Goal: Task Accomplishment & Management: Complete application form

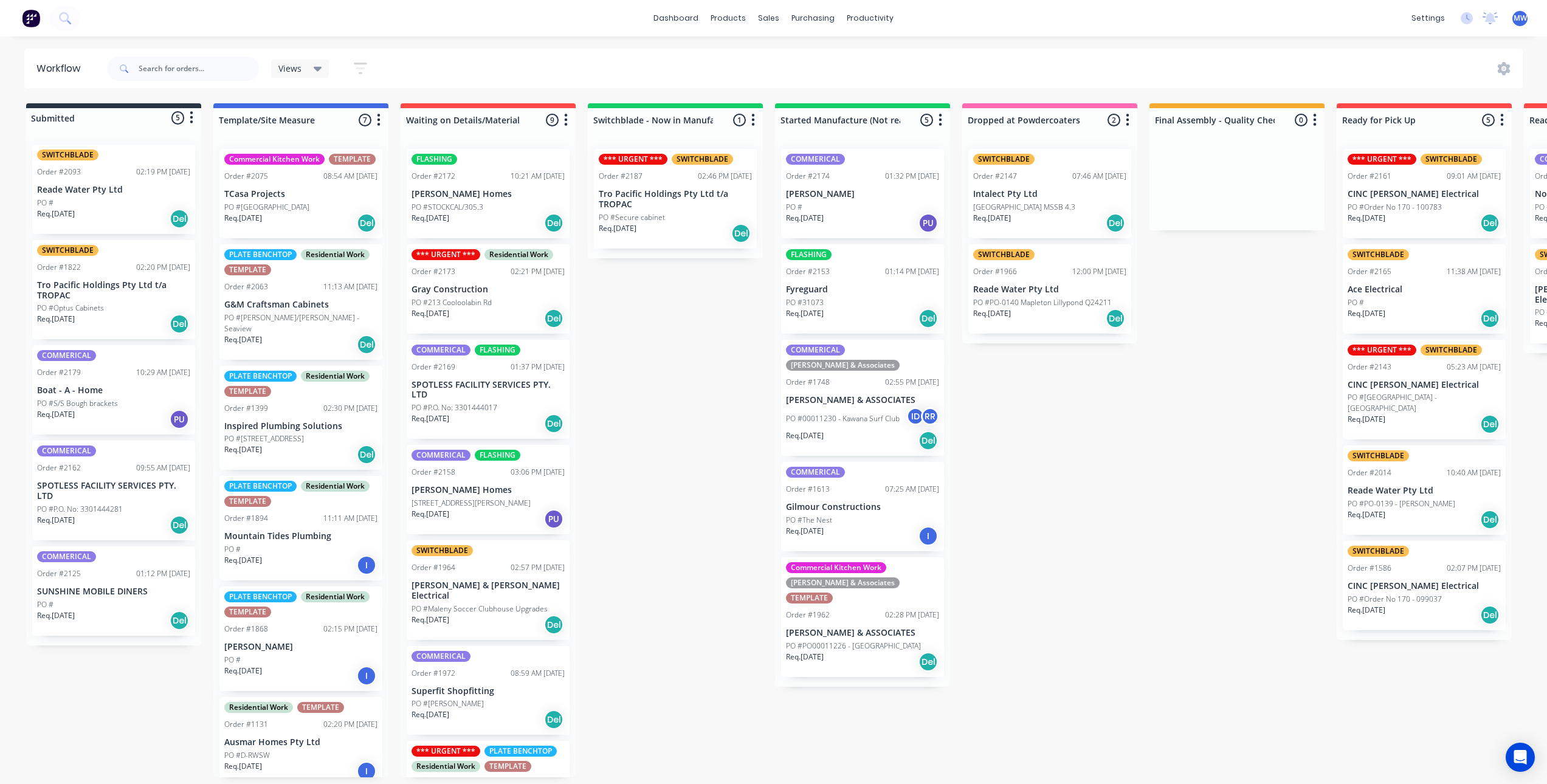
click at [688, 373] on div "Submitted 5 Status colour #273444 hex #273444 Save Cancel Summaries Total order…" at bounding box center [1005, 440] width 2028 height 674
click at [639, 371] on div "Submitted 5 Status colour #273444 hex #273444 Save Cancel Summaries Total order…" at bounding box center [1005, 440] width 2028 height 674
click at [1438, 211] on p "PO #Order No 170 - 100783" at bounding box center [1395, 207] width 94 height 11
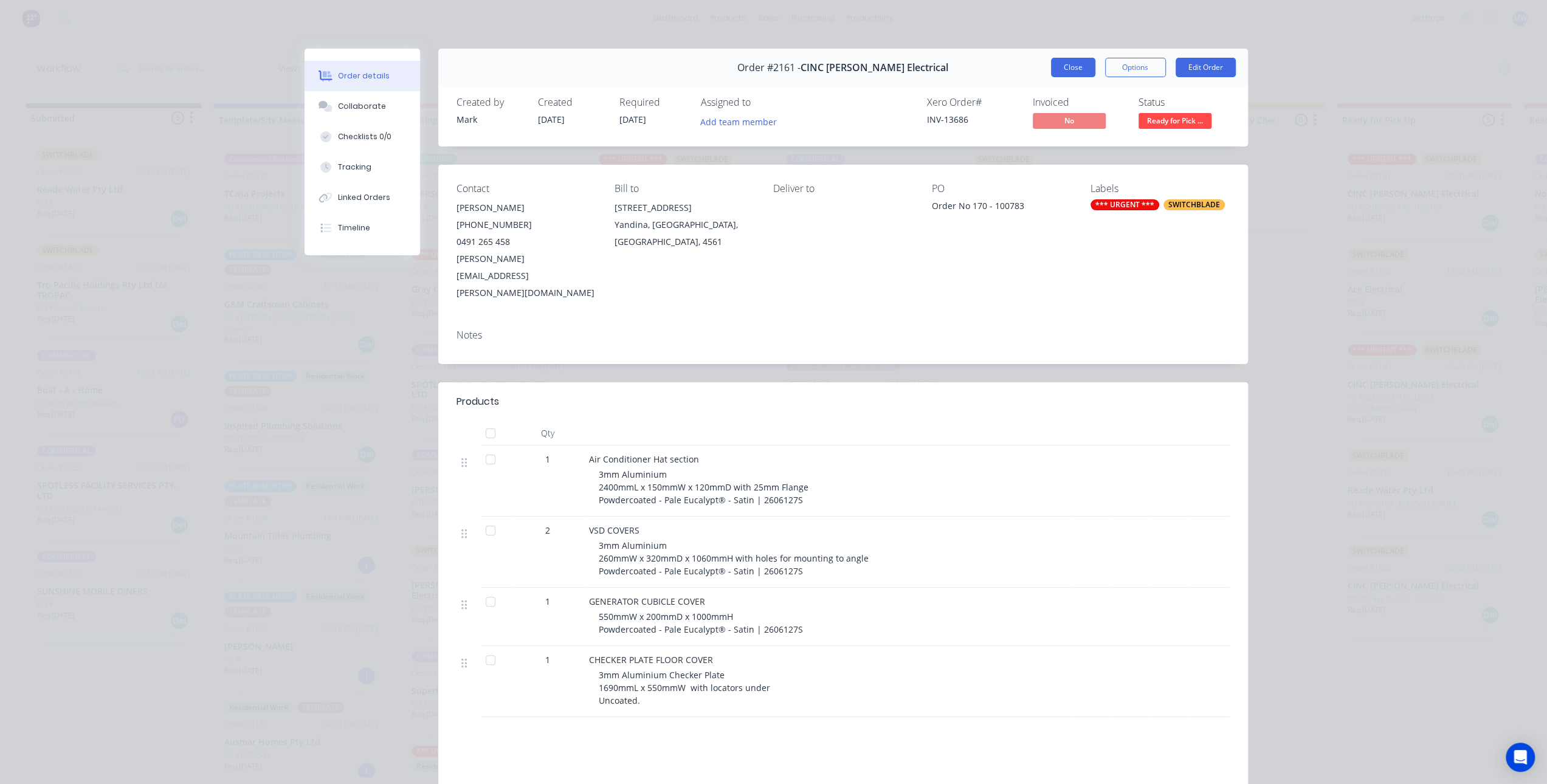
click at [1068, 71] on button "Close" at bounding box center [1074, 67] width 45 height 19
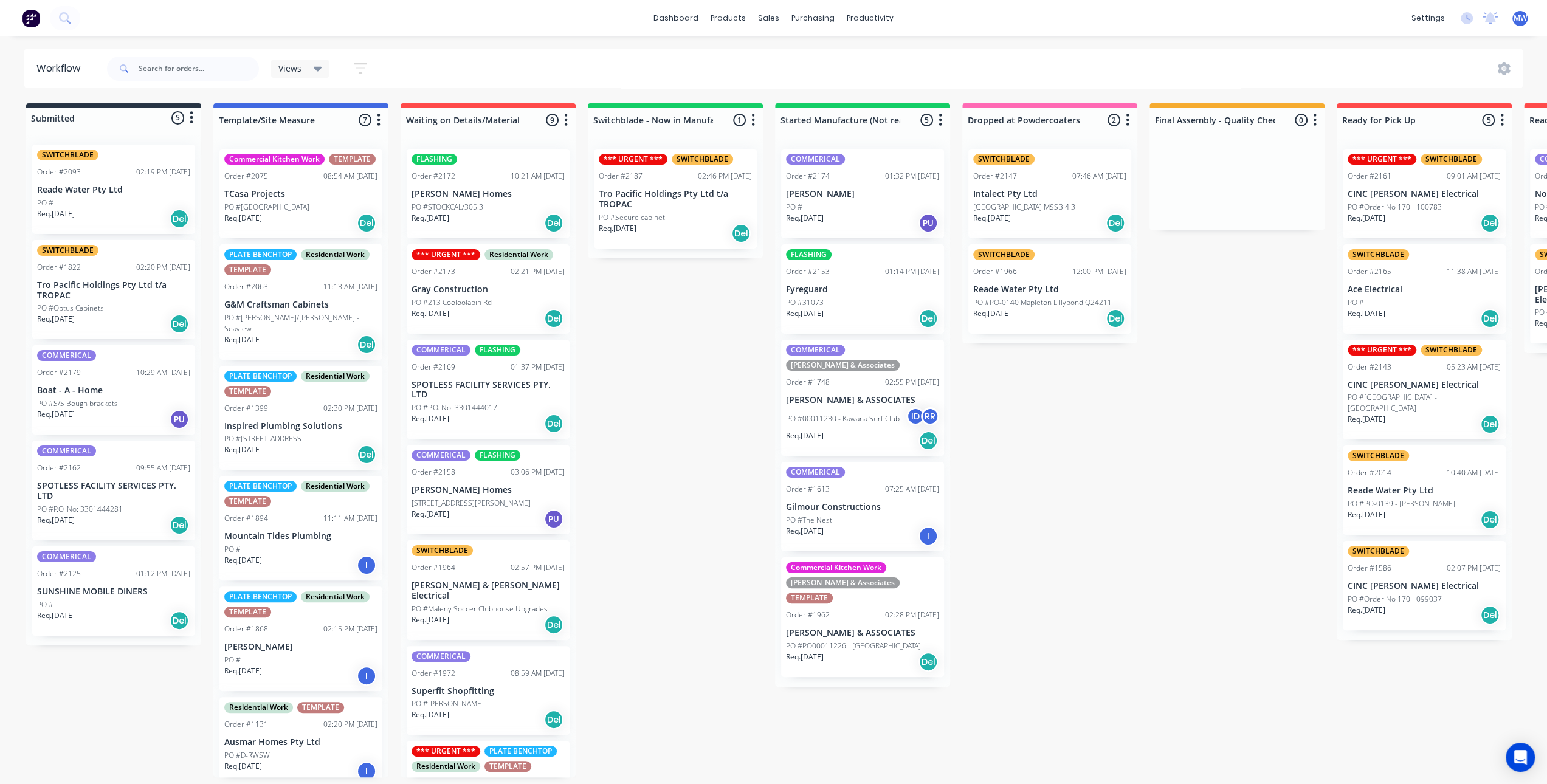
click at [1086, 479] on div "Submitted 5 Status colour #273444 hex #273444 Save Cancel Summaries Total order…" at bounding box center [1005, 440] width 2028 height 674
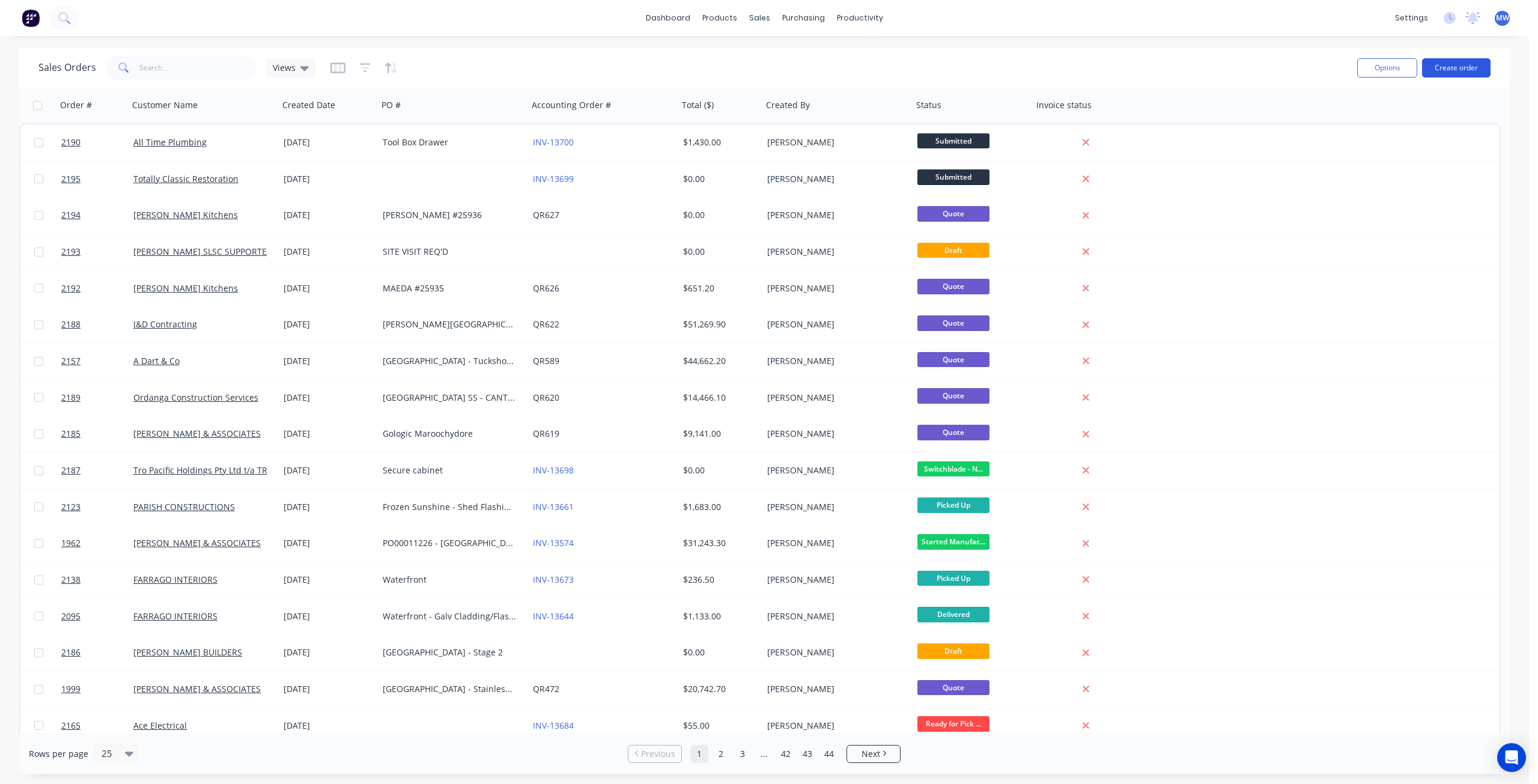
click at [1449, 69] on button "Create order" at bounding box center [1457, 68] width 69 height 19
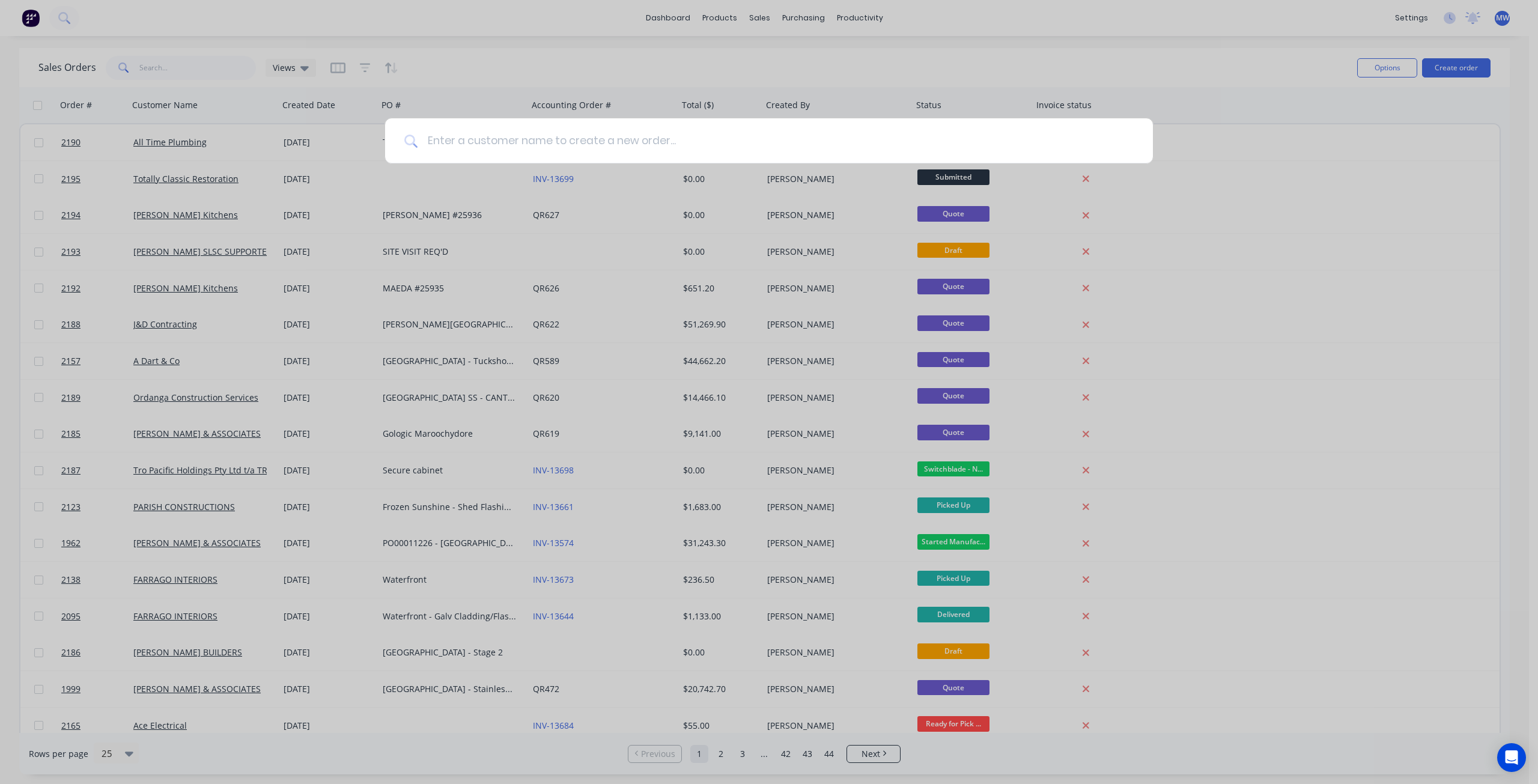
click at [480, 133] on input at bounding box center [775, 141] width 716 height 45
click at [479, 145] on input at bounding box center [775, 141] width 716 height 45
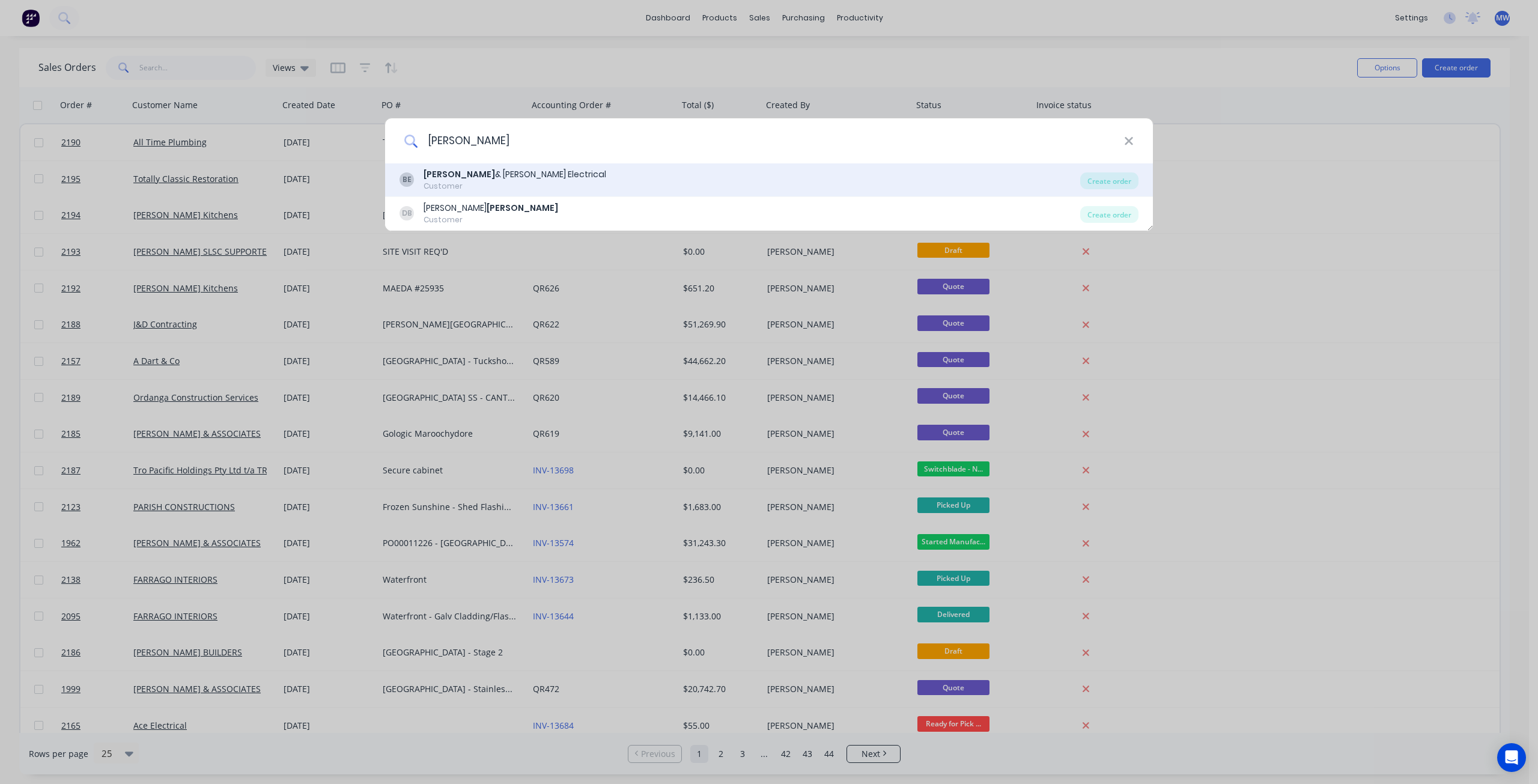
type input "bailey"
click at [517, 182] on div "Customer" at bounding box center [515, 186] width 183 height 11
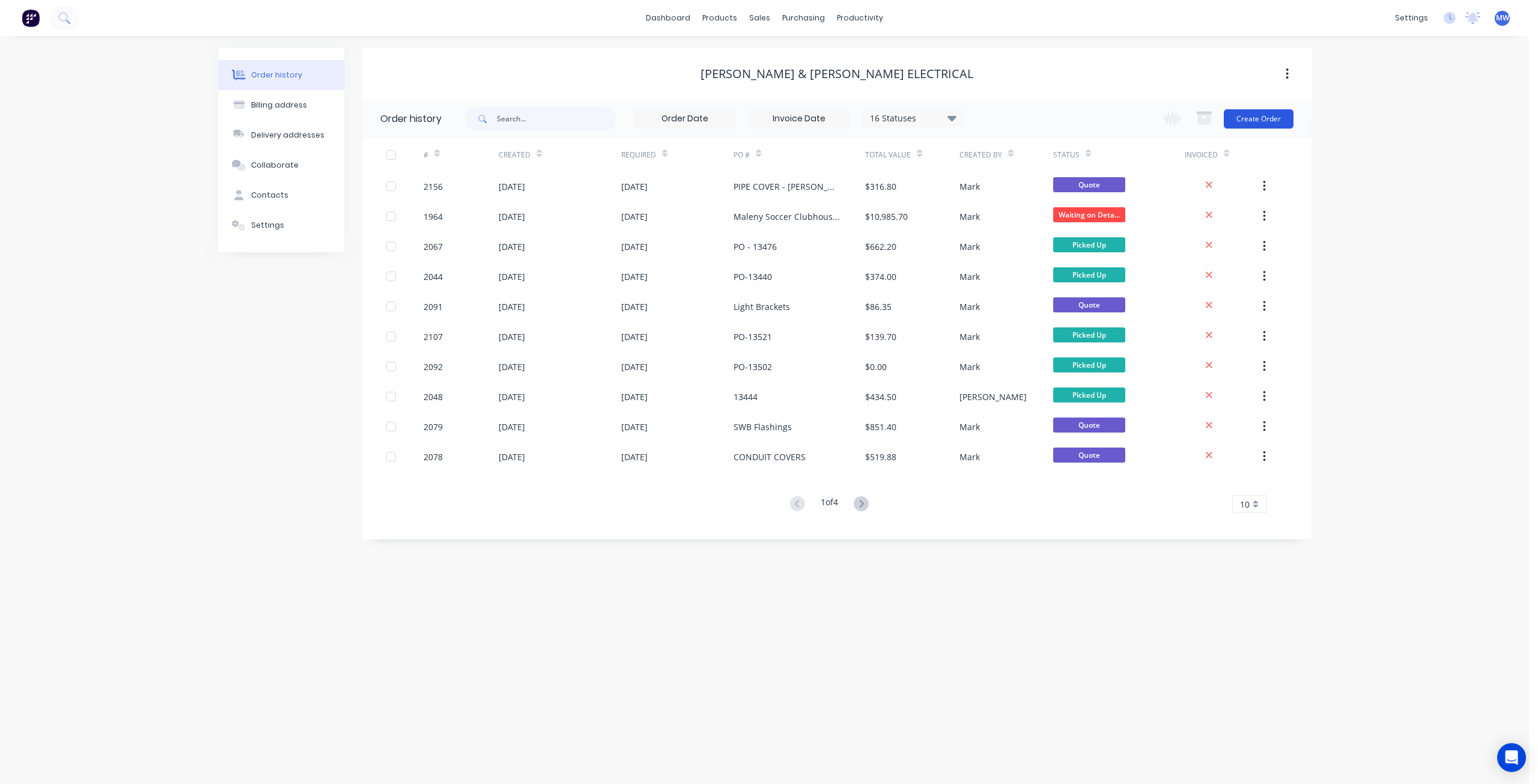
click at [1248, 117] on button "Create Order" at bounding box center [1259, 119] width 69 height 19
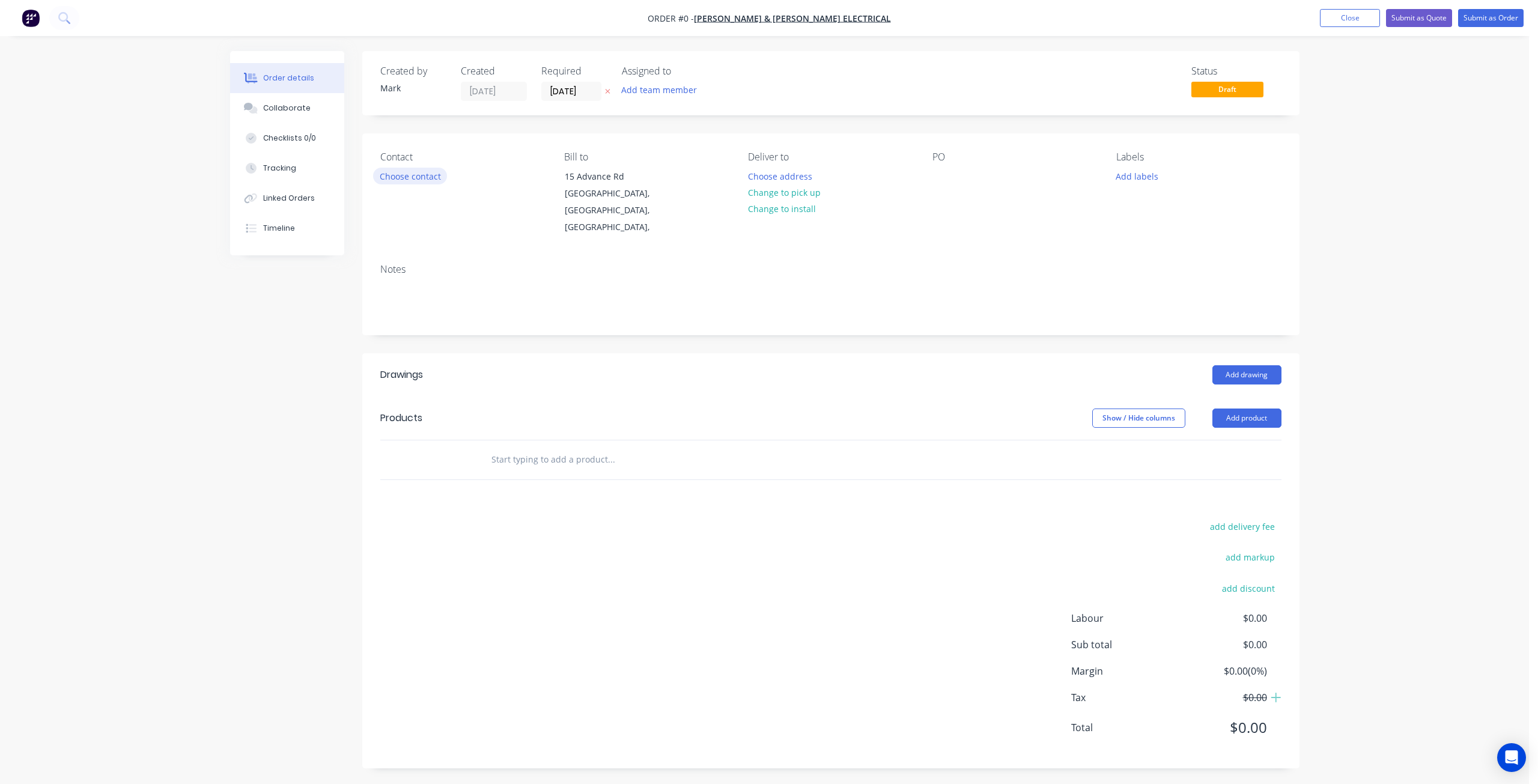
click at [440, 173] on button "Choose contact" at bounding box center [410, 176] width 74 height 17
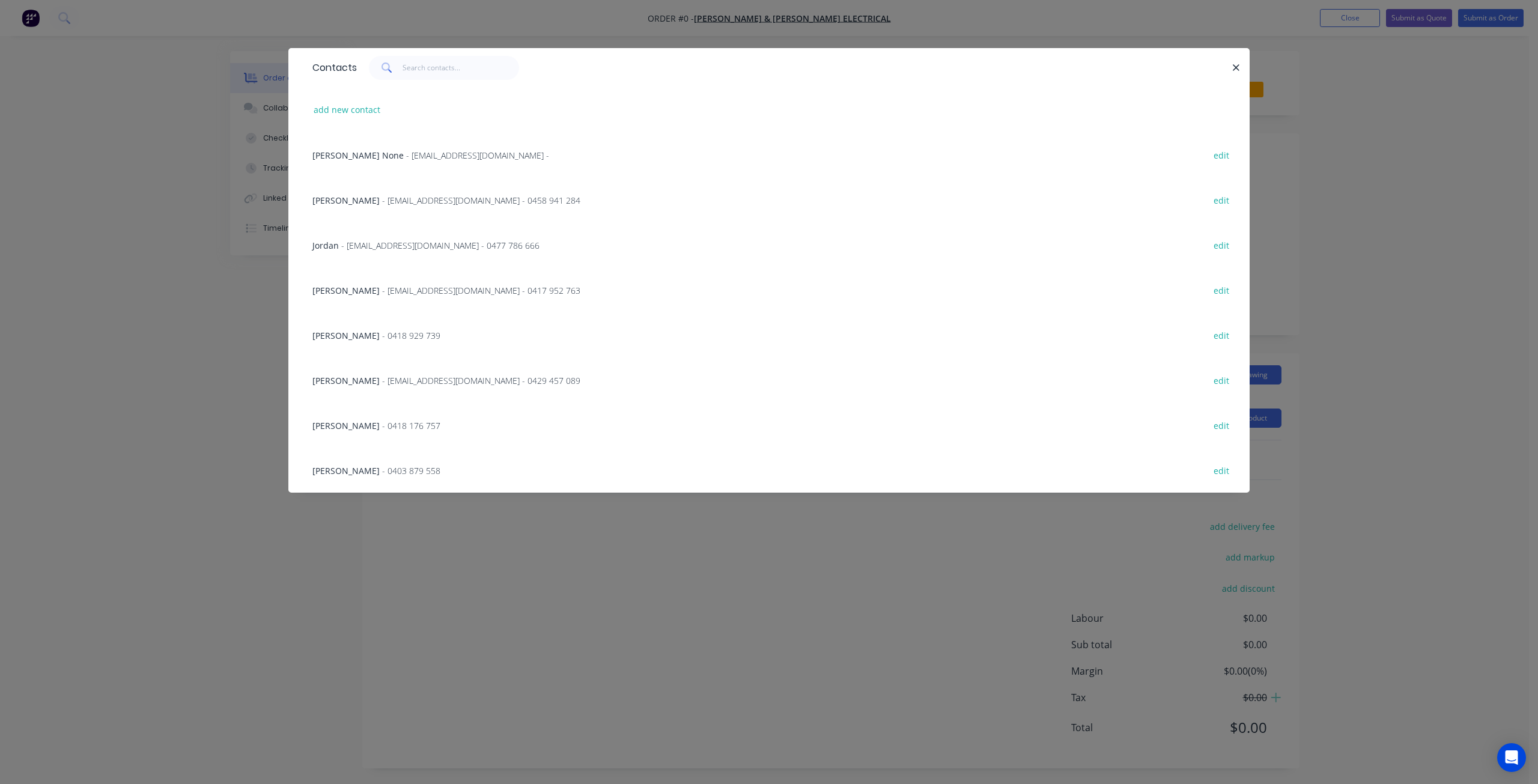
click at [382, 385] on span "- director@baileyanddalton.com.au - 0429 457 089" at bounding box center [481, 380] width 198 height 12
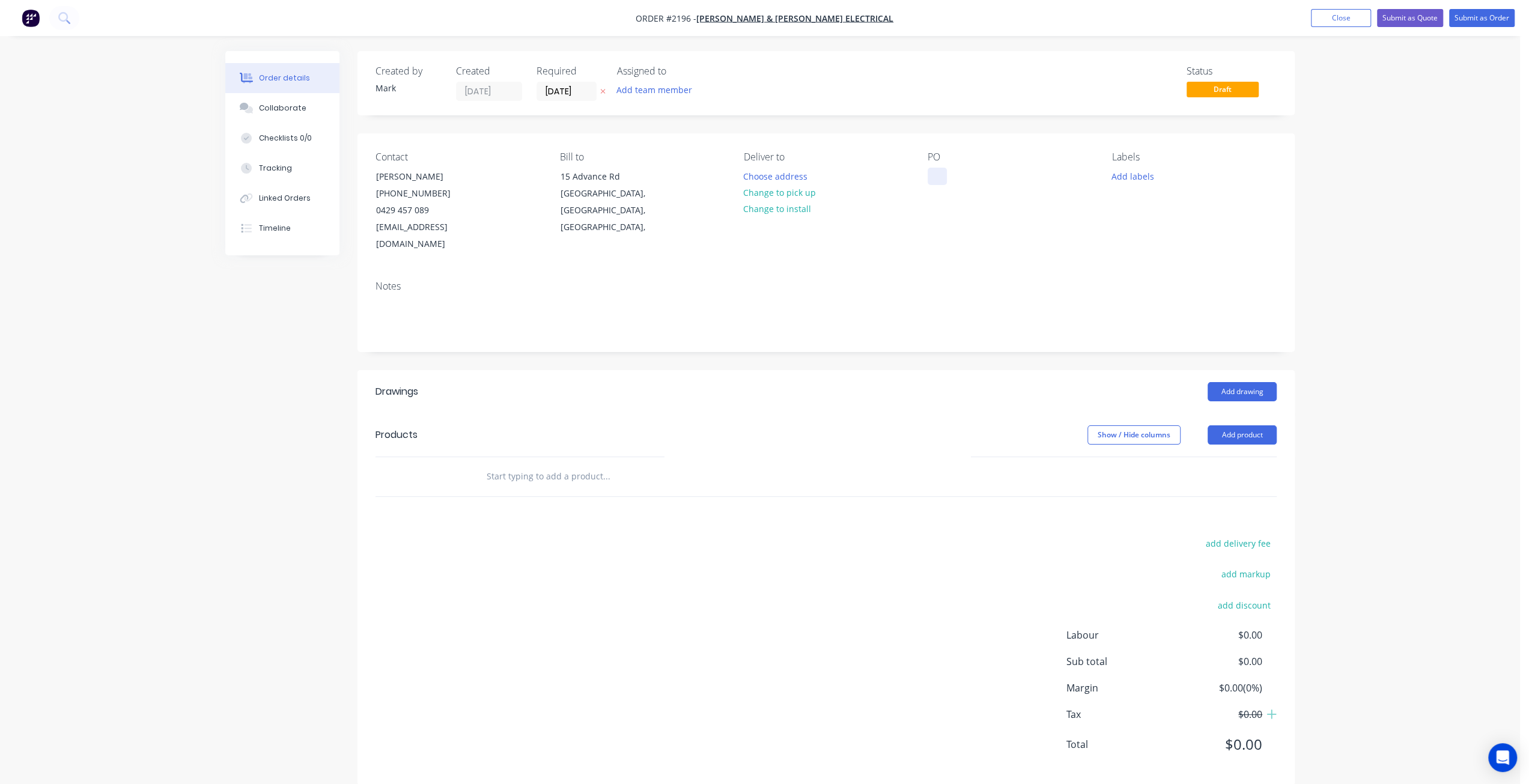
click at [929, 177] on div at bounding box center [937, 176] width 19 height 17
click at [1124, 174] on button "Add labels" at bounding box center [1133, 176] width 55 height 17
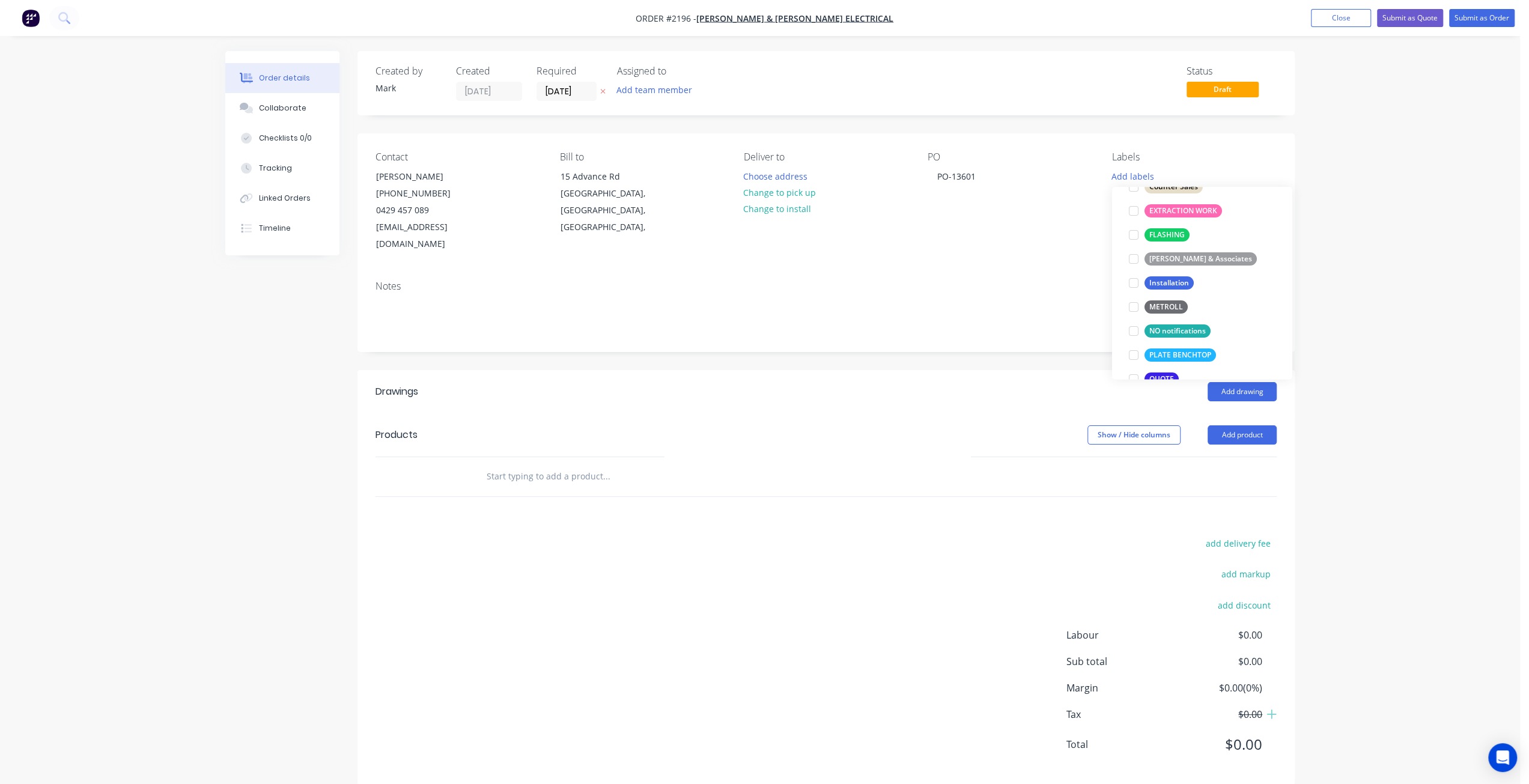
scroll to position [301, 0]
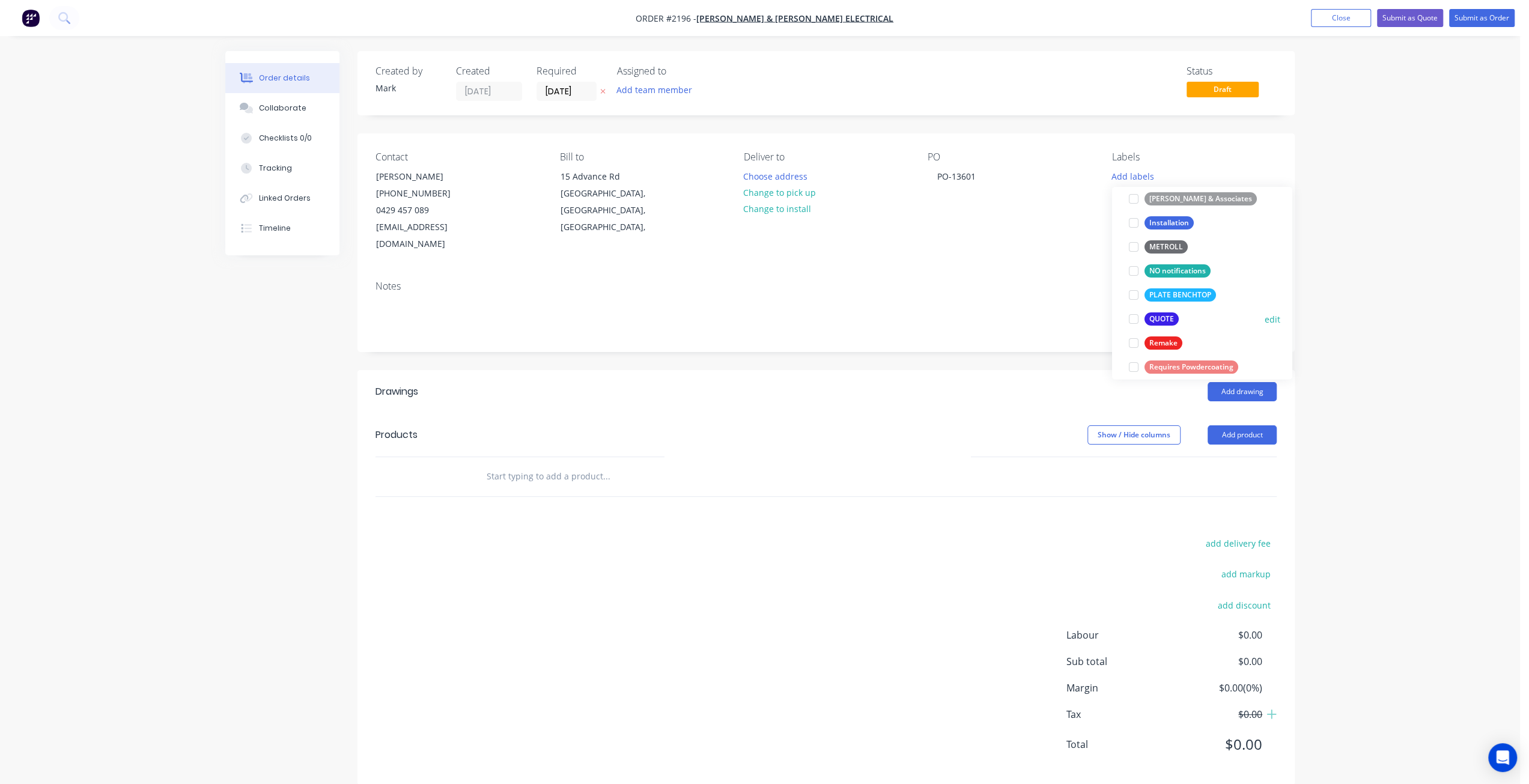
click at [1134, 321] on div at bounding box center [1134, 318] width 24 height 24
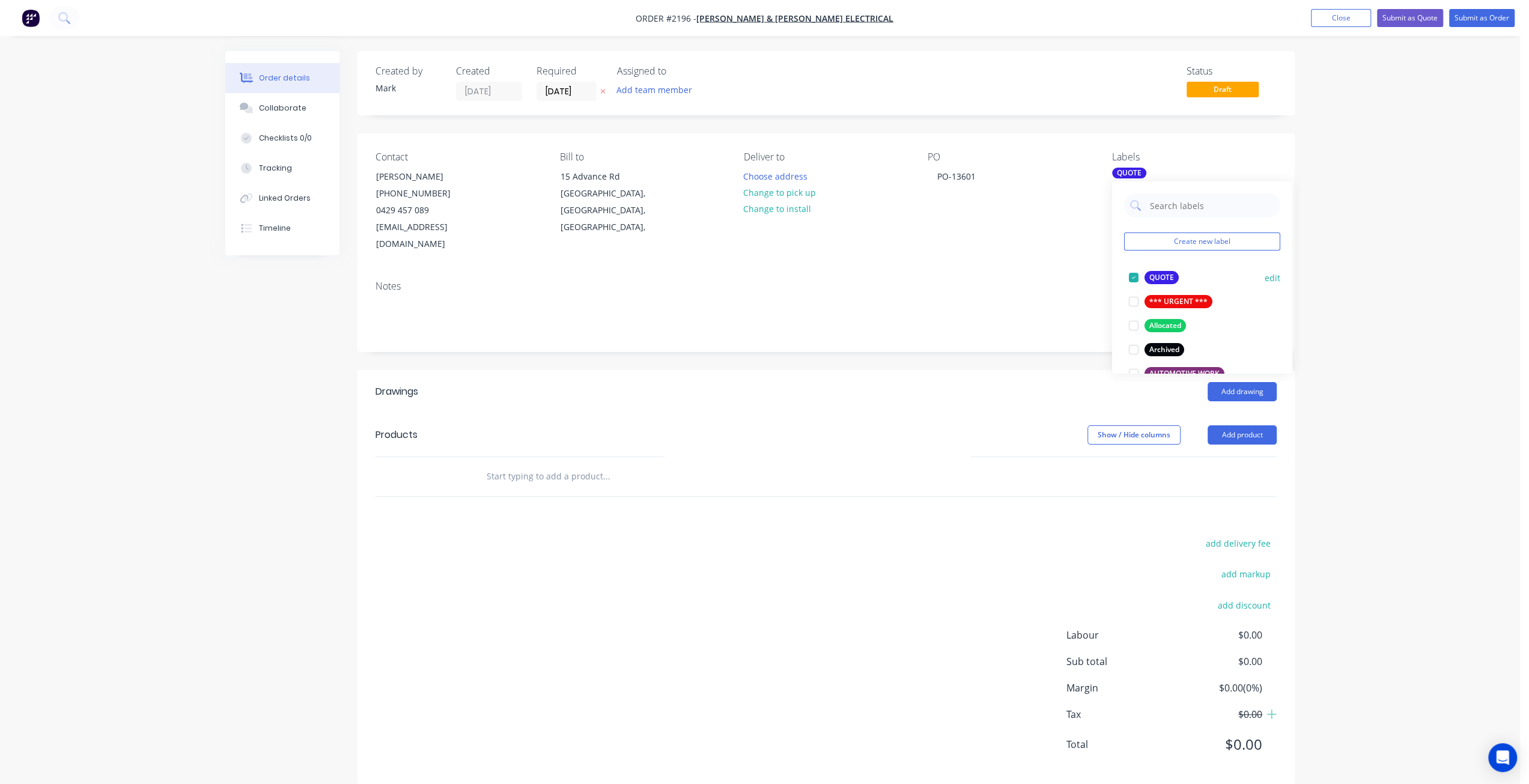
click at [1134, 276] on div at bounding box center [1134, 277] width 24 height 24
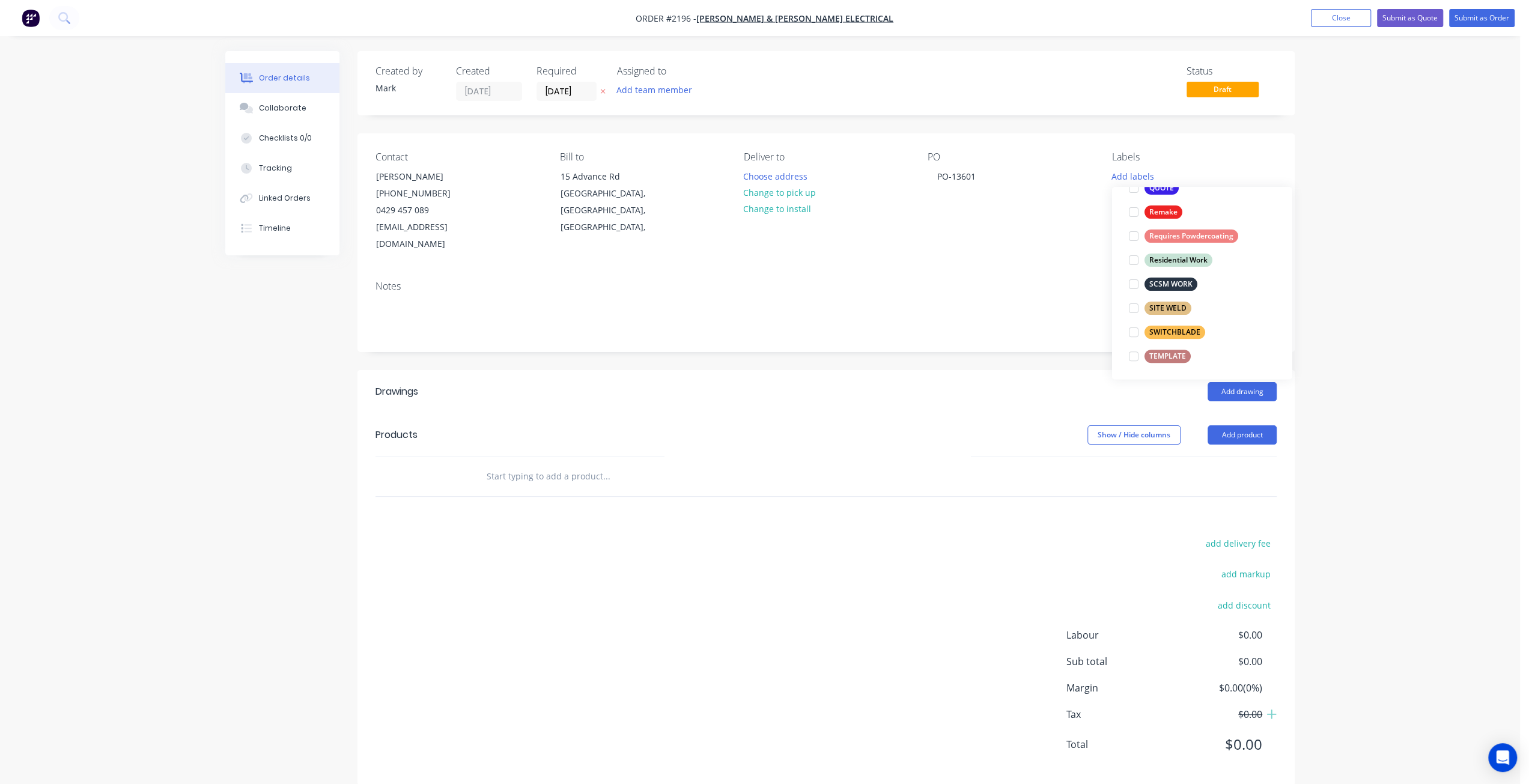
scroll to position [432, 0]
click at [1135, 331] on div at bounding box center [1134, 331] width 24 height 24
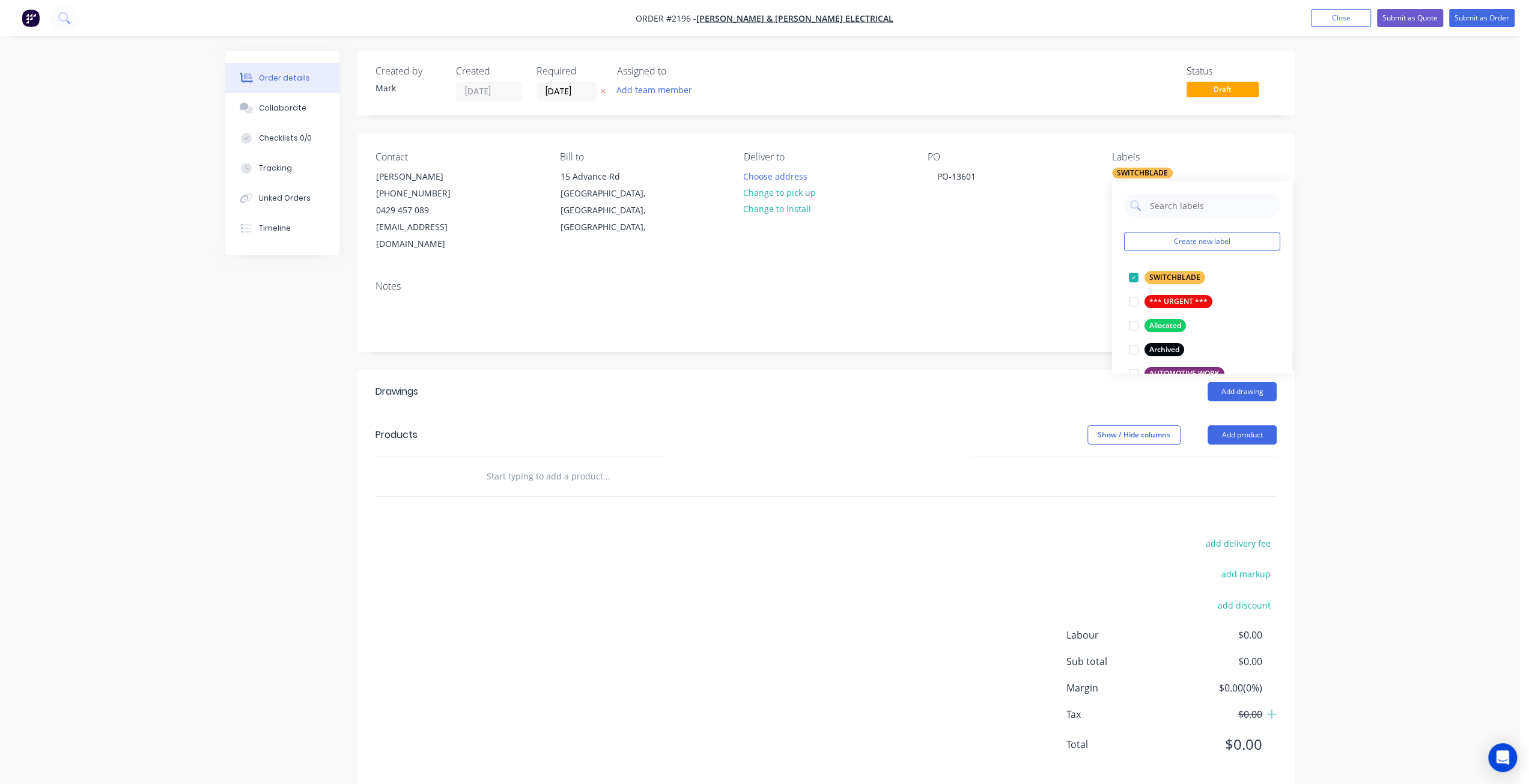
click at [547, 464] on input "text" at bounding box center [606, 476] width 240 height 24
paste input "Material: 3mm Aluminum IP Rating: IP56 Dimension: 600mmW x 350mmD x 800mmH WALL…"
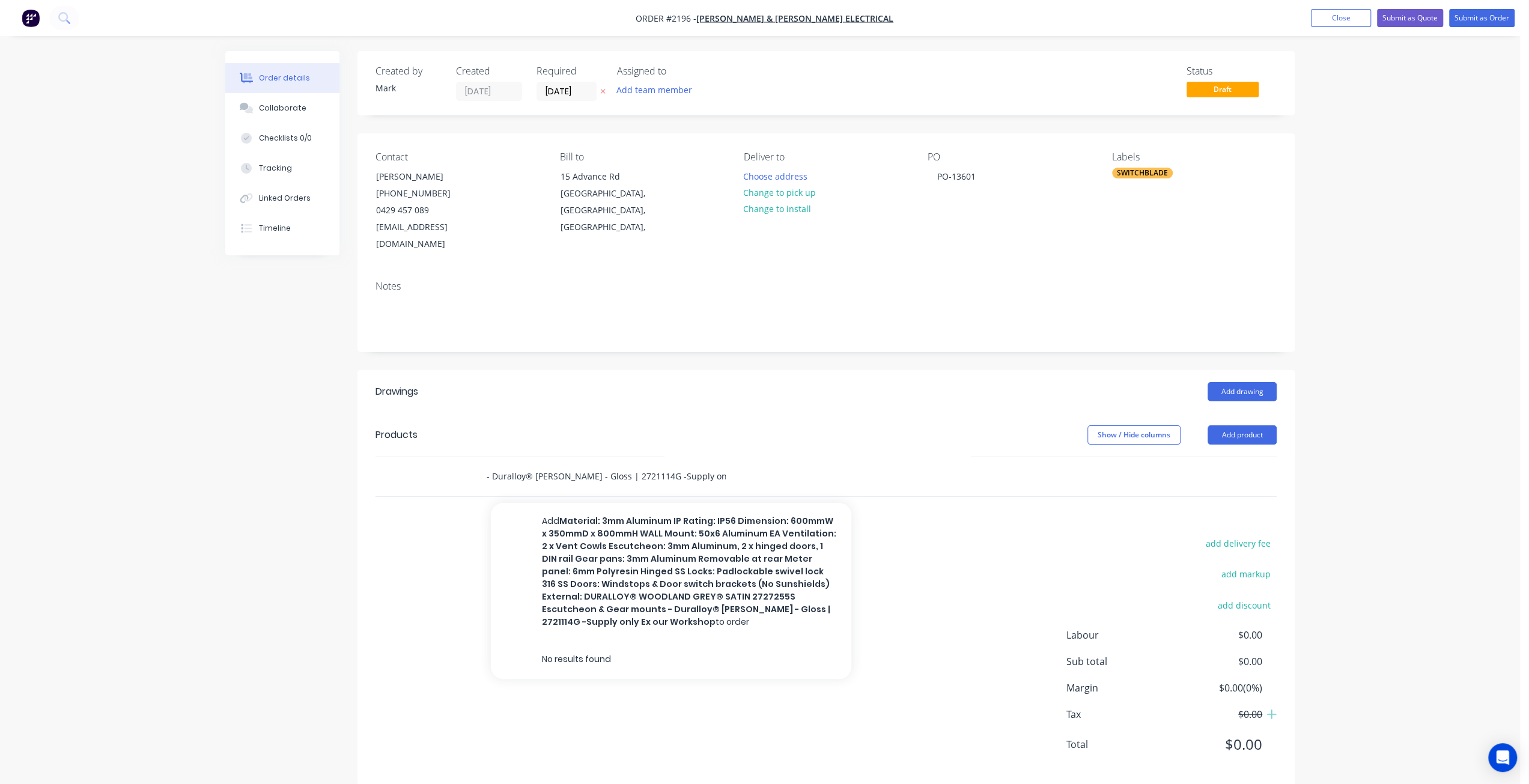
type input "Material: 3mm Aluminum IP Rating: IP56 Dimension: 600mmW x 350mmD x 800mmH WALL…"
drag, startPoint x: 733, startPoint y: 457, endPoint x: 351, endPoint y: 443, distance: 382.3
click at [351, 443] on div "Created by Mark Created 18/08/25 Required 18/08/25 Assigned to Add team member …" at bounding box center [760, 427] width 1070 height 752
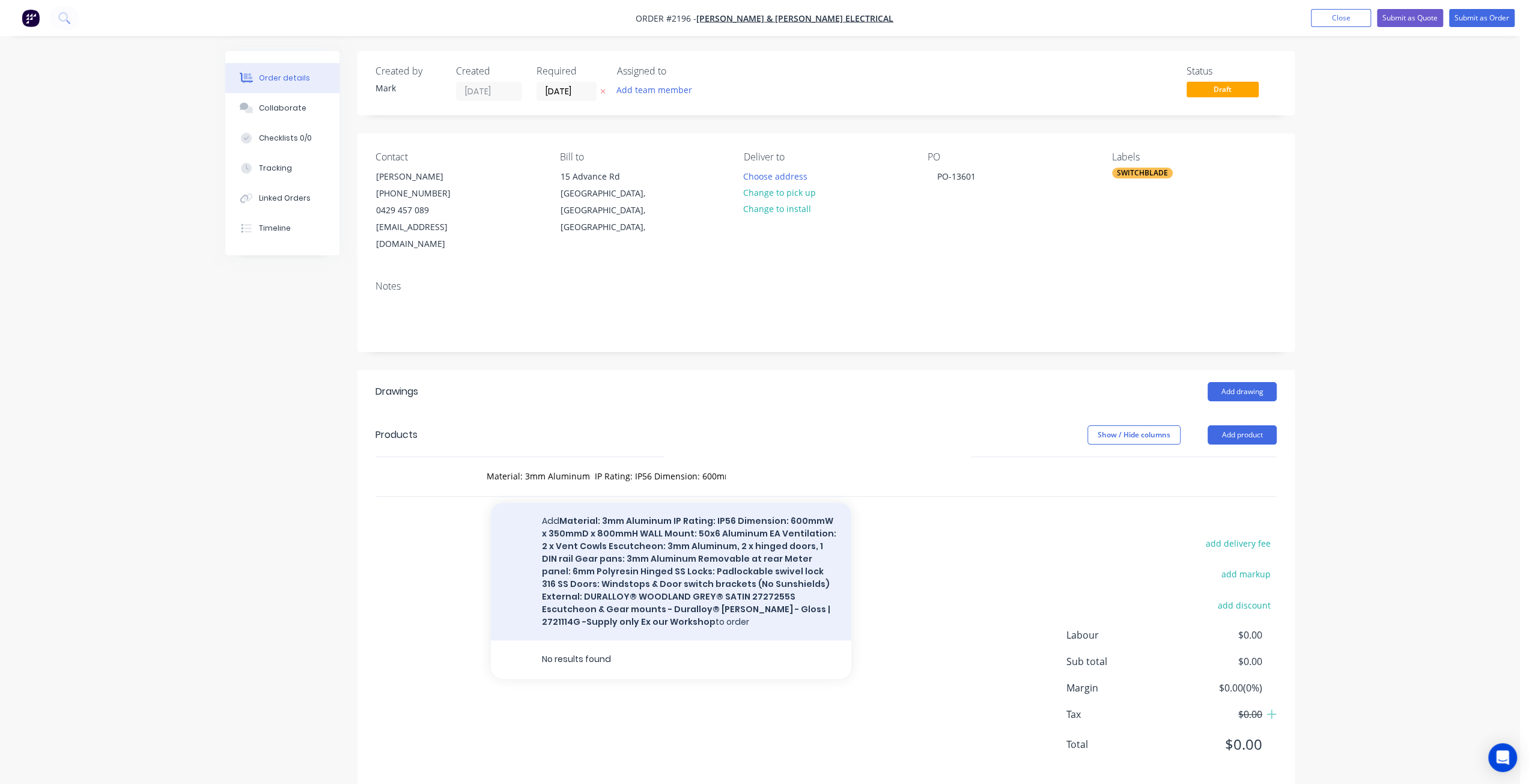
click at [719, 530] on button "Add Material: 3mm Aluminum IP Rating: IP56 Dimension: 600mmW x 350mmD x 800mmH …" at bounding box center [671, 571] width 360 height 138
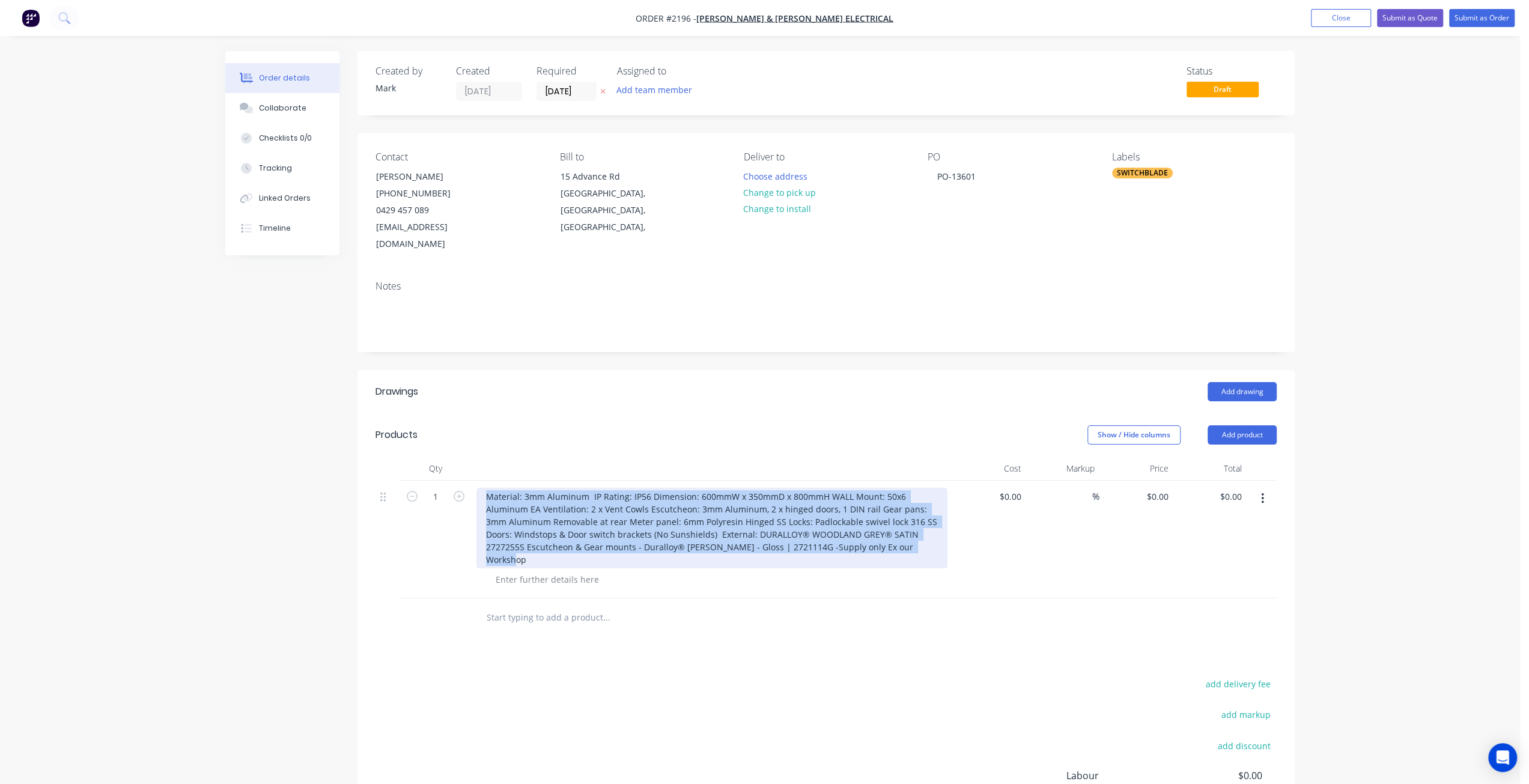
drag, startPoint x: 484, startPoint y: 477, endPoint x: 1011, endPoint y: 566, distance: 534.5
click at [1011, 566] on div "1 Material: 3mm Aluminum IP Rating: IP56 Dimension: 600mmW x 350mmD x 800mmH WA…" at bounding box center [826, 539] width 901 height 118
copy div "Material: 3mm Aluminum IP Rating: IP56 Dimension: 600mmW x 350mmD x 800mmH WALL…"
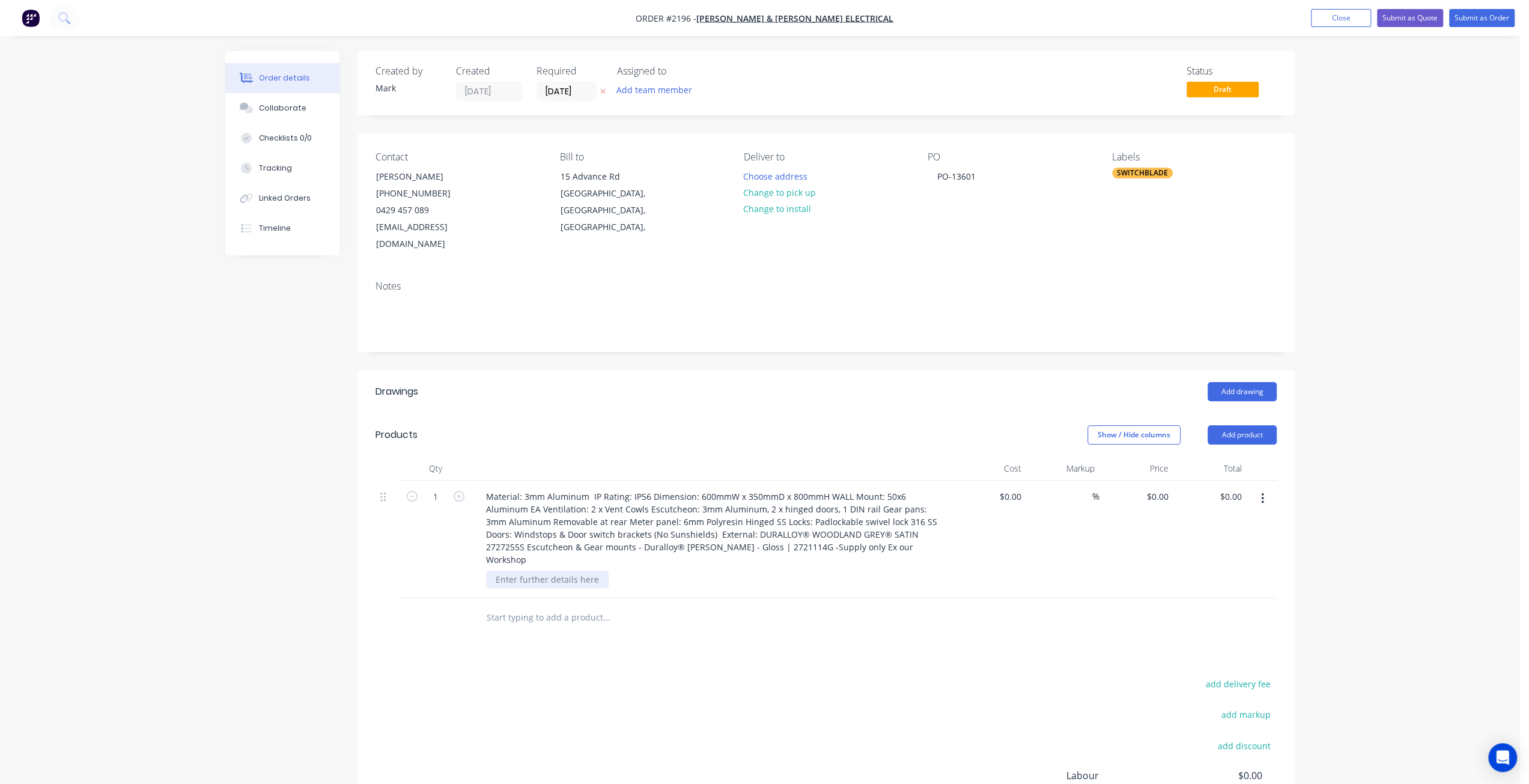
click at [565, 571] on div at bounding box center [547, 579] width 122 height 17
paste div
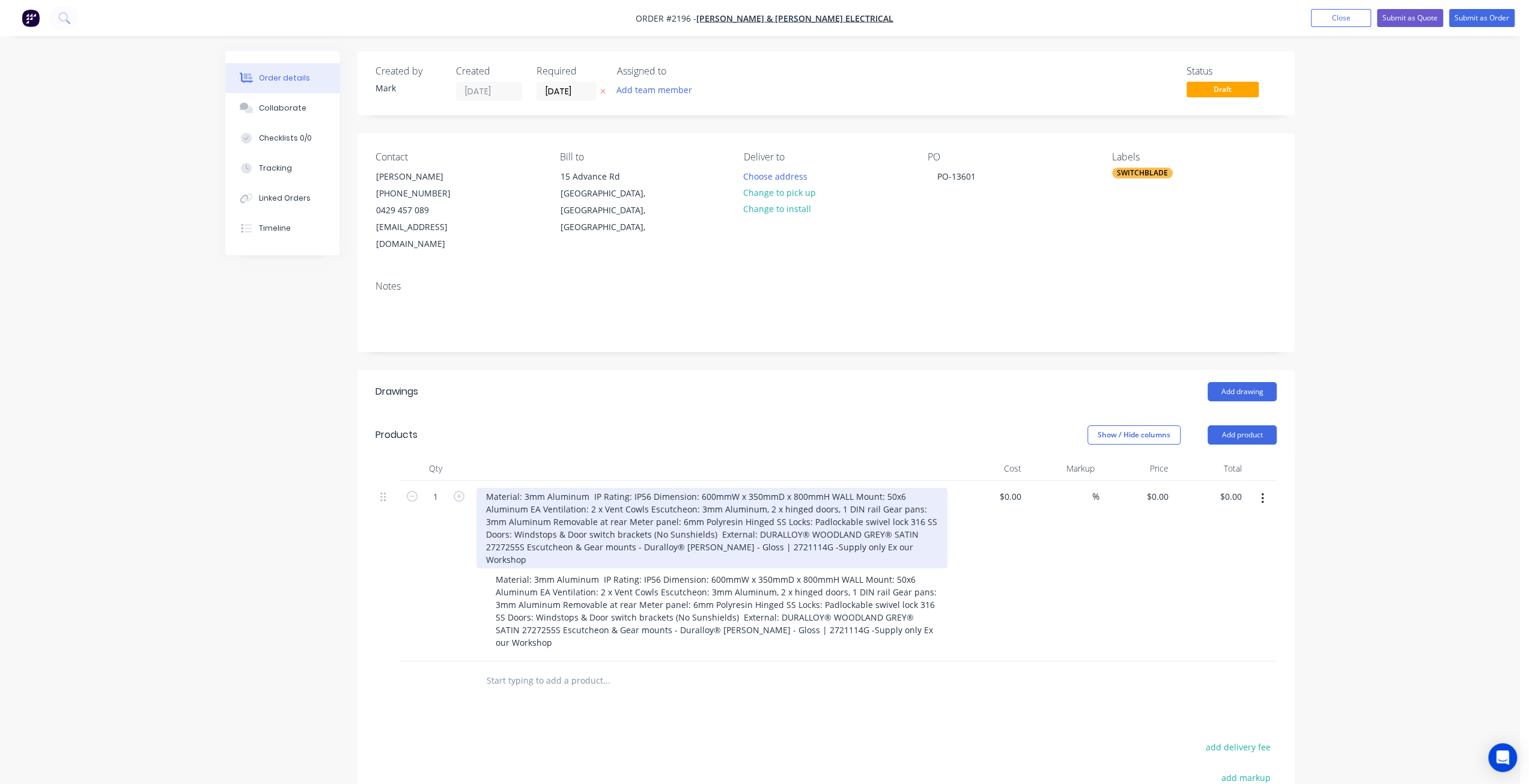
click at [589, 517] on div "Material: 3mm Aluminum IP Rating: IP56 Dimension: 600mmW x 350mmD x 800mmH WALL…" at bounding box center [712, 527] width 471 height 80
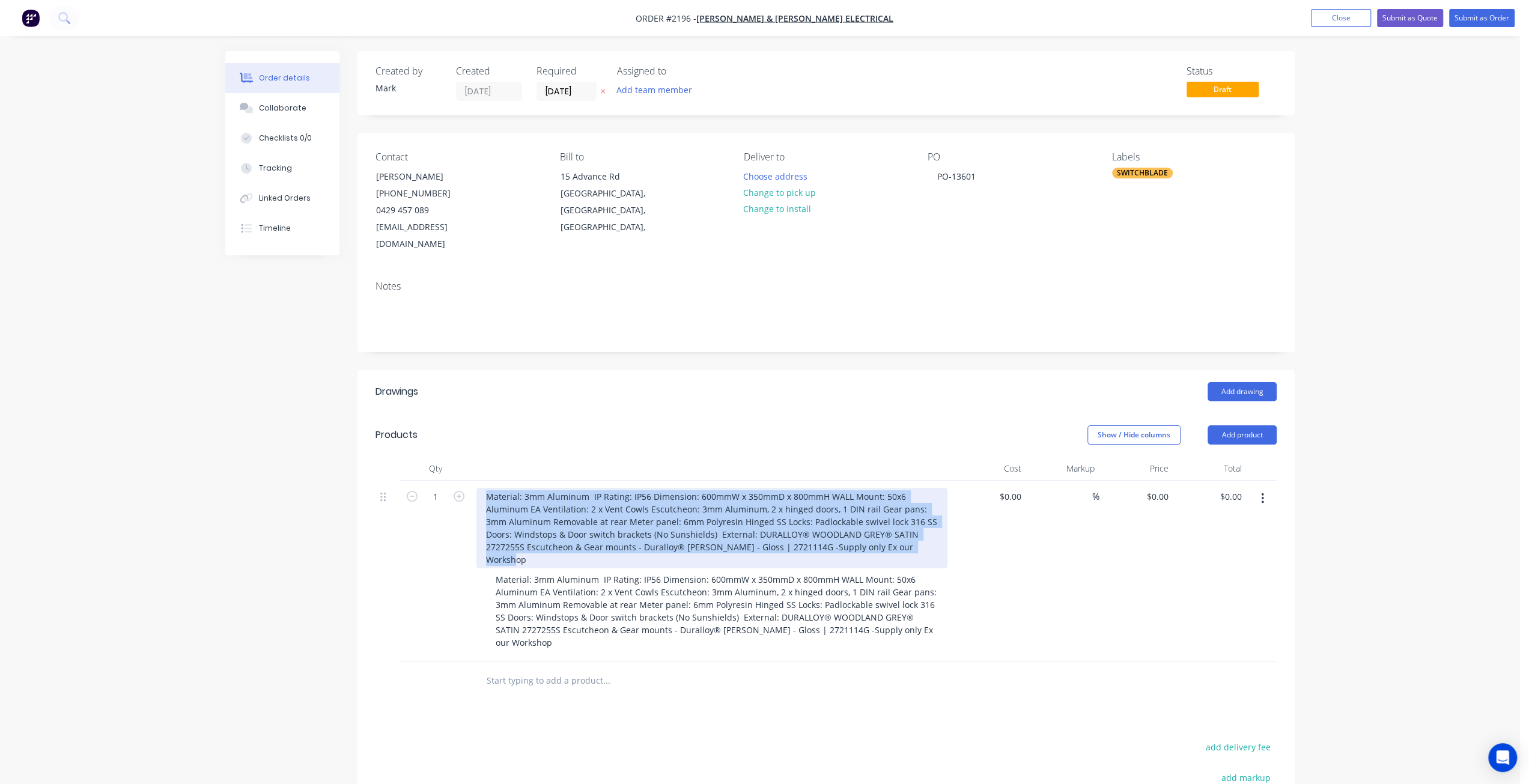
drag, startPoint x: 878, startPoint y: 528, endPoint x: 405, endPoint y: 457, distance: 478.3
click at [405, 457] on div "Qty Cost Markup Price Total 1 Material: 3mm Aluminum IP Rating: IP56 Dimension:…" at bounding box center [826, 559] width 901 height 205
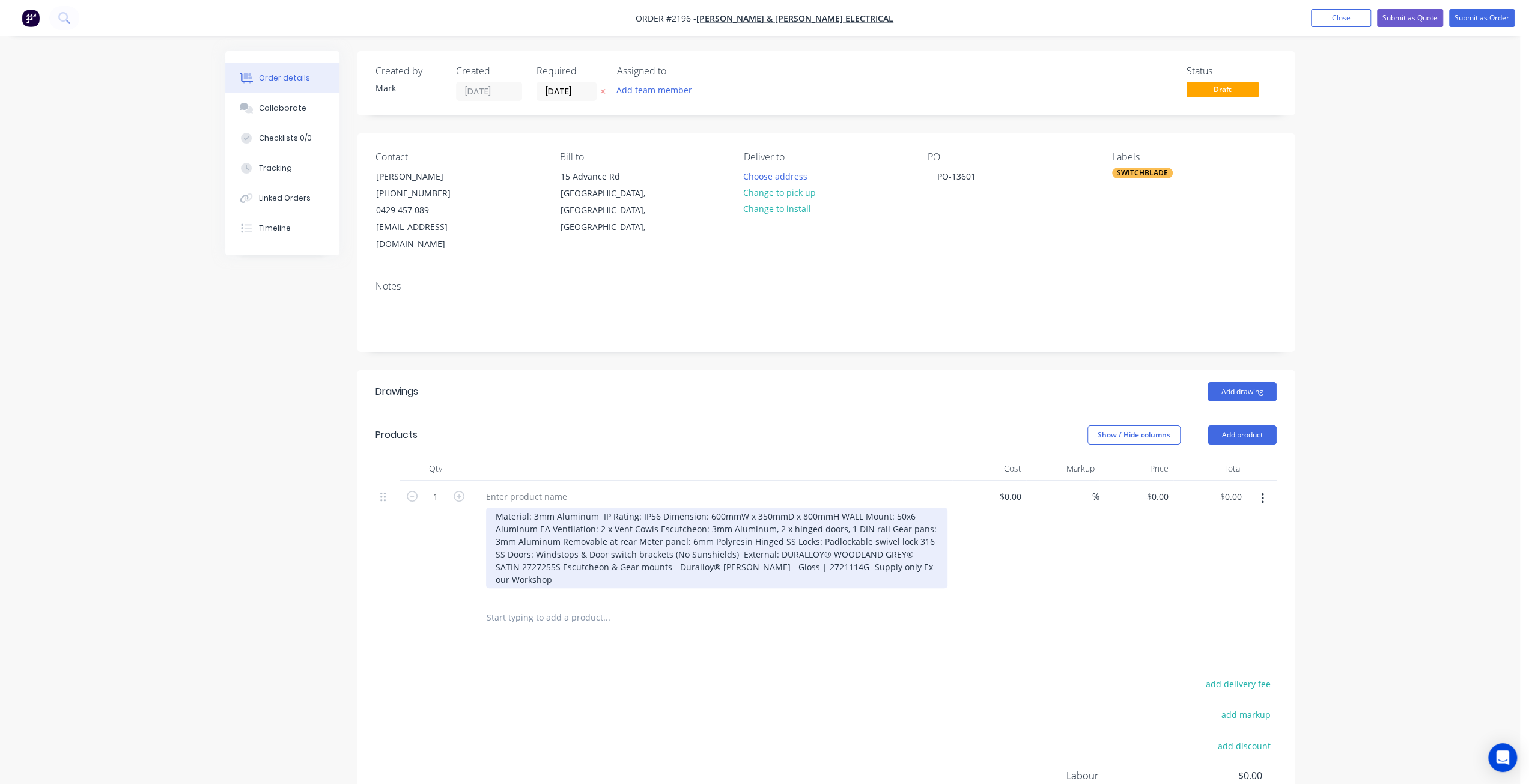
click at [638, 510] on div "Material: 3mm Aluminum IP Rating: IP56 Dimension: 600mmW x 350mmD x 800mmH WALL…" at bounding box center [717, 547] width 462 height 80
drag, startPoint x: 600, startPoint y: 497, endPoint x: 613, endPoint y: 513, distance: 20.6
click at [600, 508] on div "Material: 3mm Aluminum IP Rating: IP56 Dimension: 600mmW x 350mmD x 800mmH WALL…" at bounding box center [717, 547] width 462 height 80
click at [556, 511] on div "Material: 3mm Aluminum IP Rating: IP56 Dimension: 600mmW x 350mmD x 800mmH WALL…" at bounding box center [717, 547] width 462 height 80
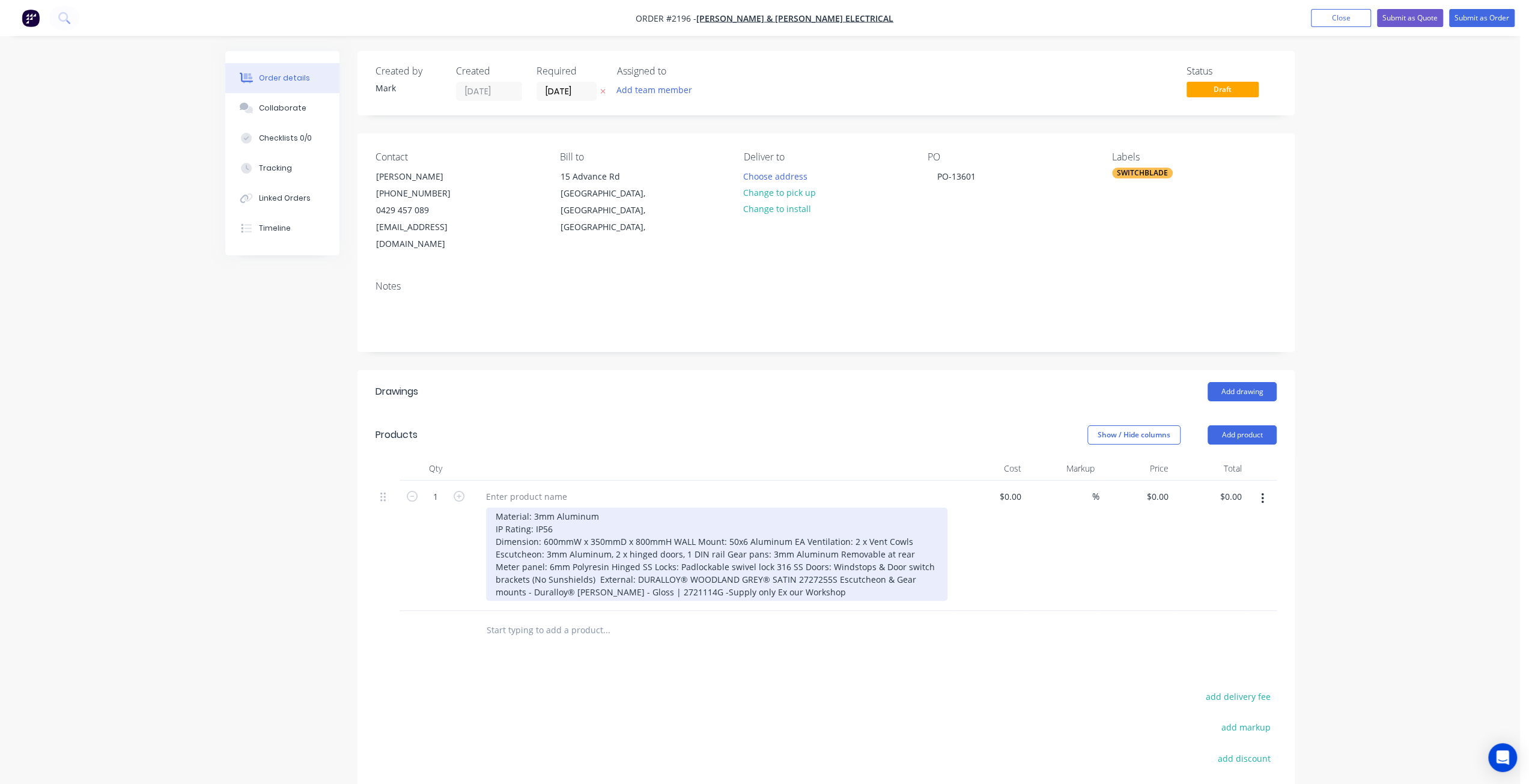
click at [673, 523] on div "Material: 3mm Aluminum IP Rating: IP56 Dimension: 600mmW x 350mmD x 800mmH WALL…" at bounding box center [717, 554] width 462 height 93
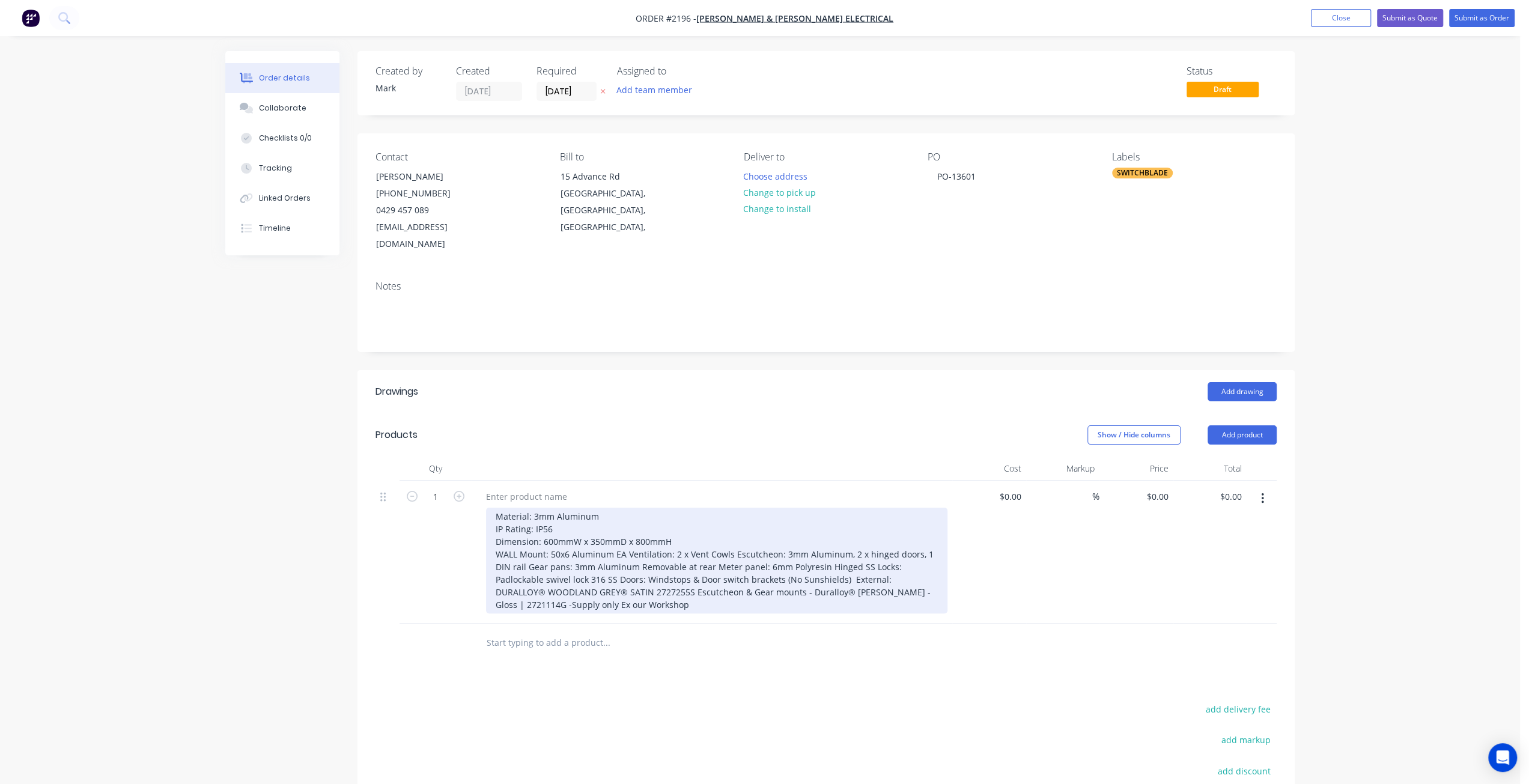
click at [627, 535] on div "Material: 3mm Aluminum IP Rating: IP56 Dimension: 600mmW x 350mmD x 800mmH WALL…" at bounding box center [717, 560] width 462 height 106
click at [750, 561] on div "Material: 3mm Aluminum IP Rating: IP56 Dimension: 600mmW x 350mmD x 800mmH WALL…" at bounding box center [717, 567] width 462 height 118
click at [725, 560] on div "Material: 3mm Aluminum IP Rating: IP56 Dimension: 600mmW x 350mmD x 800mmH WALL…" at bounding box center [717, 567] width 462 height 118
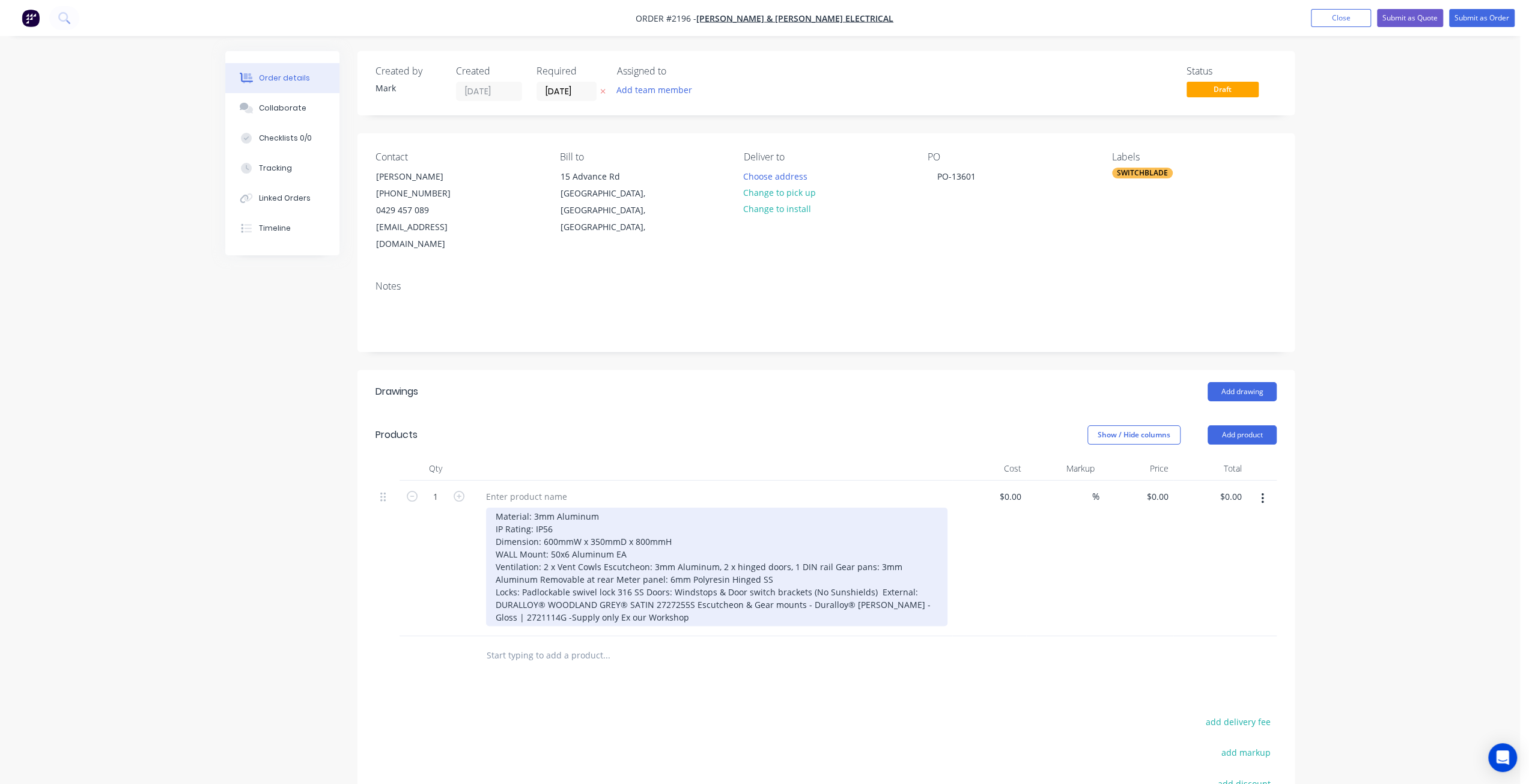
click at [645, 572] on div "Material: 3mm Aluminum IP Rating: IP56 Dimension: 600mmW x 350mmD x 800mmH WALL…" at bounding box center [717, 567] width 462 height 118
click at [725, 584] on div "Material: 3mm Aluminum IP Rating: IP56 Dimension: 600mmW x 350mmD x 800mmH WALL…" at bounding box center [717, 573] width 462 height 131
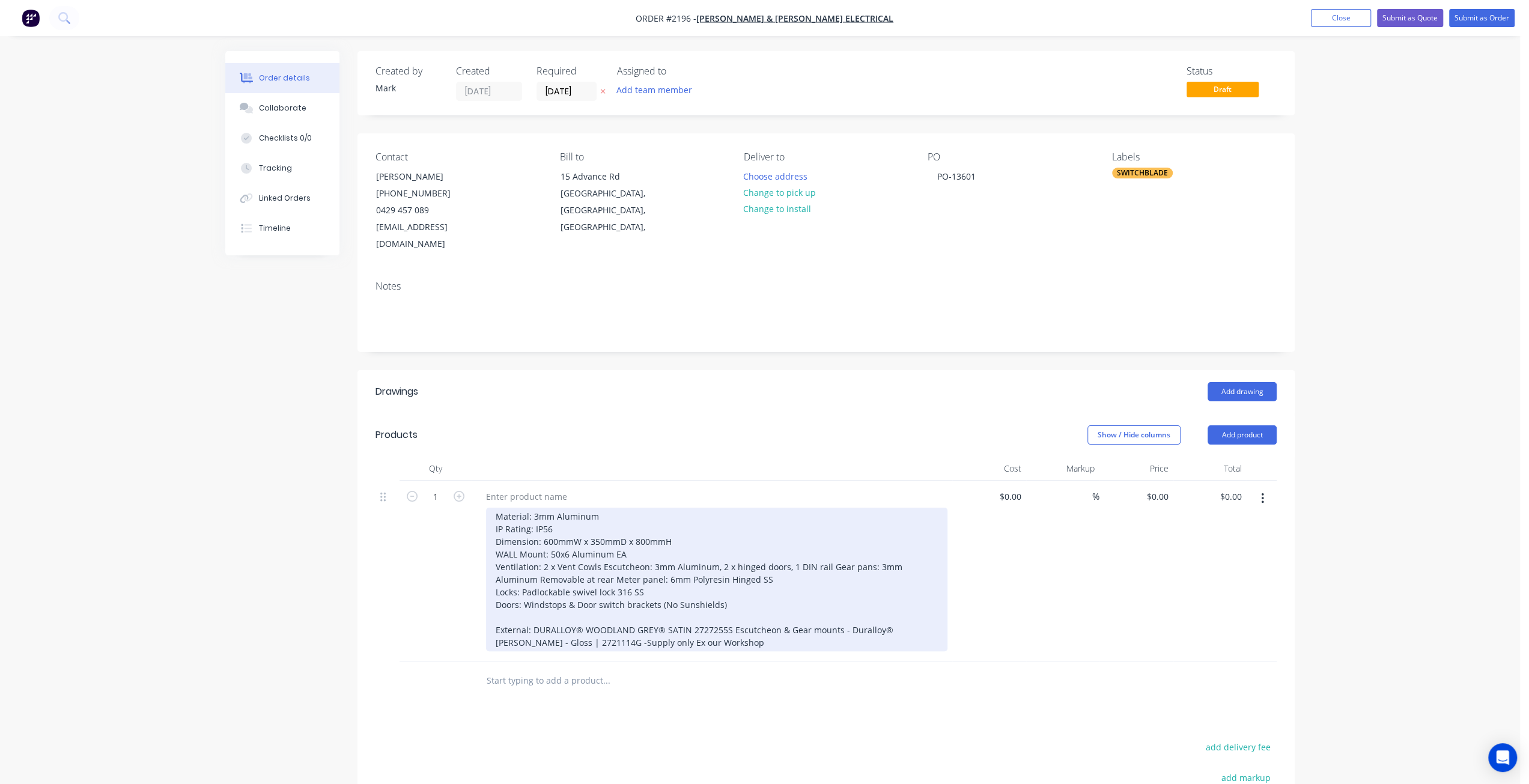
click at [730, 612] on div "Material: 3mm Aluminum IP Rating: IP56 Dimension: 600mmW x 350mmD x 800mmH WALL…" at bounding box center [717, 579] width 462 height 144
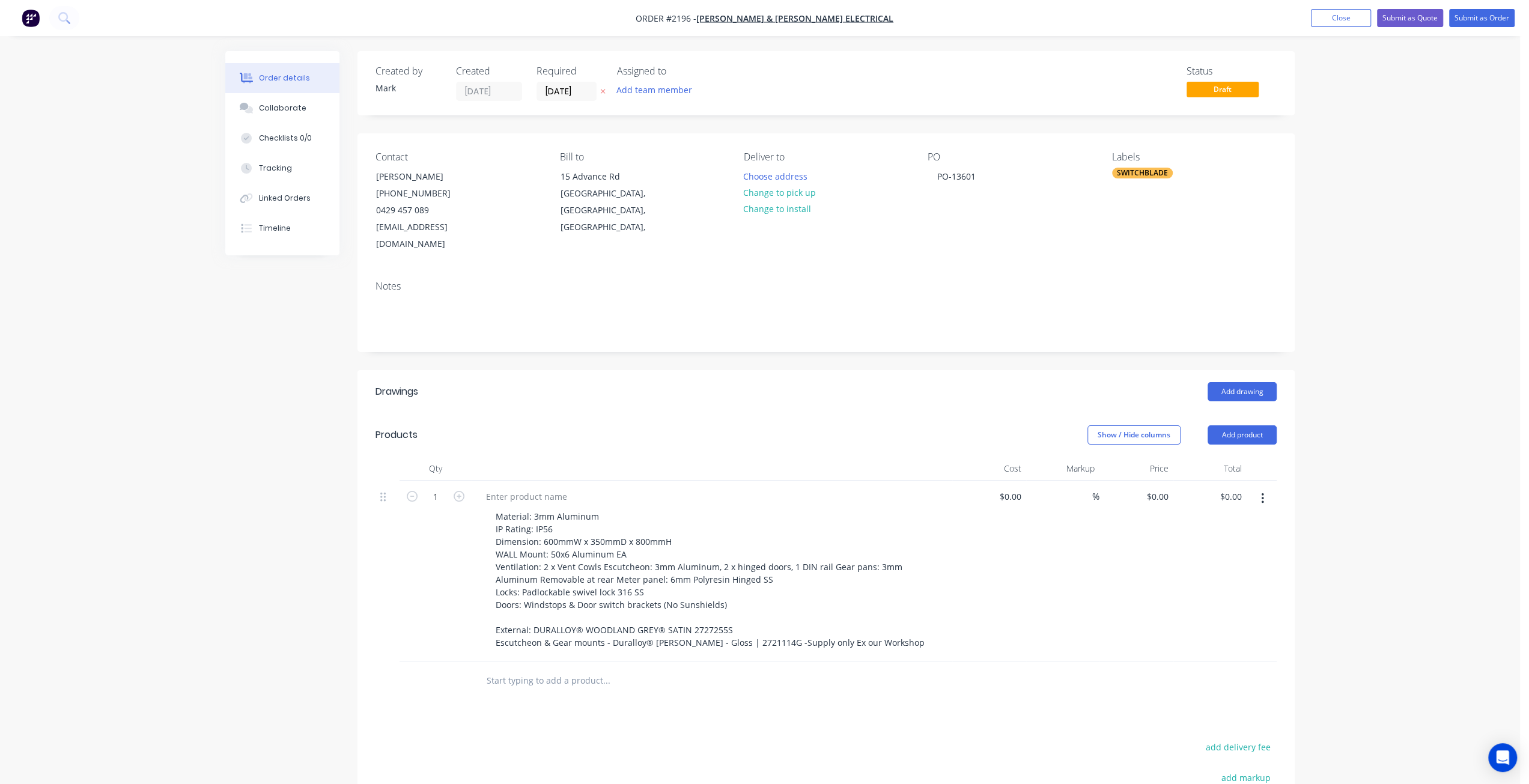
click at [281, 607] on div "Created by Mark Created 18/08/25 Required 18/08/25 Assigned to Add team member …" at bounding box center [760, 529] width 1070 height 956
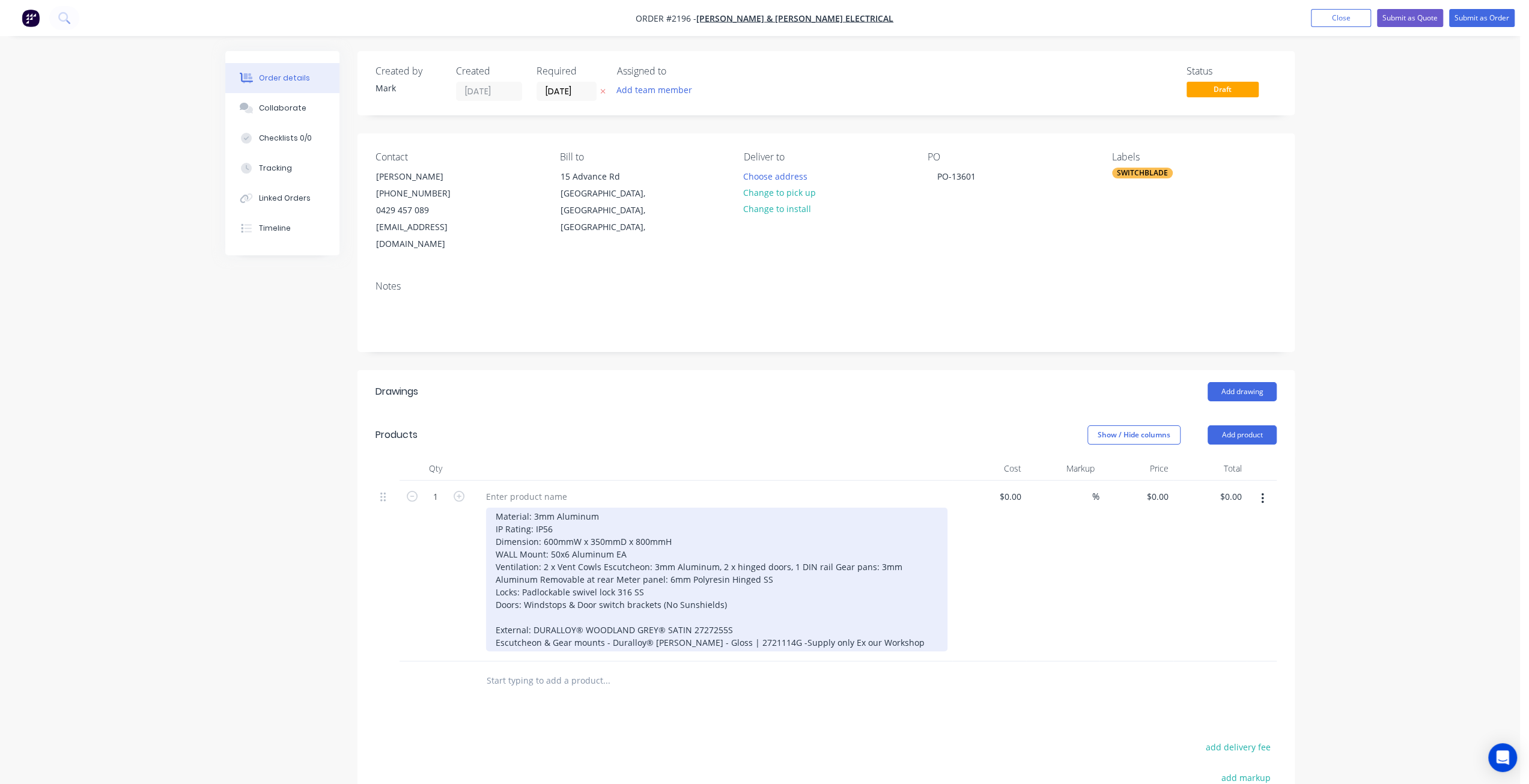
click at [774, 588] on div "Material: 3mm Aluminum IP Rating: IP56 Dimension: 600mmW x 350mmD x 800mmH WALL…" at bounding box center [717, 579] width 462 height 144
drag, startPoint x: 745, startPoint y: 592, endPoint x: 659, endPoint y: 589, distance: 86.1
click at [659, 589] on div "Material: 3mm Aluminum IP Rating: IP56 Dimension: 600mmW x 350mmD x 800mmH WALL…" at bounding box center [717, 579] width 462 height 144
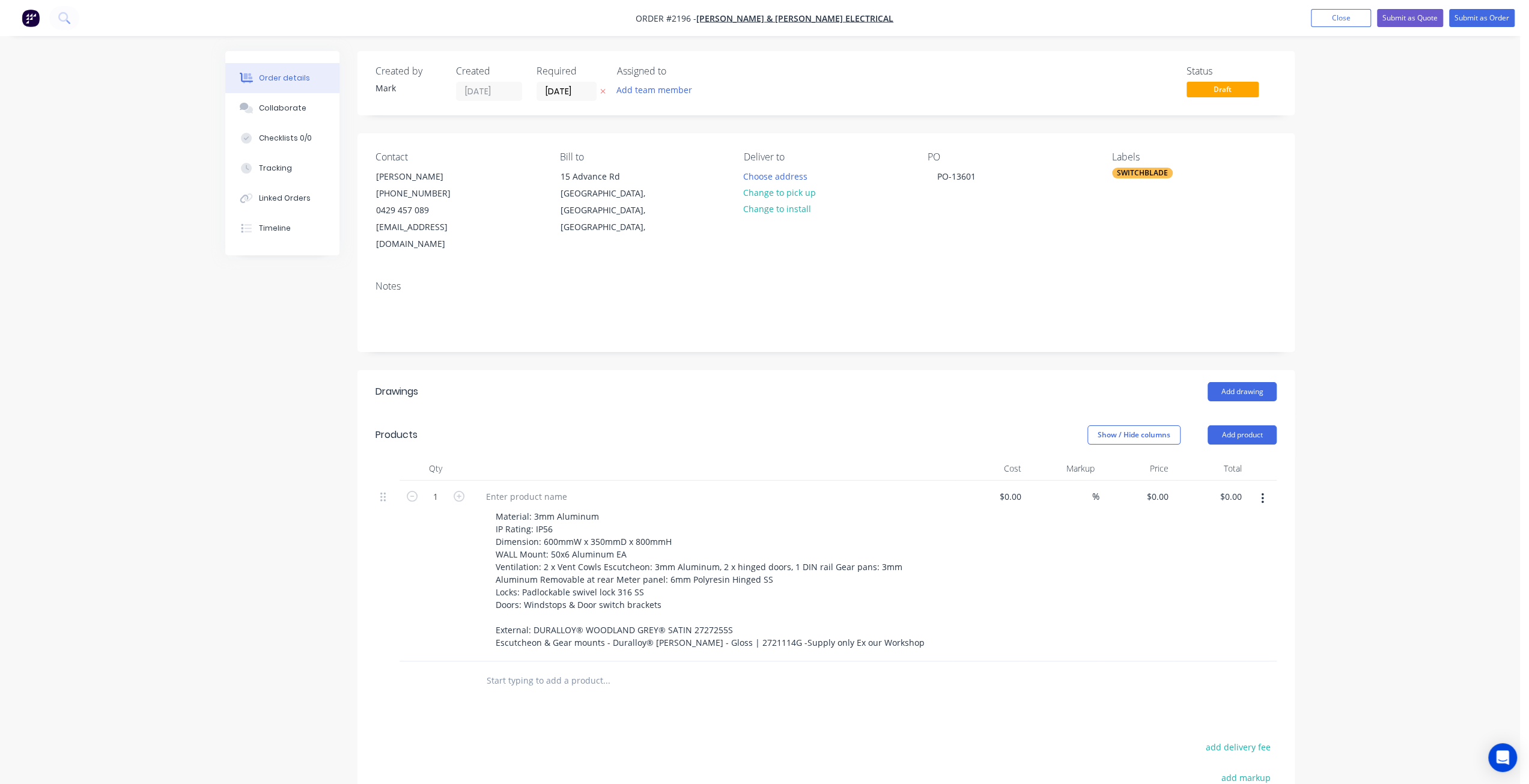
click at [256, 595] on div "Created by Mark Created 18/08/25 Required 18/08/25 Assigned to Add team member …" at bounding box center [760, 529] width 1070 height 956
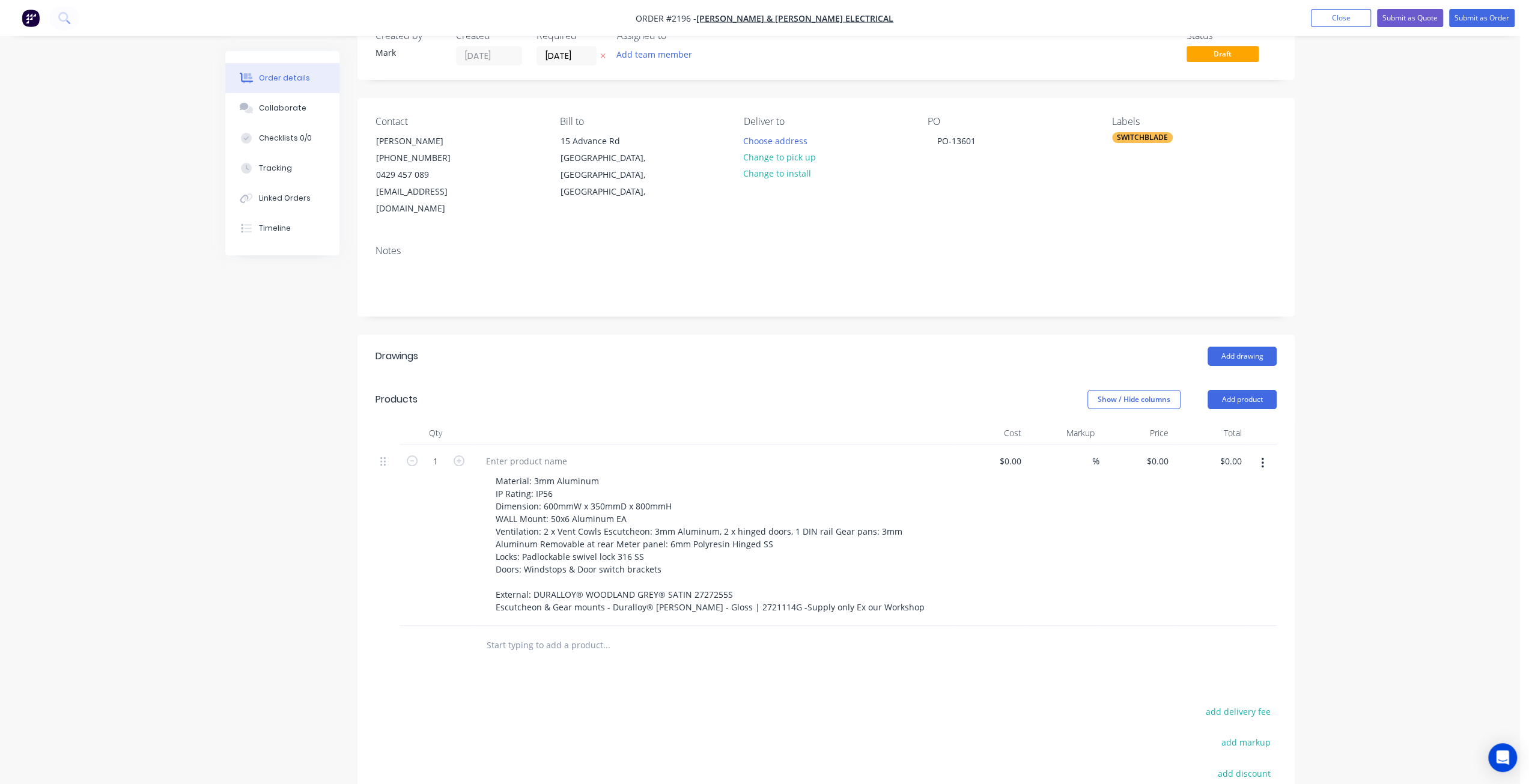
scroll to position [60, 0]
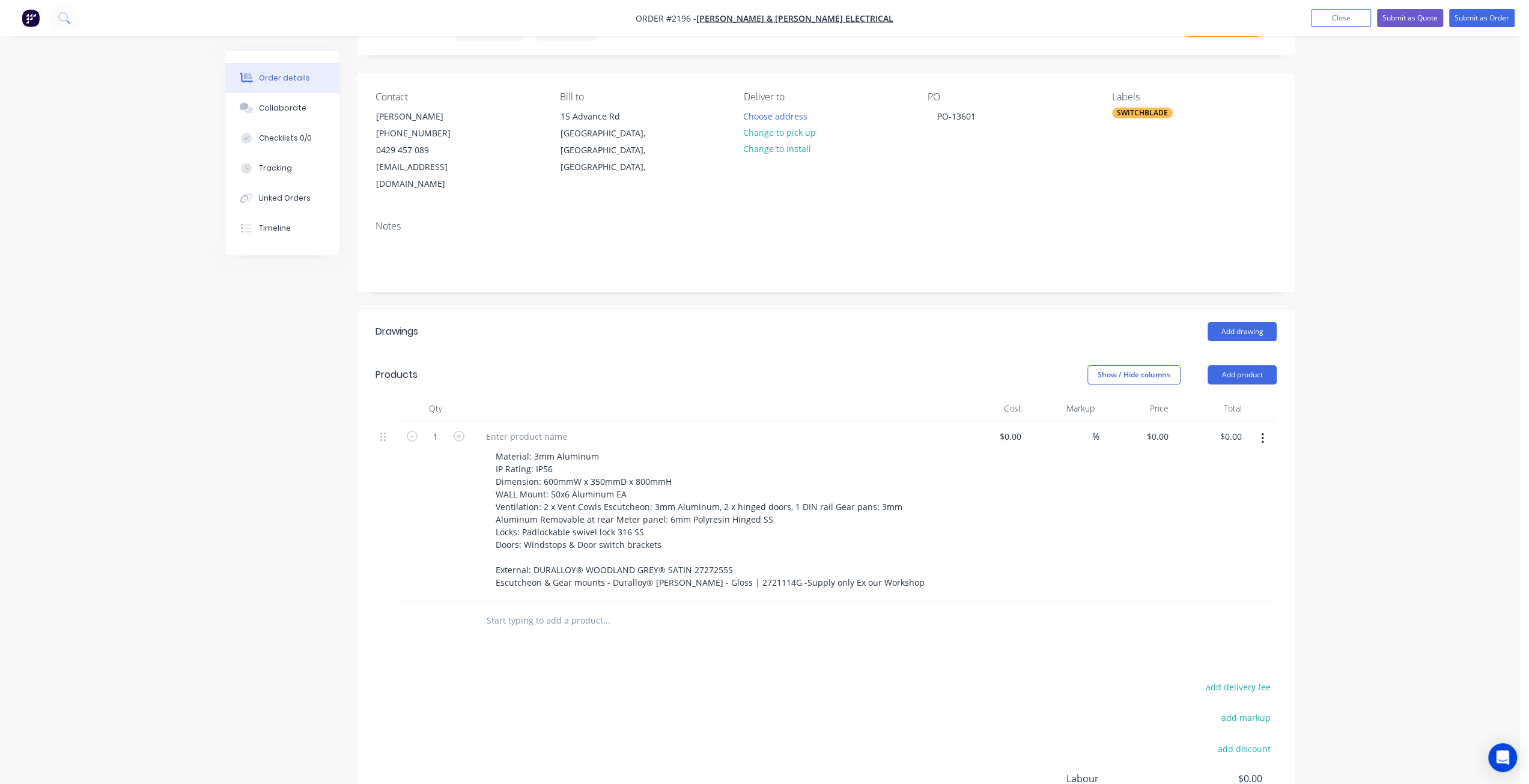
click at [259, 596] on div "Created by Mark Created 18/08/25 Required 18/08/25 Assigned to Add team member …" at bounding box center [760, 469] width 1070 height 956
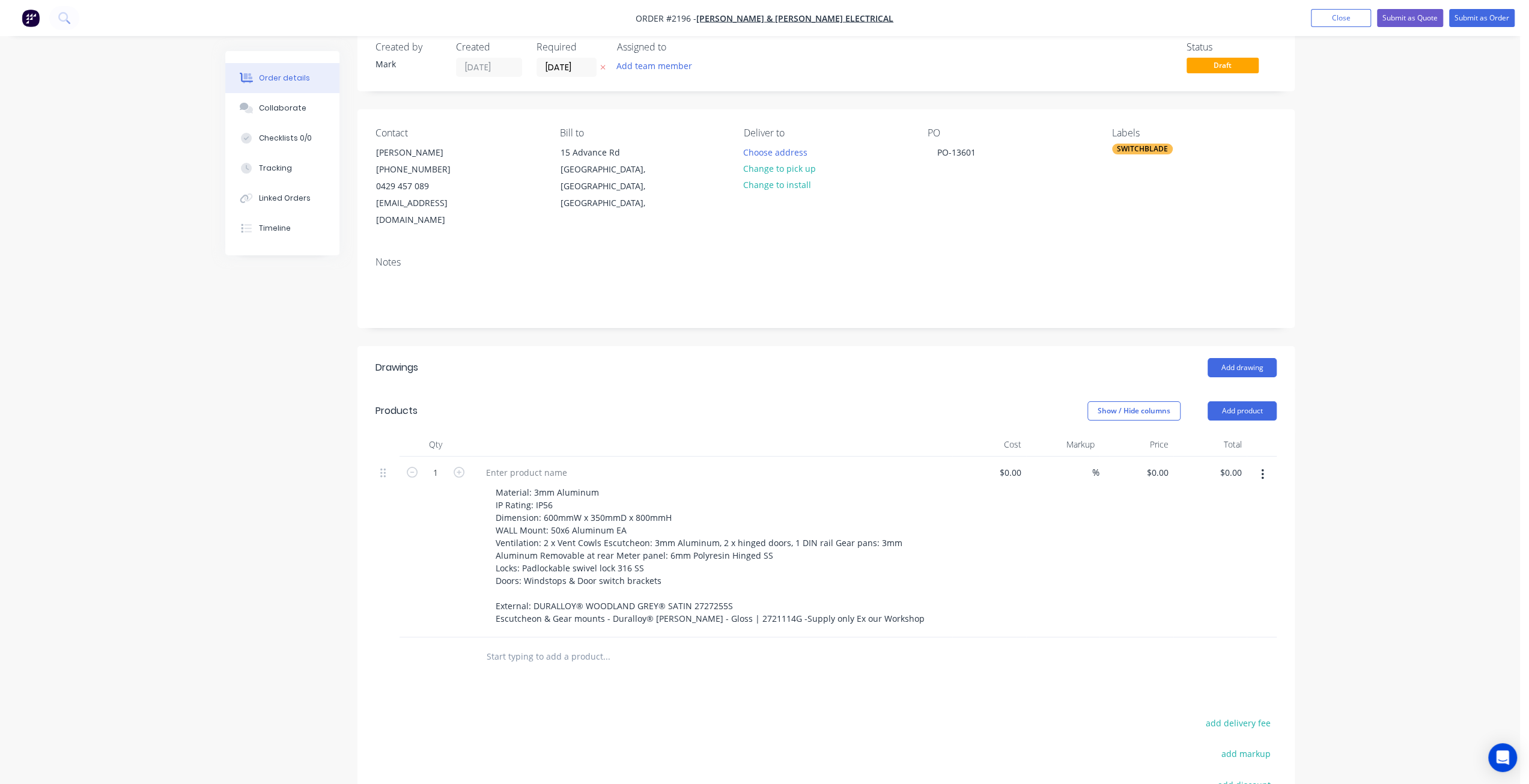
scroll to position [0, 0]
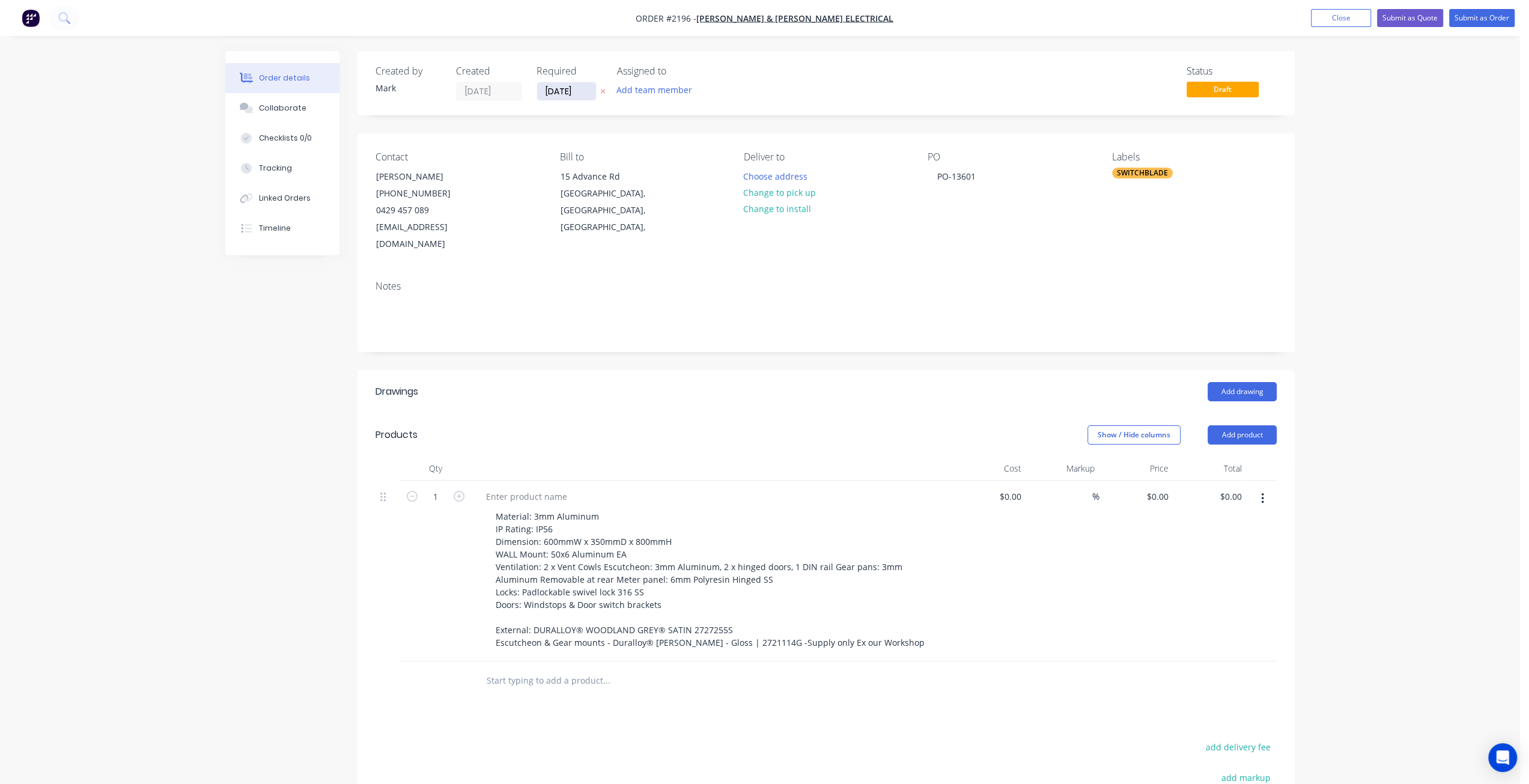
click at [568, 87] on input "[DATE]" at bounding box center [567, 91] width 59 height 18
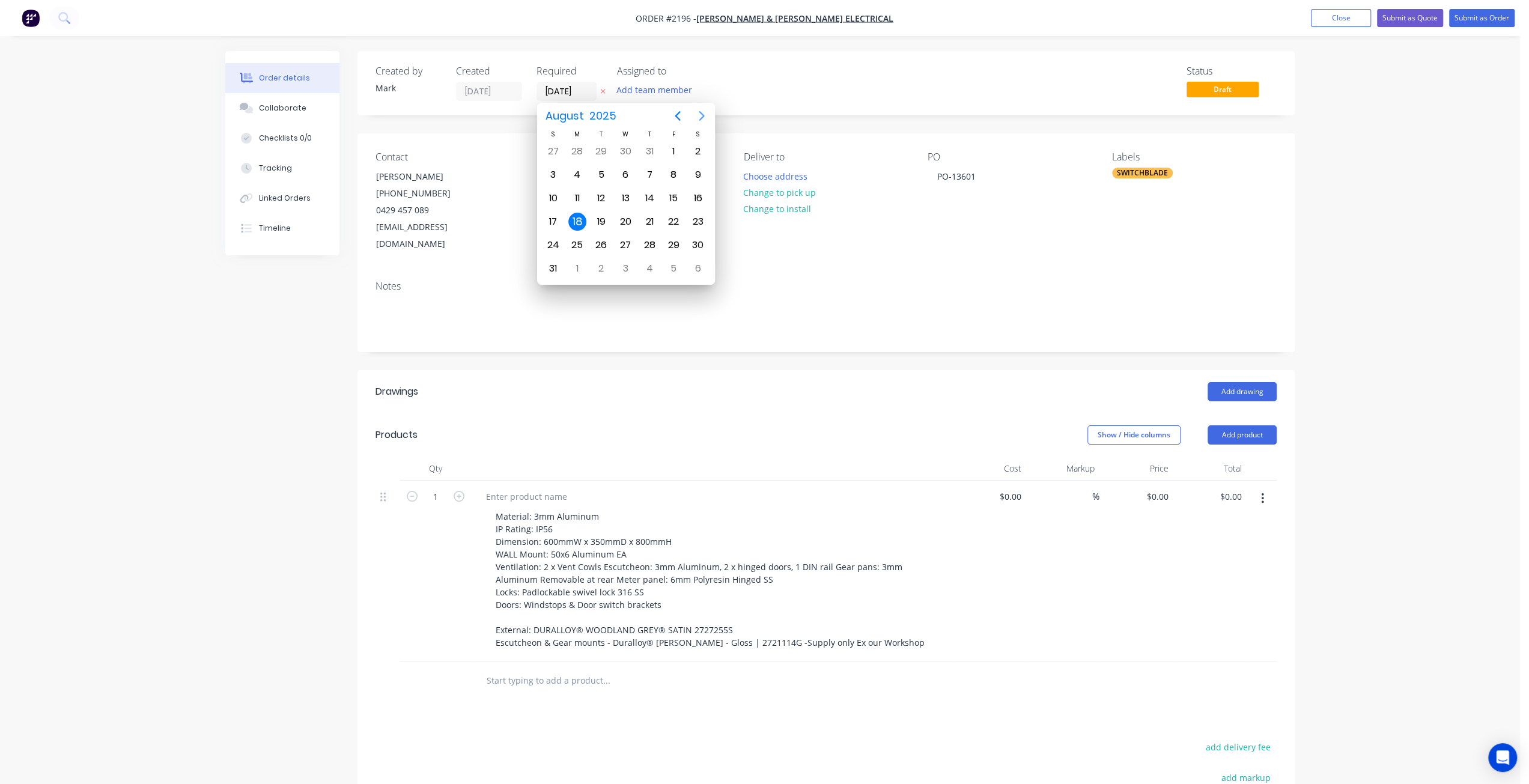
click at [701, 115] on icon "Next page" at bounding box center [702, 116] width 14 height 14
click at [654, 174] on div "11" at bounding box center [649, 175] width 18 height 18
type input "[DATE]"
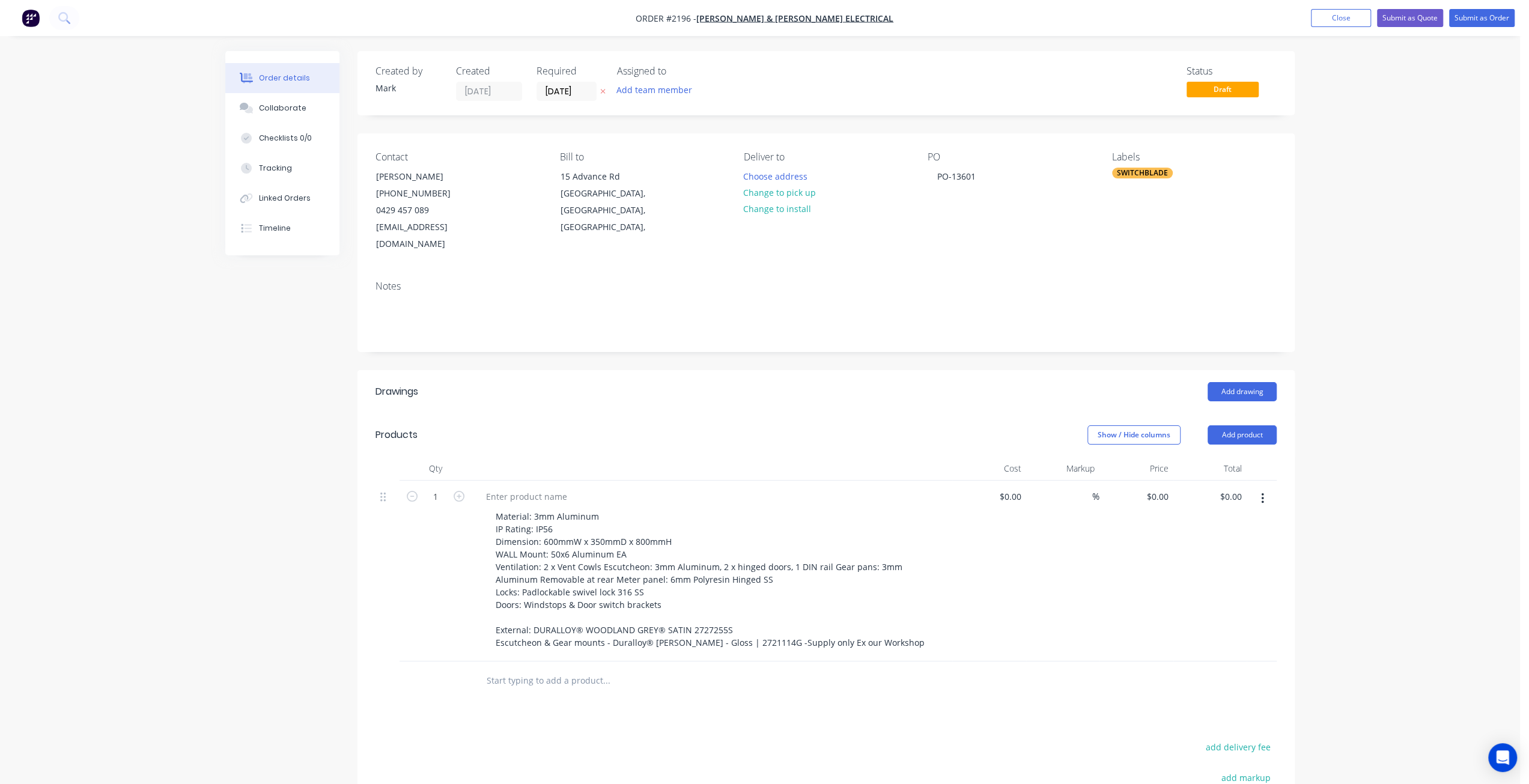
click at [1149, 171] on div "SWITCHBLADE" at bounding box center [1142, 173] width 61 height 11
click at [1174, 299] on div "*** URGENT ***" at bounding box center [1178, 301] width 68 height 13
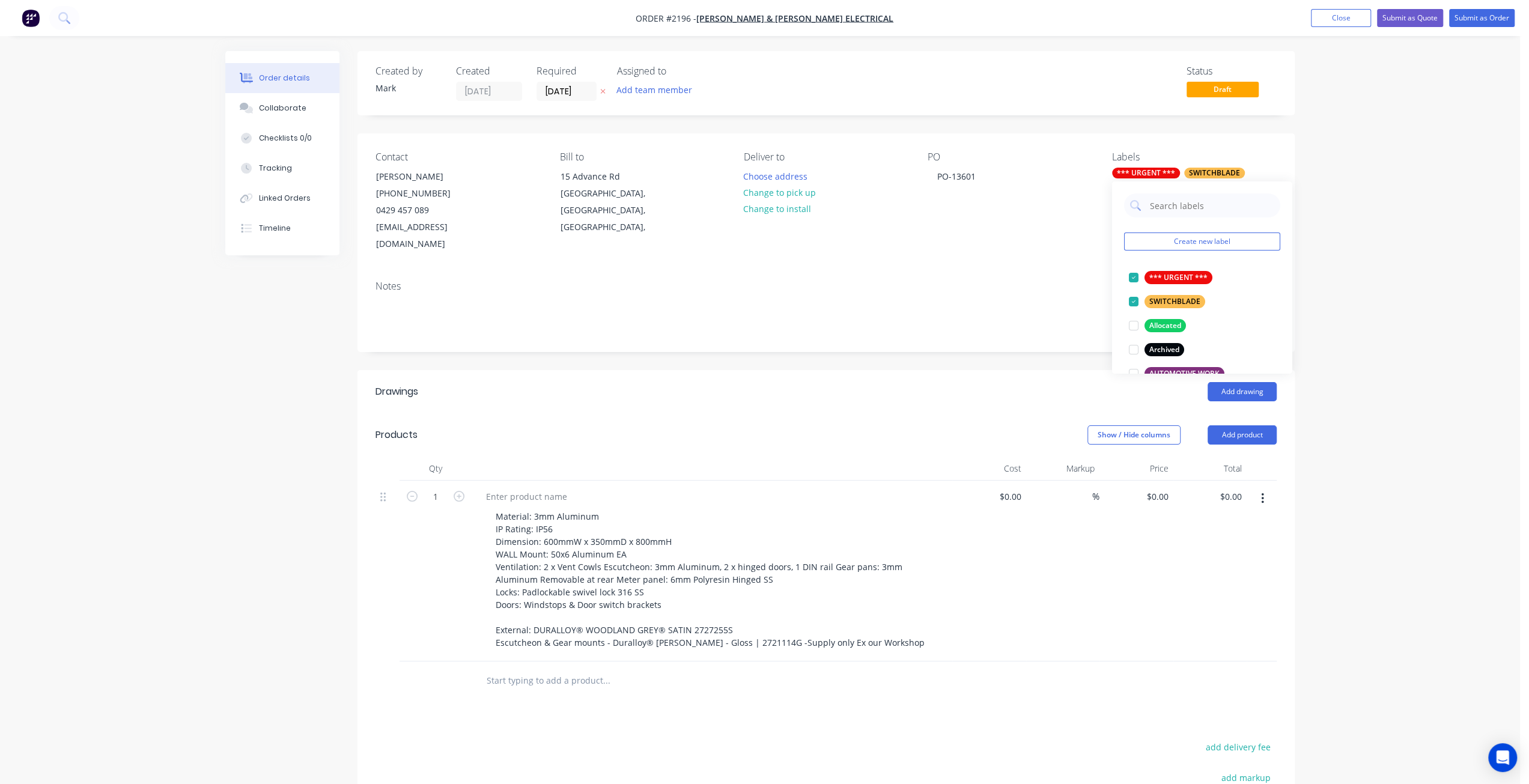
click at [1334, 287] on div "Order details Collaborate Checklists 0/0 Tracking Linked Orders Timeline Order …" at bounding box center [760, 503] width 1520 height 1007
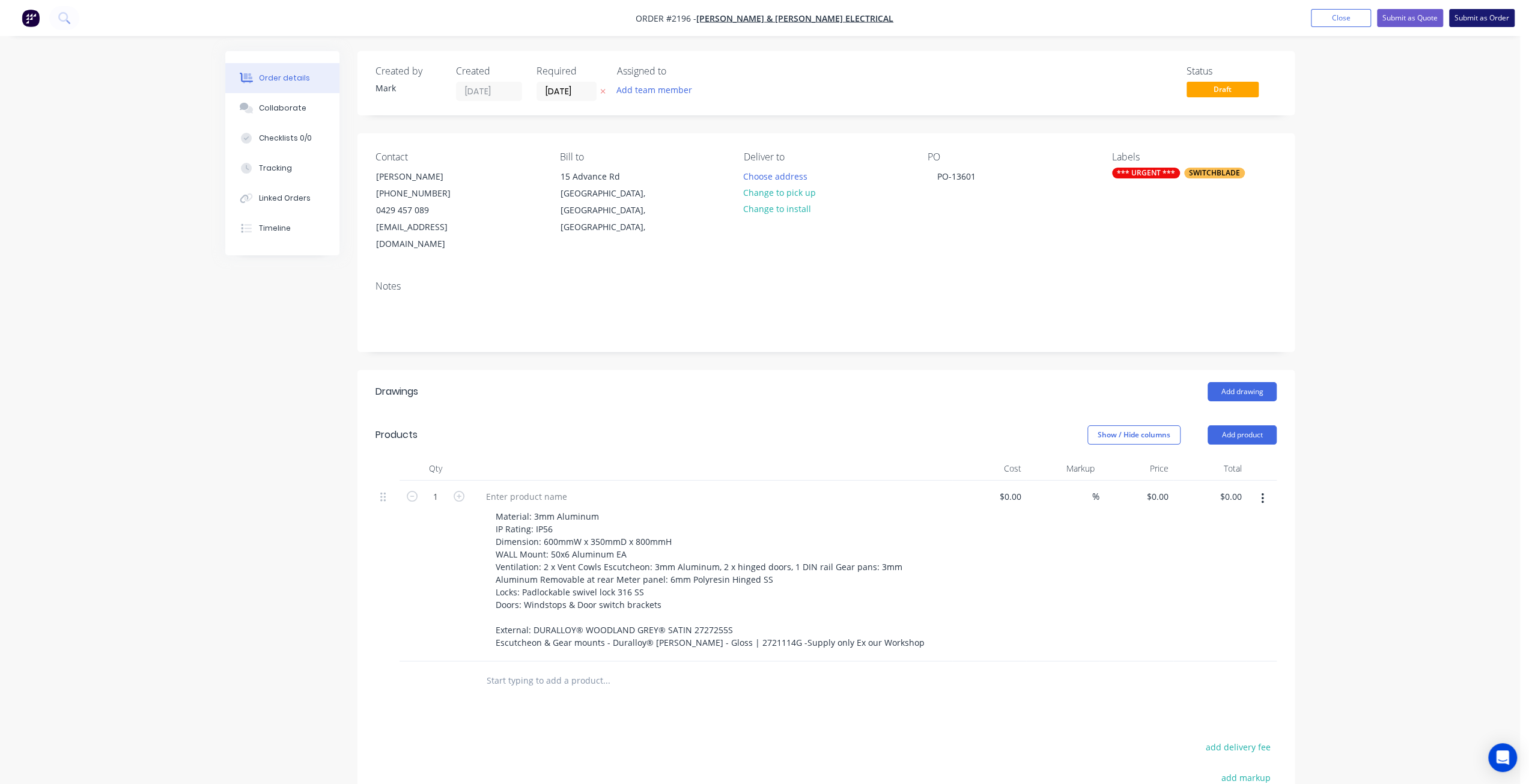
click at [1487, 19] on button "Submit as Order" at bounding box center [1482, 18] width 65 height 18
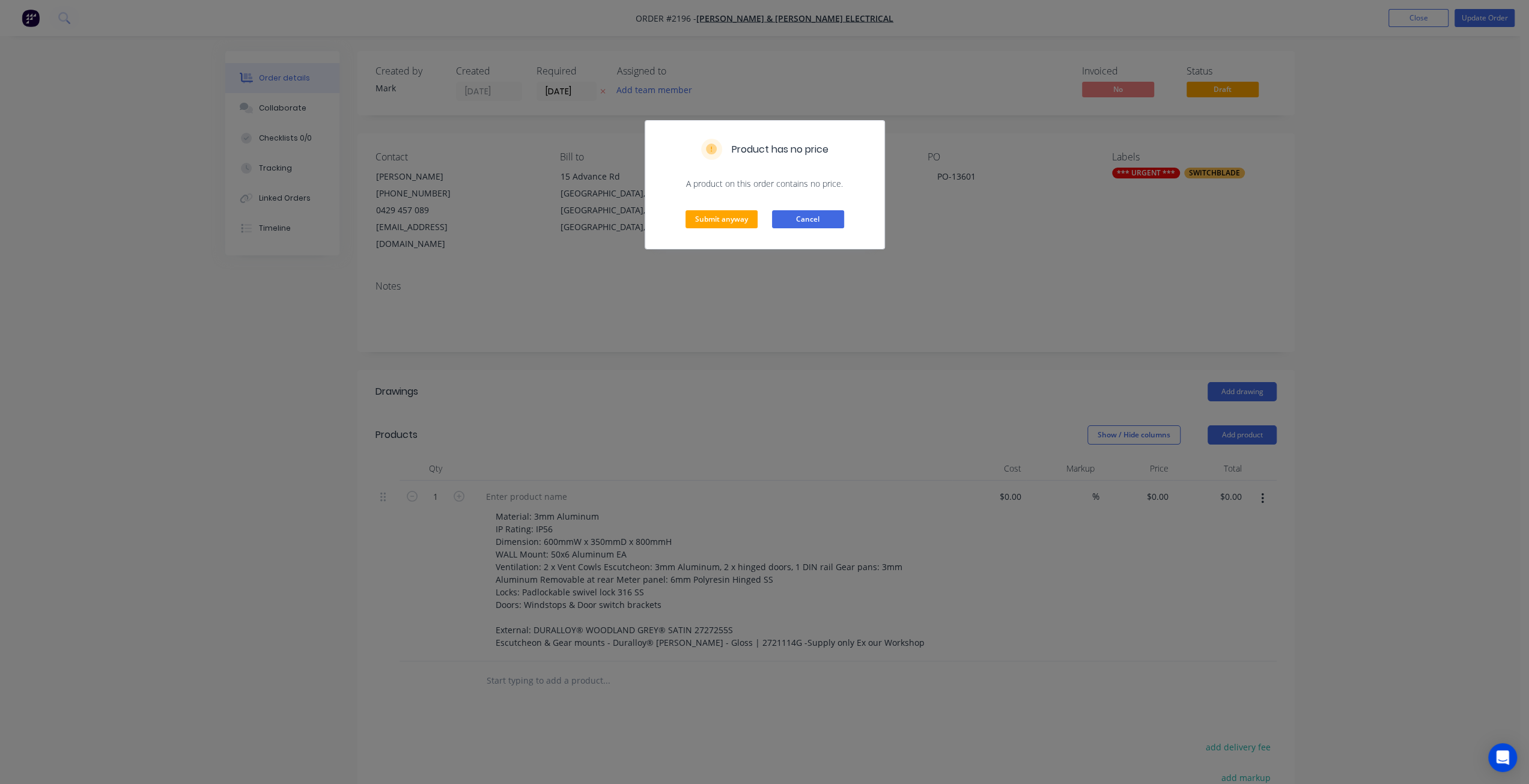
click at [832, 221] on button "Cancel" at bounding box center [808, 219] width 72 height 18
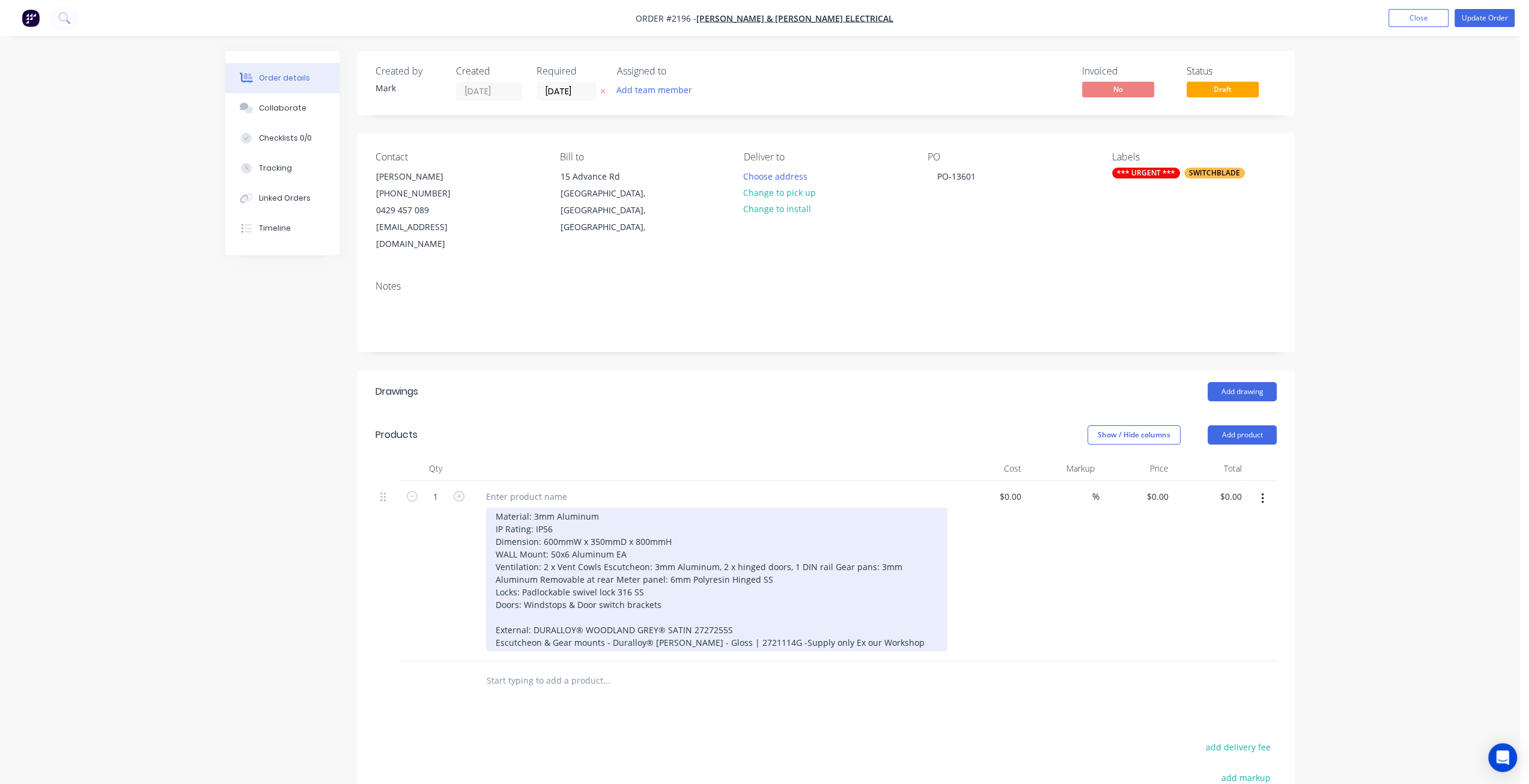
click at [574, 554] on div "Material: 3mm Aluminum IP Rating: IP56 Dimension: 600mmW x 350mmD x 800mmH WALL…" at bounding box center [717, 579] width 462 height 144
drag, startPoint x: 556, startPoint y: 519, endPoint x: 543, endPoint y: 516, distance: 13.3
click at [543, 516] on div "Material: 3mm Aluminum IP Rating: IP56 Dimension: 600mmW x 350mmD x 800mmH WALL…" at bounding box center [717, 579] width 462 height 144
drag, startPoint x: 550, startPoint y: 551, endPoint x: 539, endPoint y: 543, distance: 13.6
click at [550, 550] on div "Material: 3mm Aluminum IP Rating: IP56 Dimension: 600mmW x 350mmD x 800mmH WALL…" at bounding box center [717, 579] width 462 height 144
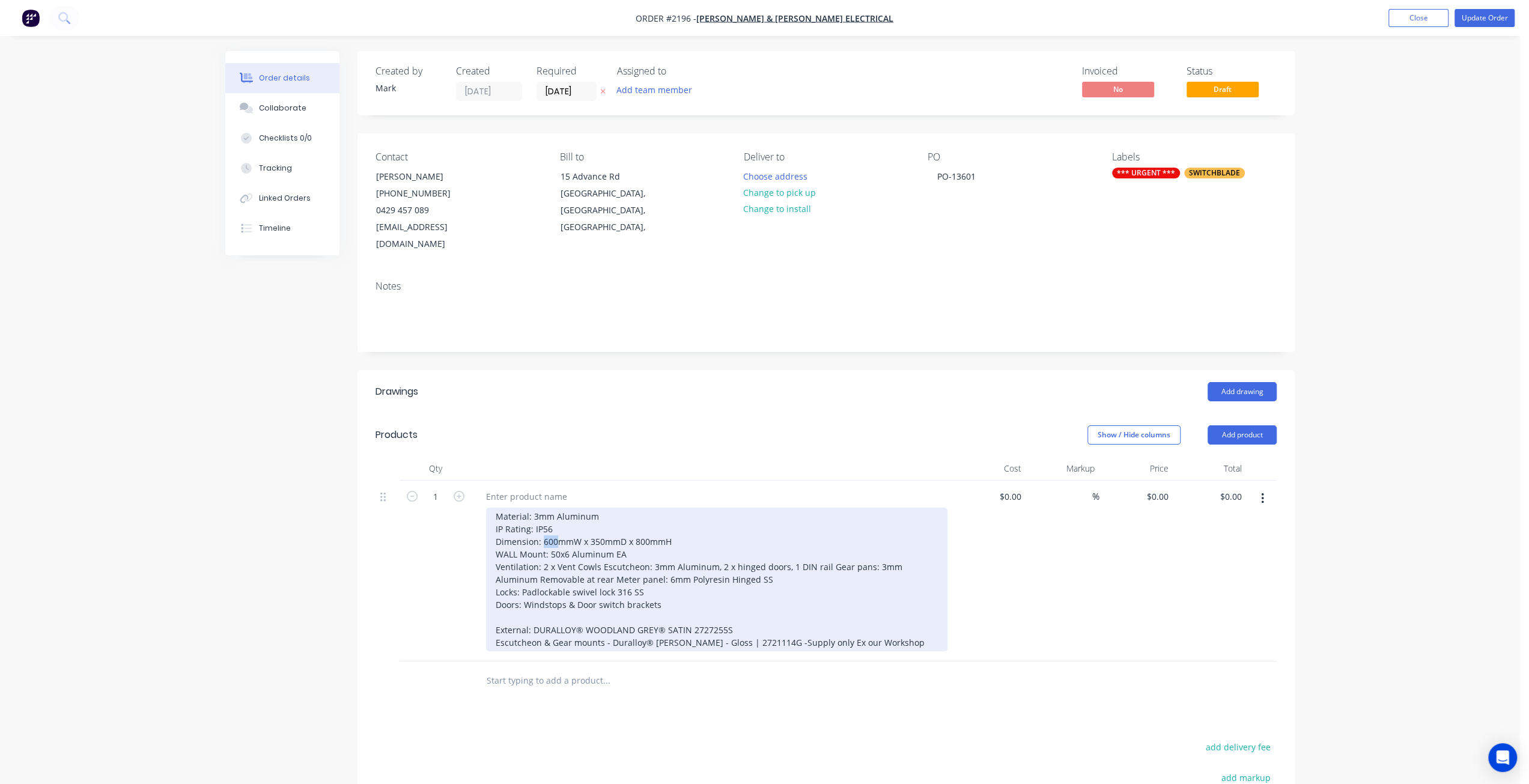
drag, startPoint x: 543, startPoint y: 521, endPoint x: 556, endPoint y: 525, distance: 13.6
click at [556, 525] on div "Material: 3mm Aluminum IP Rating: IP56 Dimension: 600mmW x 350mmD x 800mmH WALL…" at bounding box center [717, 579] width 462 height 144
click at [567, 509] on div "Material: 3mm Aluminum IP Rating: IP56 Dimension: 700mmW x 350mmD x 800mmH WALL…" at bounding box center [717, 579] width 462 height 144
click at [574, 532] on div "Material: 3mm Aluminum IP Rating: IP56 Dimension: 700mmW x 350mmD x 800mmH WALL…" at bounding box center [717, 579] width 462 height 144
click at [600, 523] on div "Material: 3mm Aluminum IP Rating: IP56 Dimension: 700mmW x 350mmD x 800mmH WALL…" at bounding box center [717, 579] width 462 height 144
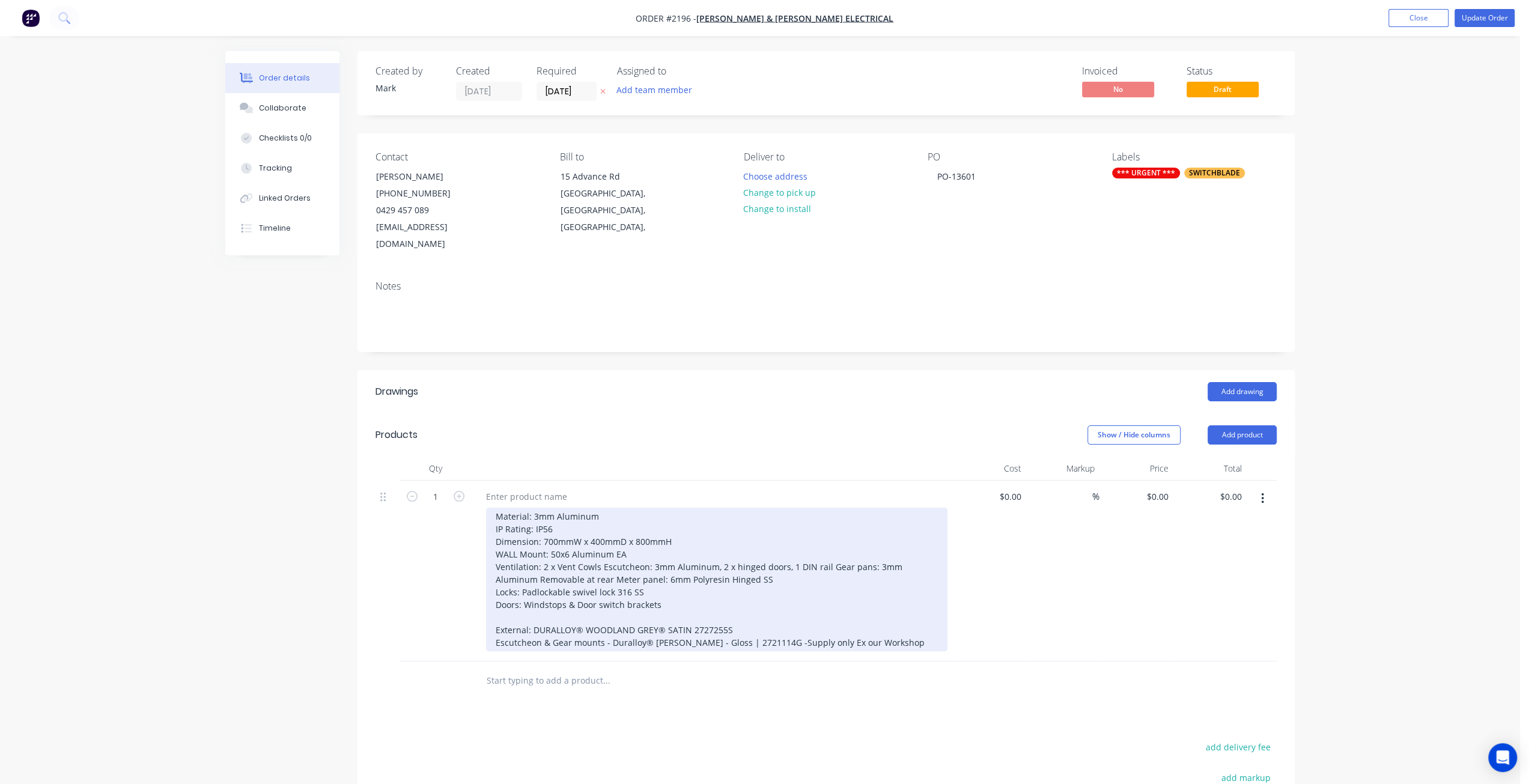
click at [647, 521] on div "Material: 3mm Aluminum IP Rating: IP56 Dimension: 700mmW x 400mmD x 800mmH WALL…" at bounding box center [717, 579] width 462 height 144
click at [660, 539] on div "Material: 3mm Aluminum IP Rating: IP56 Dimension: 700mmW x 400mmD x 850mmH WALL…" at bounding box center [717, 579] width 462 height 144
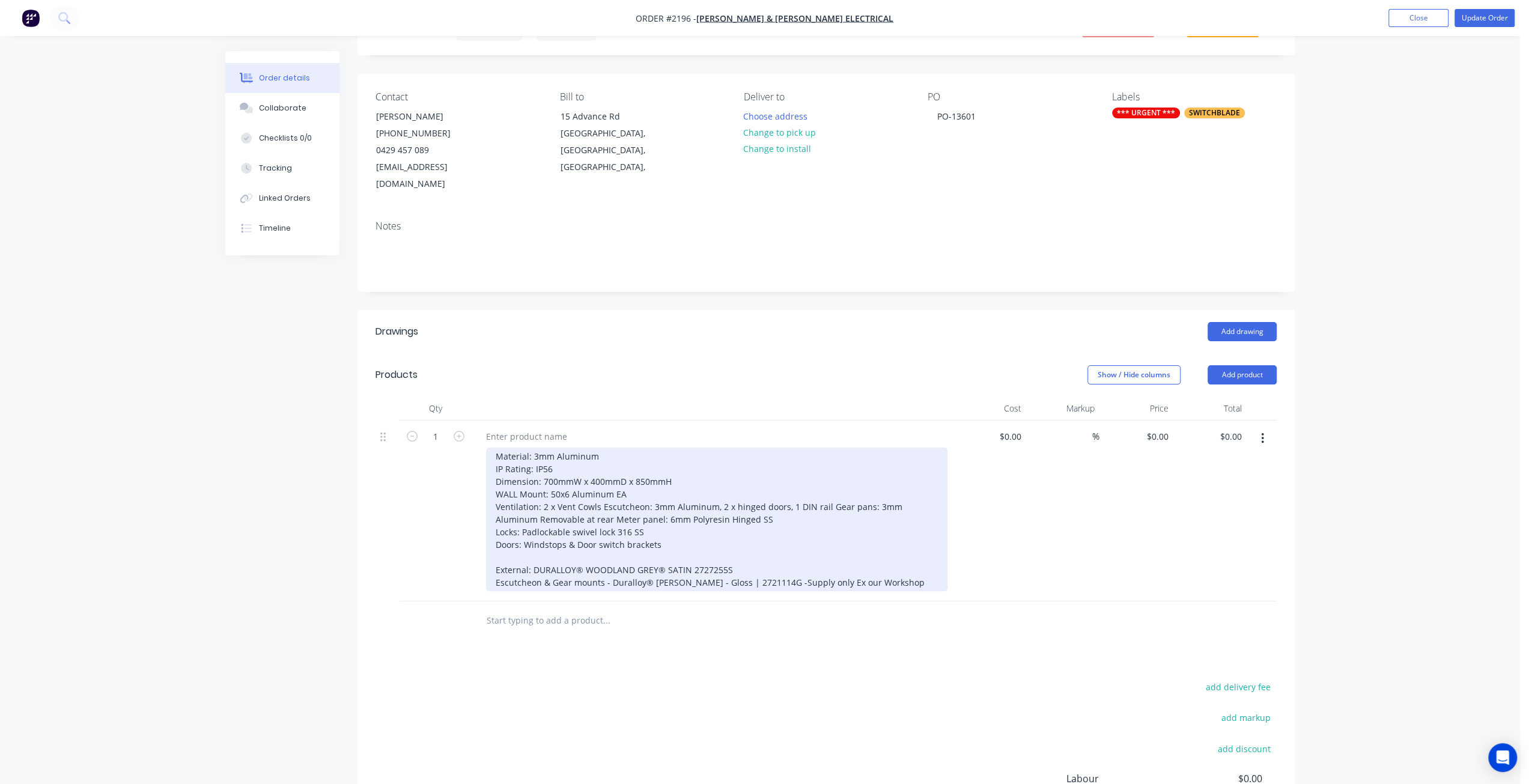
click at [772, 499] on div "Material: 3mm Aluminum IP Rating: IP56 Dimension: 700mmW x 400mmD x 850mmH WALL…" at bounding box center [717, 519] width 462 height 144
click at [719, 487] on div "Material: 3mm Aluminum IP Rating: IP56 Dimension: 700mmW x 400mmD x 850mmH WALL…" at bounding box center [717, 519] width 462 height 144
click at [601, 488] on div "Material: 3mm Aluminum IP Rating: IP56 Dimension: 700mmW x 400mmD x 850mmH WALL…" at bounding box center [717, 519] width 462 height 144
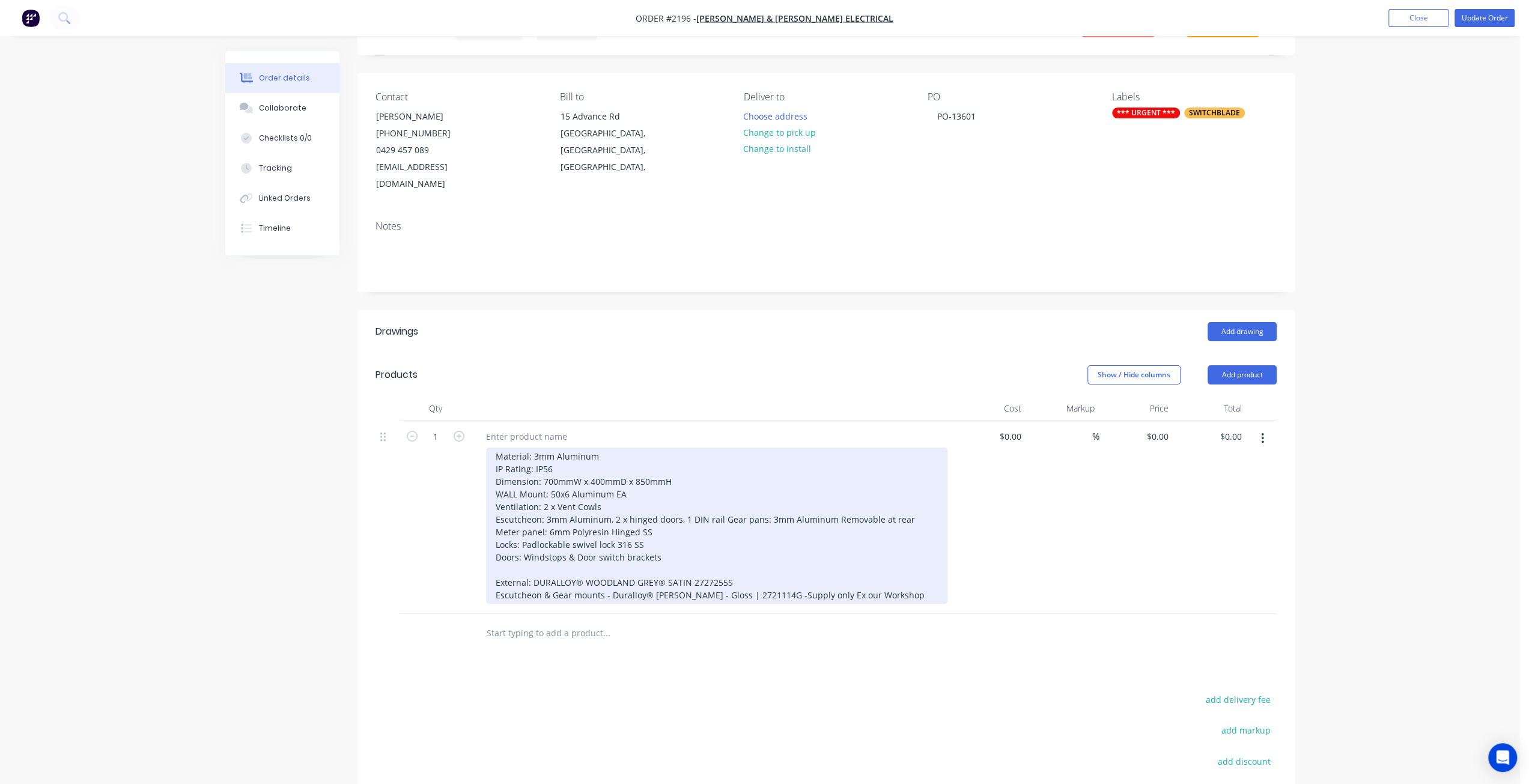
drag, startPoint x: 648, startPoint y: 535, endPoint x: 653, endPoint y: 522, distance: 13.9
click at [648, 535] on div "Material: 3mm Aluminum IP Rating: IP56 Dimension: 700mmW x 400mmD x 850mmH WALL…" at bounding box center [717, 525] width 462 height 156
click at [658, 510] on div "Material: 3mm Aluminum IP Rating: IP56 Dimension: 700mmW x 400mmD x 850mmH WALL…" at bounding box center [717, 525] width 462 height 156
click at [671, 527] on div "Material: 3mm Aluminum IP Rating: IP56 Dimension: 700mmW x 400mmD x 850mmH WALL…" at bounding box center [717, 525] width 462 height 156
click at [644, 510] on div "Material: 3mm Aluminum IP Rating: IP56 Dimension: 700mmW x 400mmD x 850mmH WALL…" at bounding box center [717, 525] width 462 height 156
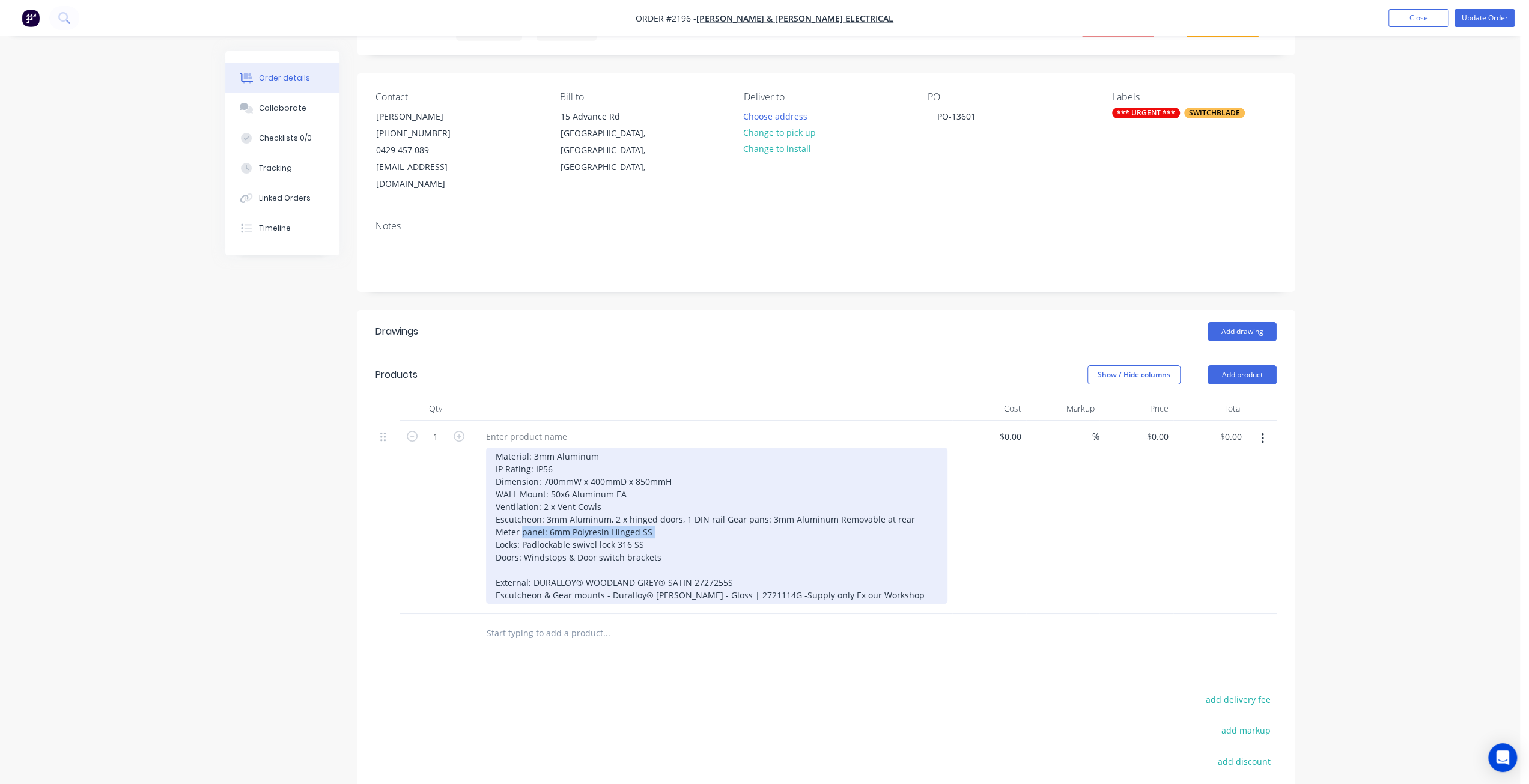
drag, startPoint x: 540, startPoint y: 511, endPoint x: 475, endPoint y: 514, distance: 65.1
click at [475, 514] on div "Material: 3mm Aluminum IP Rating: IP56 Dimension: 700mmW x 400mmD x 850mmH WALL…" at bounding box center [712, 517] width 481 height 193
click at [690, 512] on div "Material: 3mm Aluminum IP Rating: IP56 Dimension: 700mmW x 400mmD x 850mmH WALL…" at bounding box center [717, 525] width 462 height 156
click at [614, 503] on div "Material: 3mm Aluminum IP Rating: IP56 Dimension: 700mmW x 400mmD x 850mmH WALL…" at bounding box center [717, 525] width 462 height 156
drag, startPoint x: 494, startPoint y: 503, endPoint x: 721, endPoint y: 503, distance: 227.0
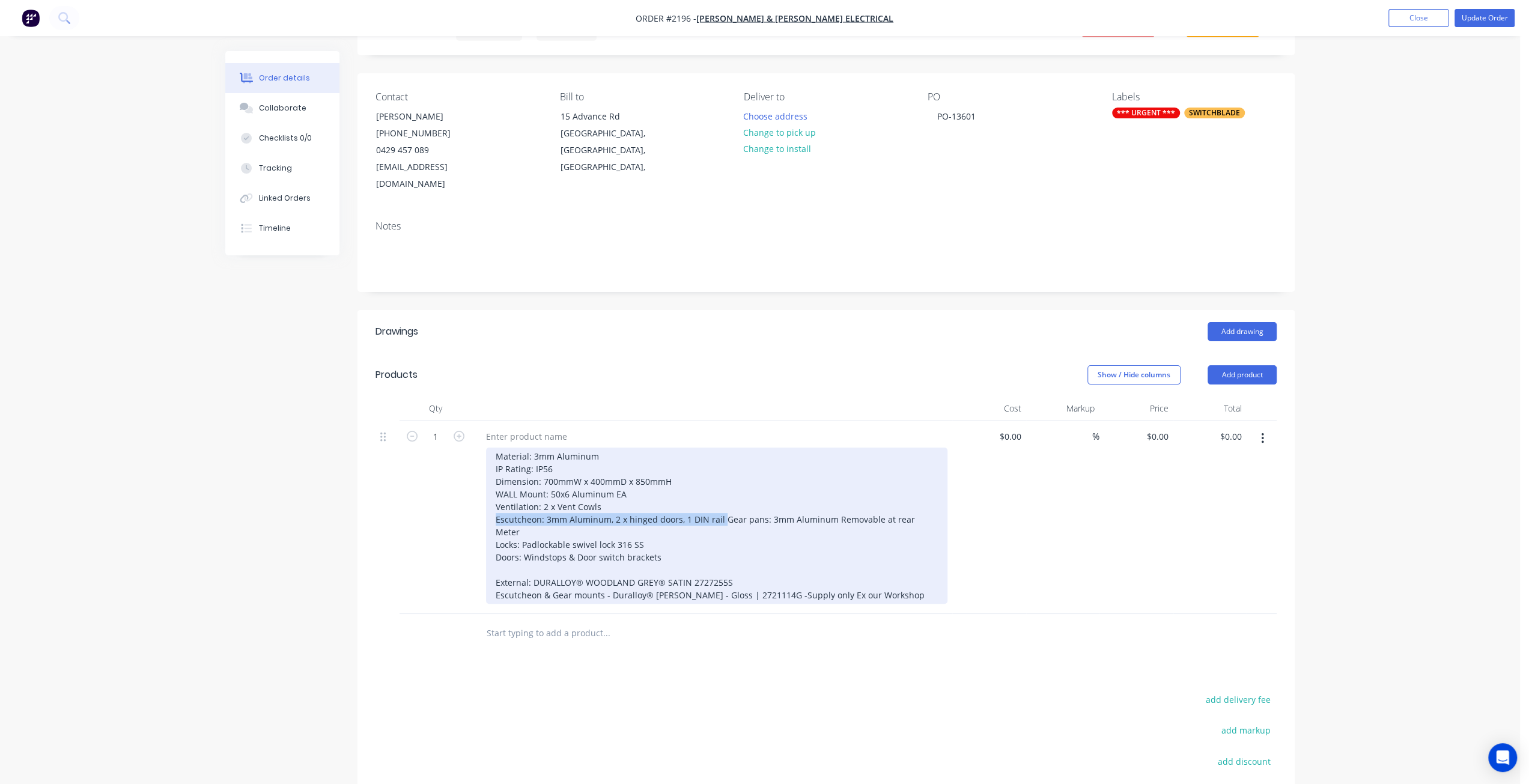
click at [721, 503] on div "Material: 3mm Aluminum IP Rating: IP56 Dimension: 700mmW x 400mmD x 850mmH WALL…" at bounding box center [717, 525] width 462 height 156
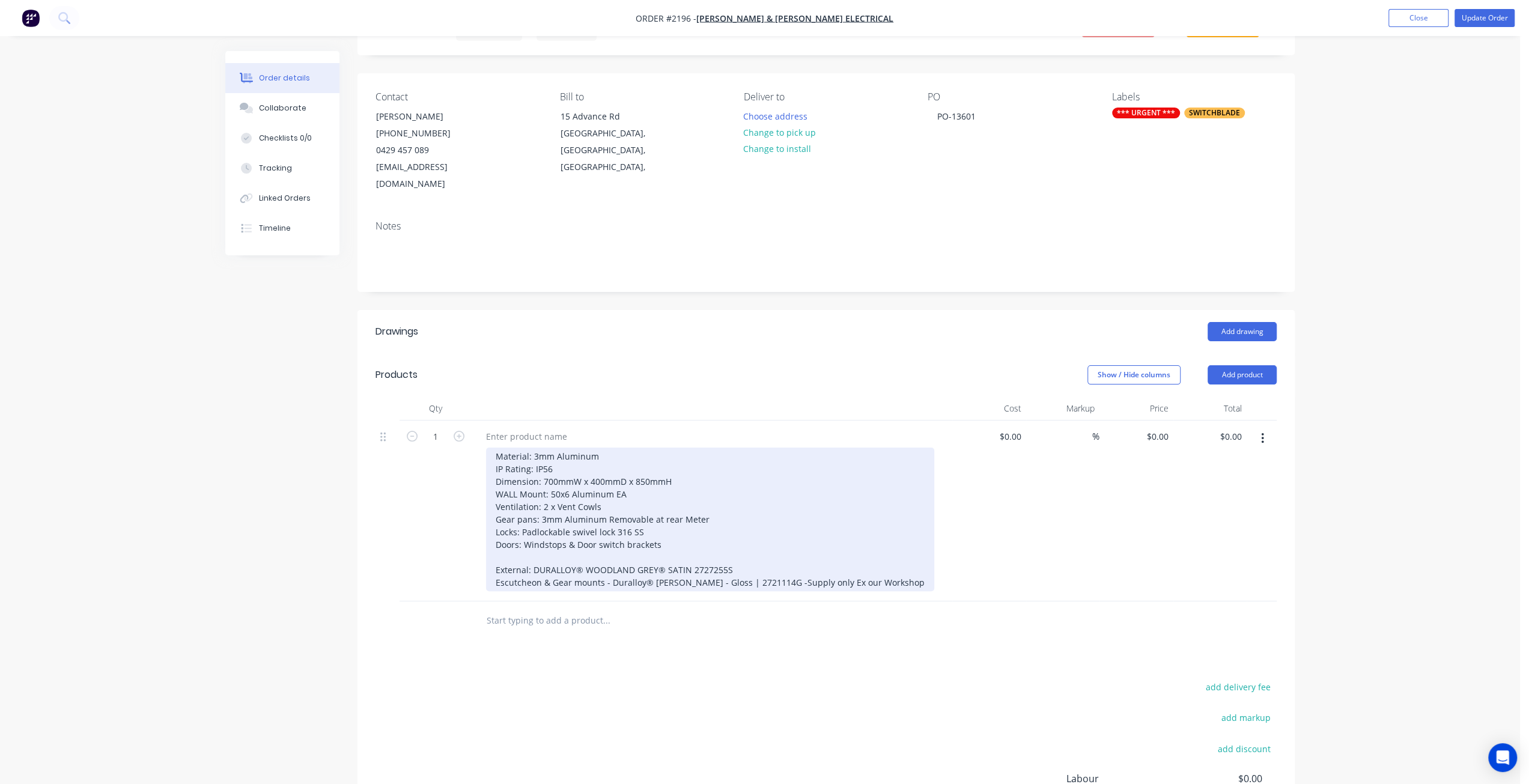
click at [687, 516] on div "Material: 3mm Aluminum IP Rating: IP56 Dimension: 700mmW x 400mmD x 850mmH WALL…" at bounding box center [711, 519] width 448 height 144
click at [680, 523] on div "Material: 3mm Aluminum IP Rating: IP56 Dimension: 700mmW x 400mmD x 850mmH WALL…" at bounding box center [711, 519] width 448 height 144
click at [669, 514] on div "Material: 3mm Aluminum IP Rating: IP56 Dimension: 700mmW x 400mmD x 850mmH WALL…" at bounding box center [711, 519] width 448 height 144
click at [676, 526] on div "Material: 3mm Aluminum IP Rating: IP56 Dimension: 700mmW x 400mmD x 850mmH WALL…" at bounding box center [711, 519] width 448 height 144
click at [668, 517] on div "Material: 3mm Aluminum IP Rating: IP56 Dimension: 700mmW x 400mmD x 850mmH WALL…" at bounding box center [711, 519] width 448 height 144
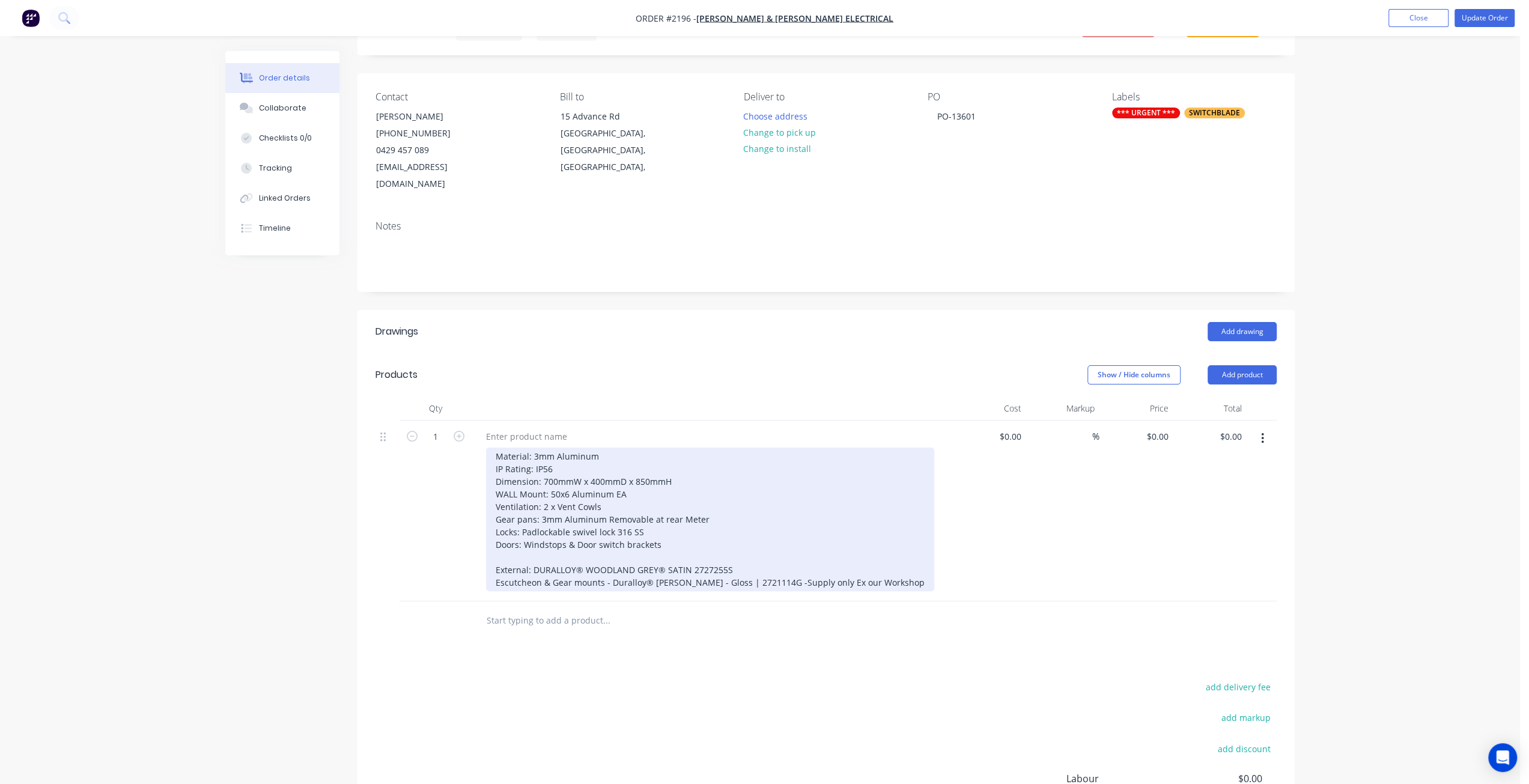
click at [680, 534] on div "Material: 3mm Aluminum IP Rating: IP56 Dimension: 700mmW x 400mmD x 850mmH WALL…" at bounding box center [711, 519] width 448 height 144
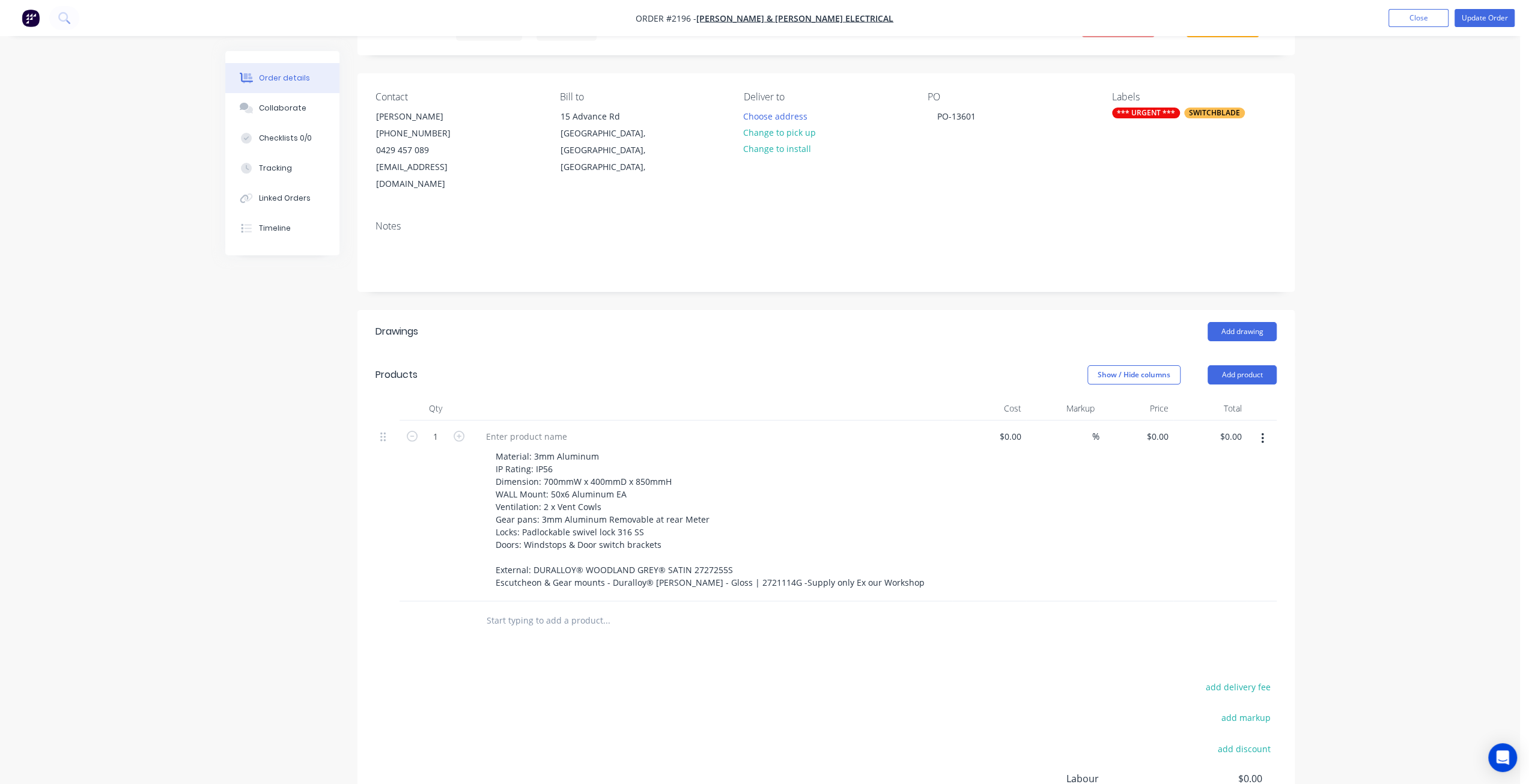
click at [1455, 332] on div "Order details Collaborate Checklists 0/0 Tracking Linked Orders Timeline Order …" at bounding box center [760, 444] width 1520 height 1007
click at [1451, 485] on div "Order details Collaborate Checklists 0/0 Tracking Linked Orders Timeline Order …" at bounding box center [760, 444] width 1520 height 1007
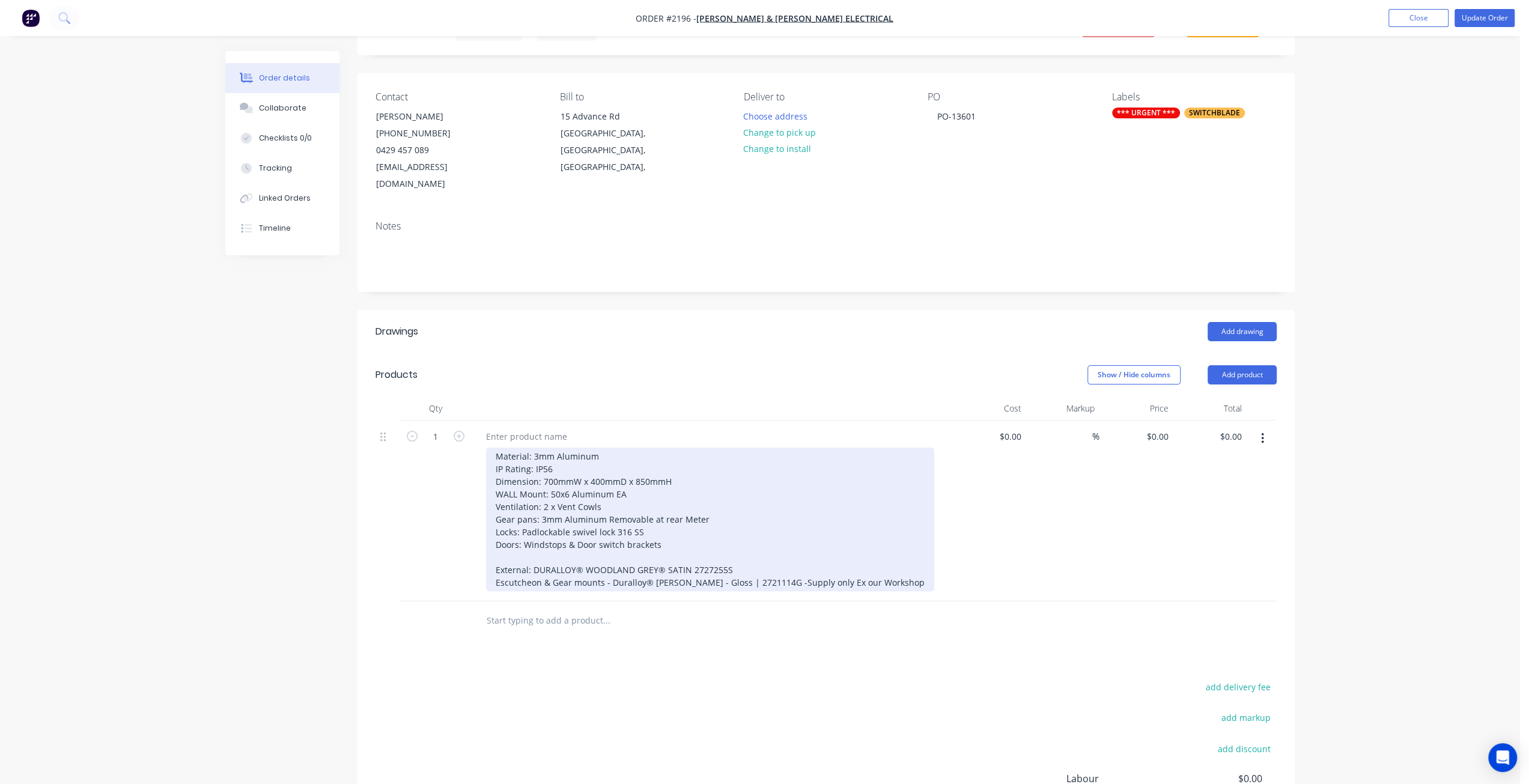
click at [573, 511] on div "Material: 3mm Aluminum IP Rating: IP56 Dimension: 700mmW x 400mmD x 850mmH WALL…" at bounding box center [711, 519] width 448 height 144
click at [668, 523] on div "Material: 3mm Aluminum IP Rating: IP56 Dimension: 700mmW x 400mmD x 850mmH WALL…" at bounding box center [711, 519] width 448 height 144
drag, startPoint x: 663, startPoint y: 527, endPoint x: 490, endPoint y: 522, distance: 173.1
click at [490, 522] on div "Material: 3mm Aluminum IP Rating: IP56 Dimension: 700mmW x 400mmD x 850mmH WALL…" at bounding box center [711, 519] width 448 height 144
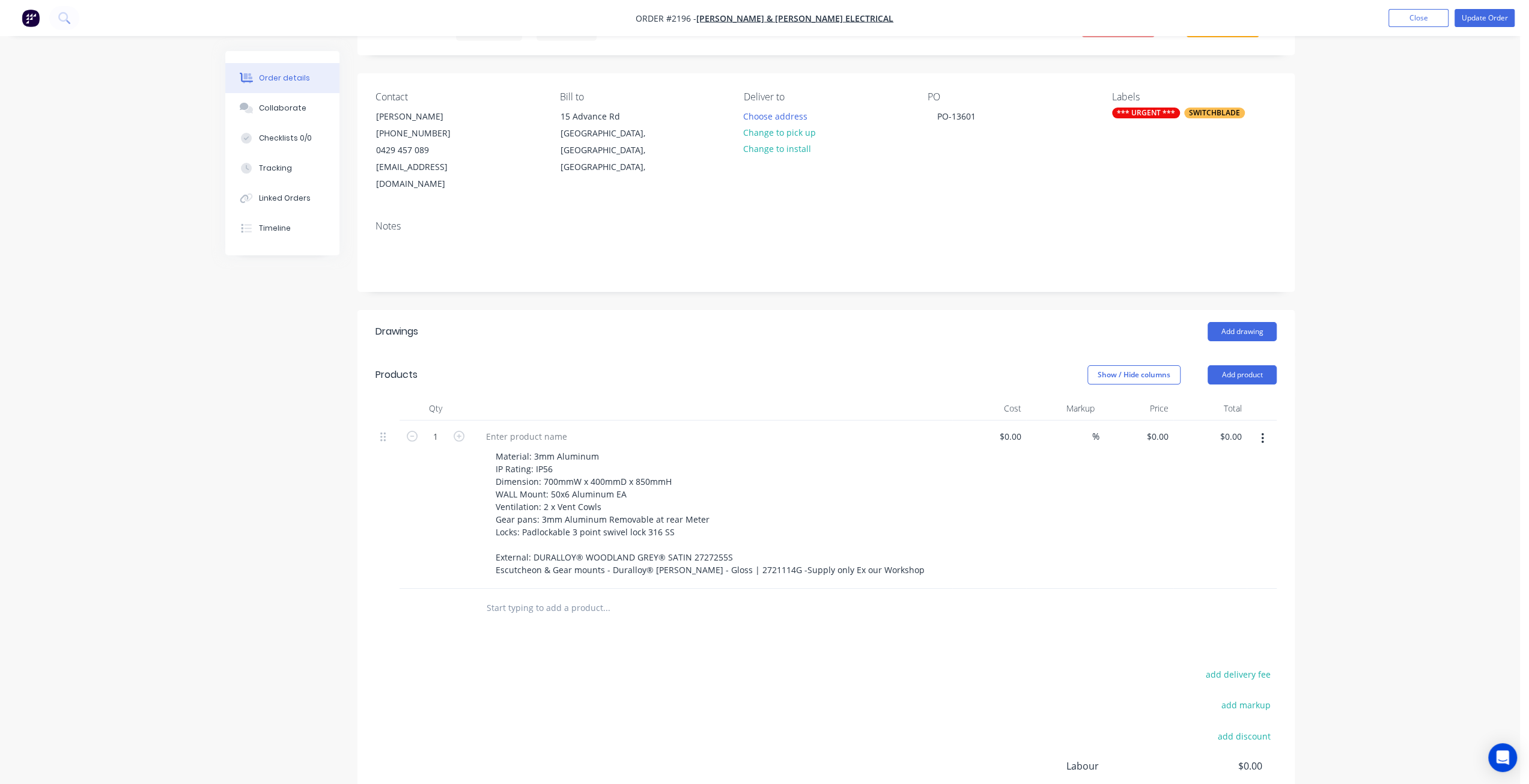
click at [1334, 391] on div "Order details Collaborate Checklists 0/0 Tracking Linked Orders Timeline Order …" at bounding box center [760, 437] width 1520 height 994
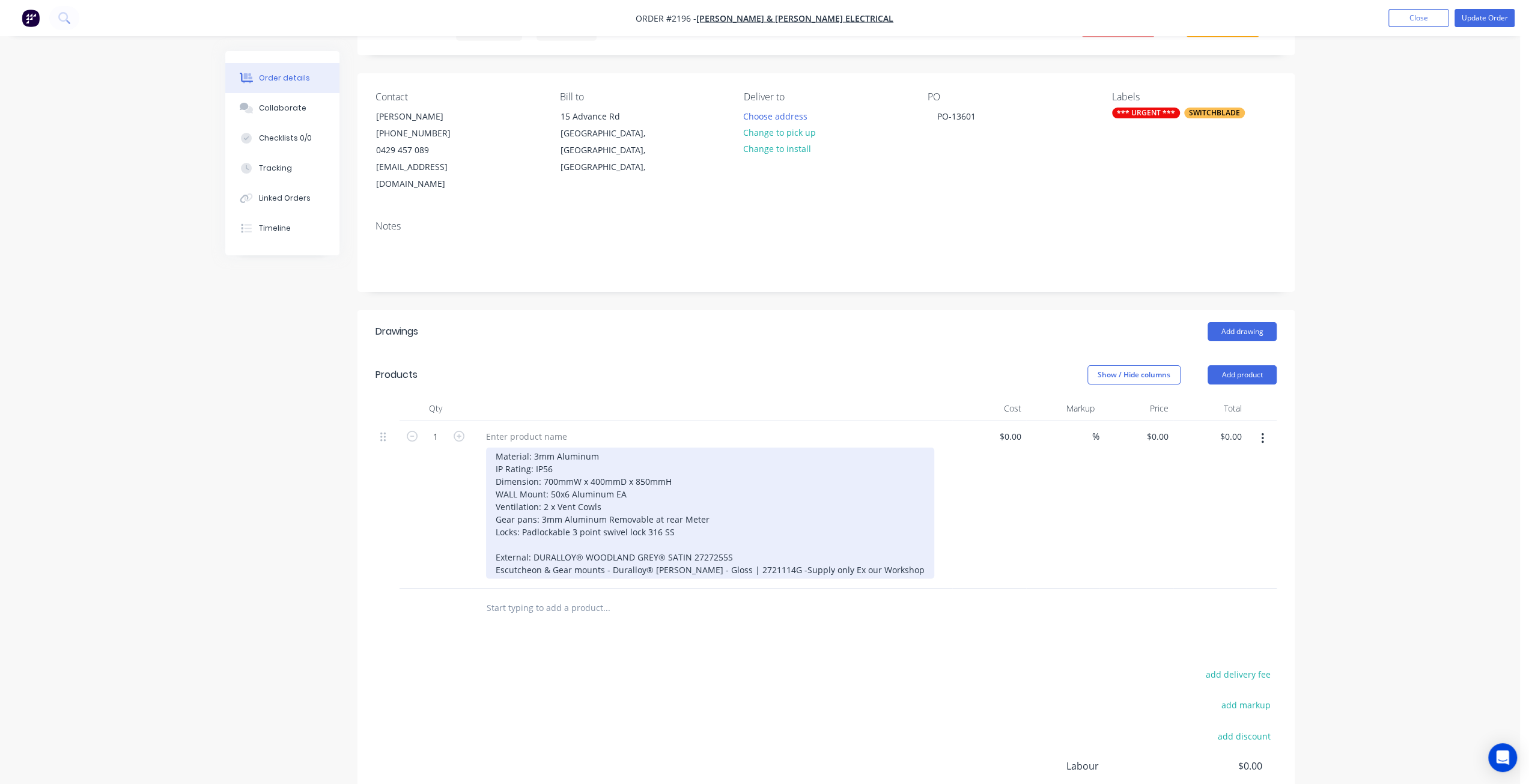
click at [698, 516] on div "Material: 3mm Aluminum IP Rating: IP56 Dimension: 700mmW x 400mmD x 850mmH WALL…" at bounding box center [711, 513] width 448 height 131
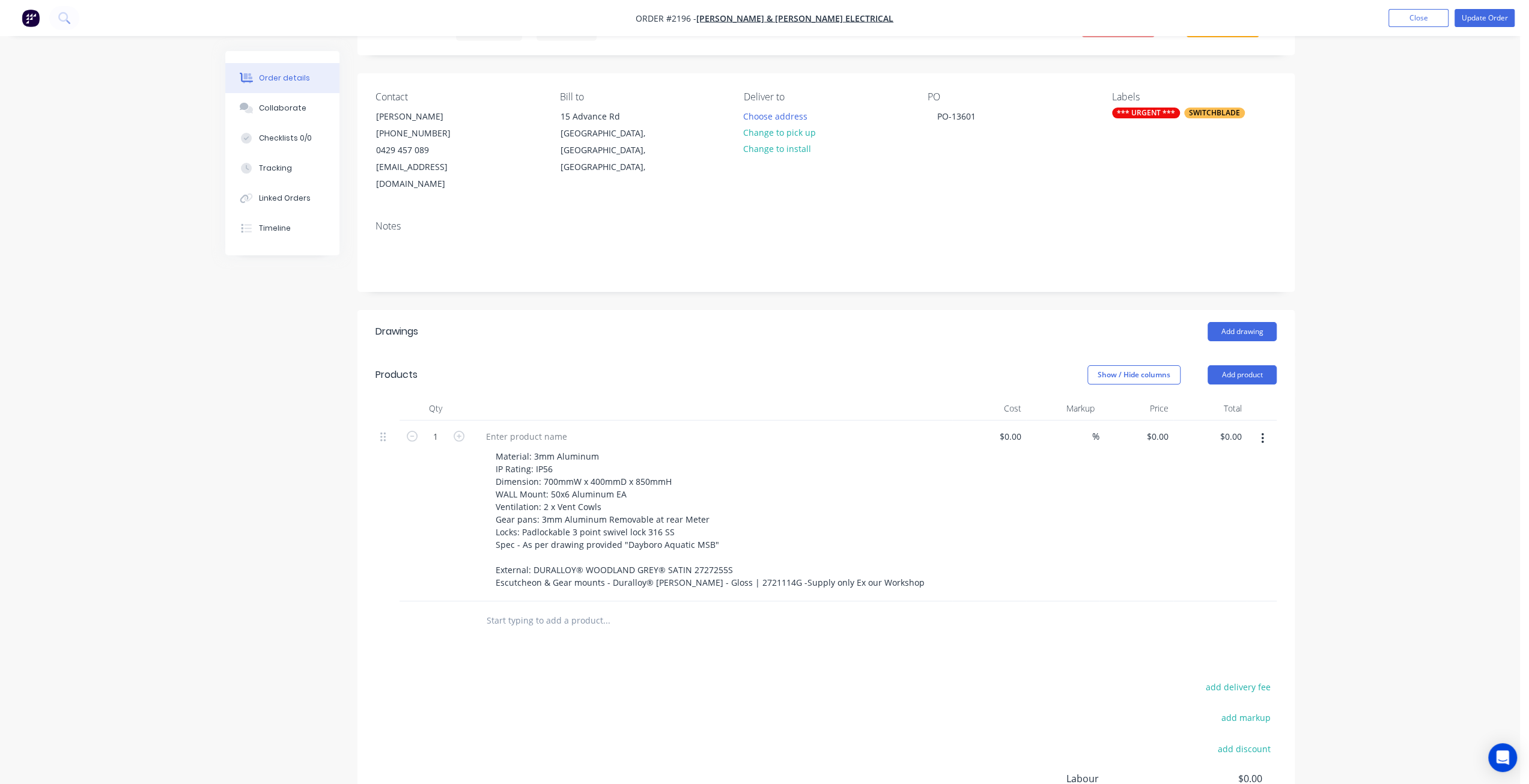
click at [1105, 534] on div "$0.00 $0.00" at bounding box center [1136, 511] width 74 height 181
click at [1391, 496] on div "Order details Collaborate Checklists 0/0 Tracking Linked Orders Timeline Order …" at bounding box center [760, 444] width 1520 height 1007
click at [1486, 21] on button "Update Order" at bounding box center [1484, 18] width 60 height 18
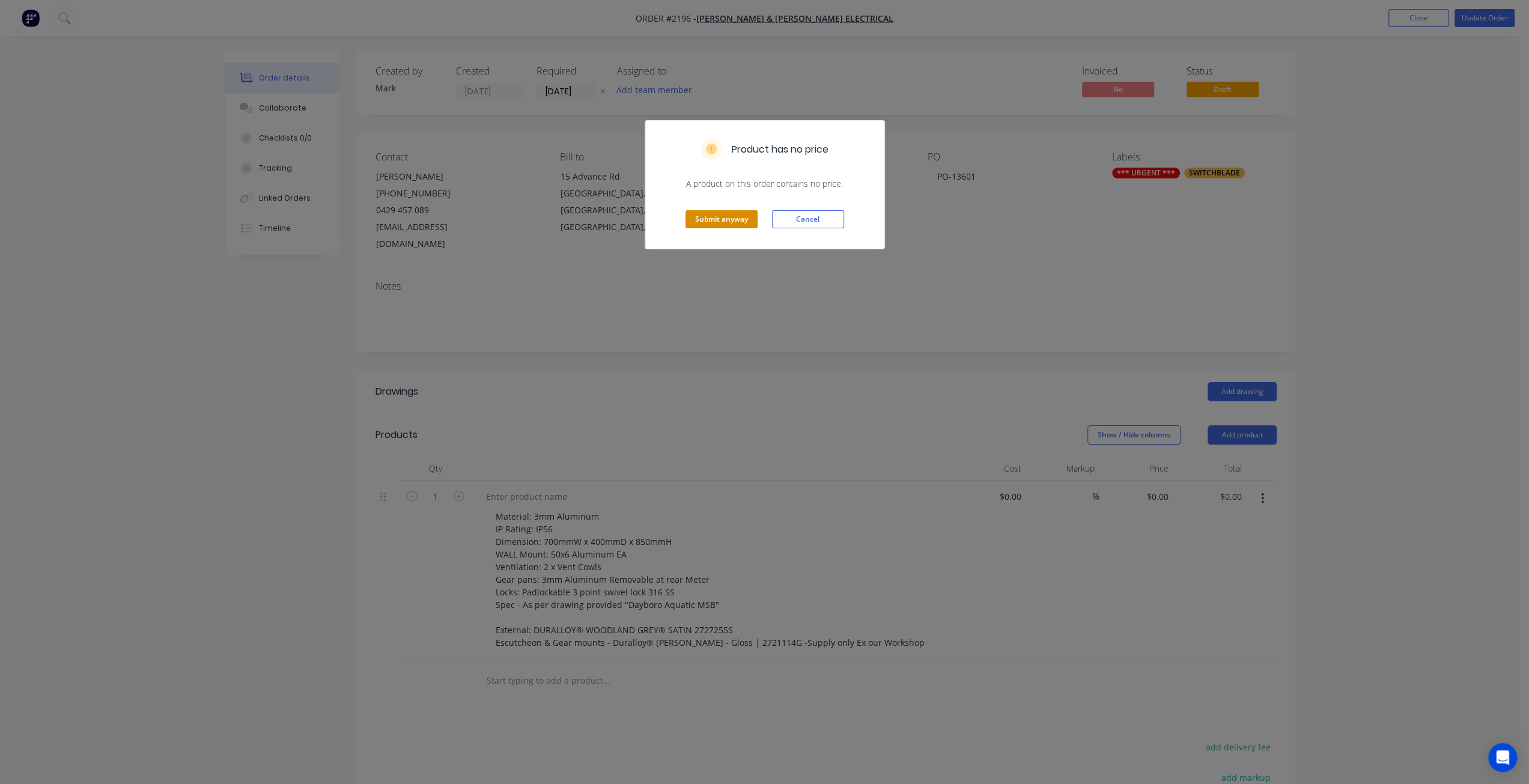
click at [713, 219] on button "Submit anyway" at bounding box center [722, 219] width 72 height 18
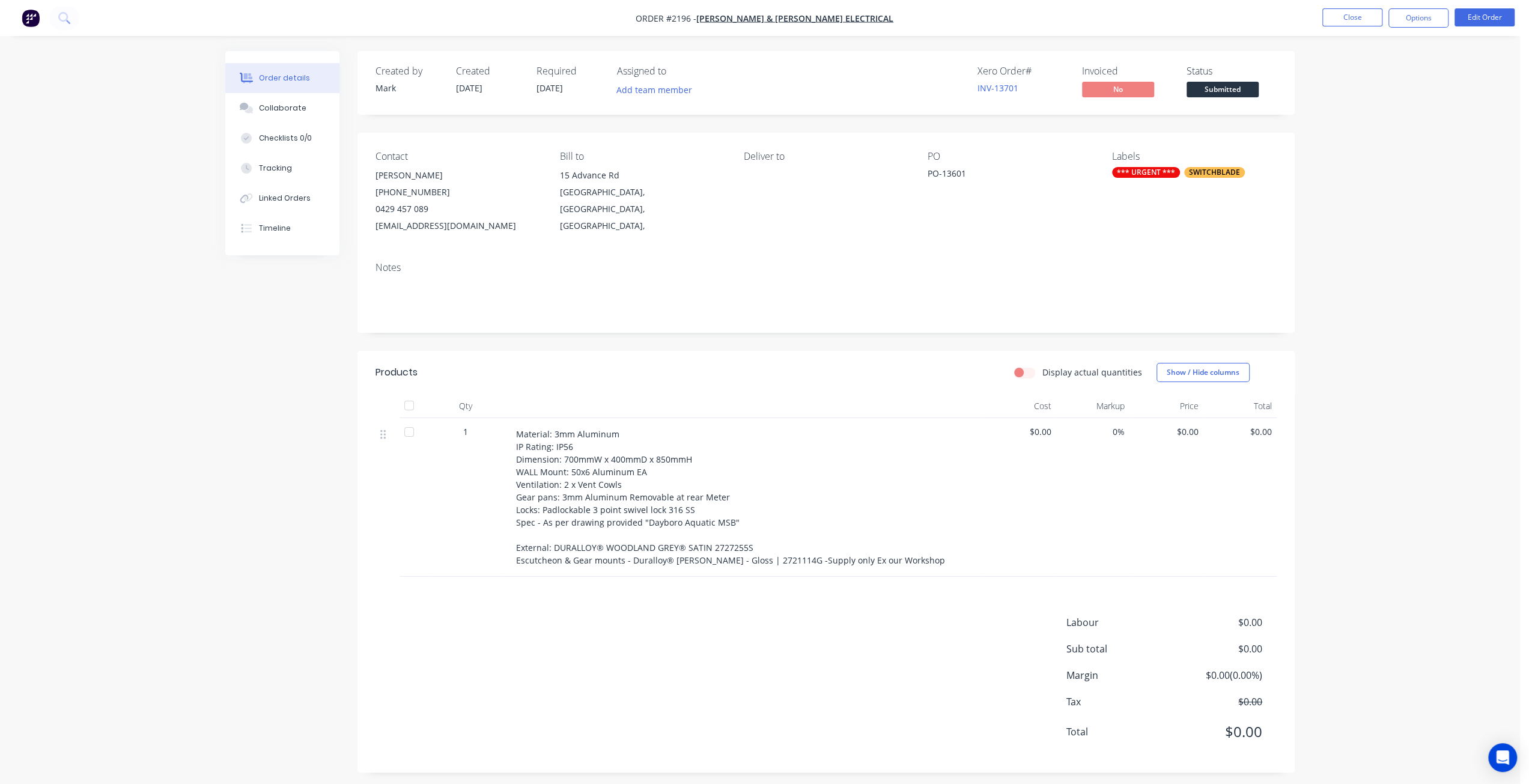
click at [1421, 194] on div "Order details Collaborate Checklists 0/0 Tracking Linked Orders Timeline Order …" at bounding box center [760, 395] width 1520 height 791
click at [1360, 21] on button "Close" at bounding box center [1352, 17] width 60 height 18
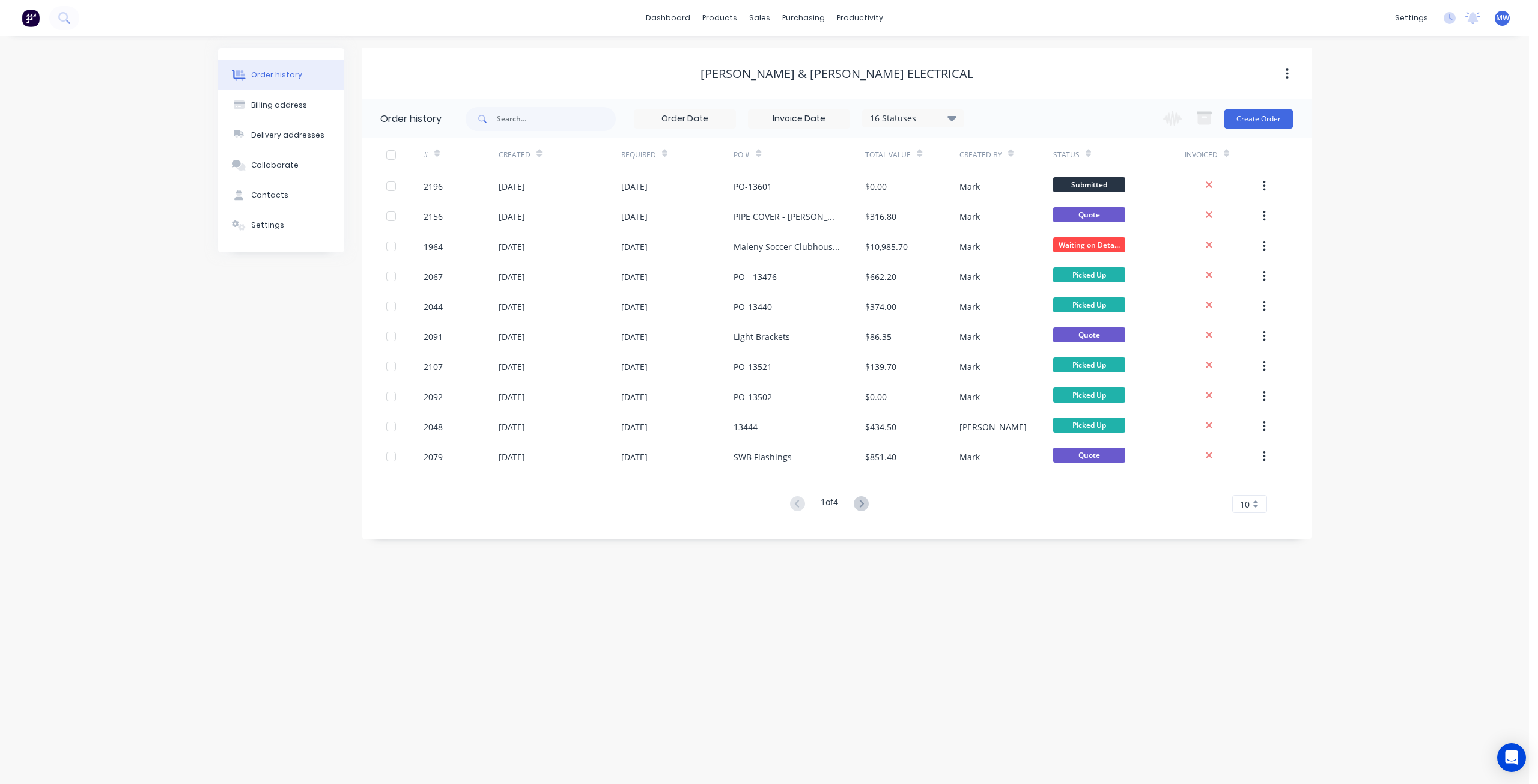
drag, startPoint x: 82, startPoint y: 362, endPoint x: 70, endPoint y: 360, distance: 12.2
click at [80, 363] on div "Order history Billing address Delivery addresses Collaborate Contacts Settings …" at bounding box center [764, 410] width 1529 height 748
click at [93, 375] on div "Order history Billing address Delivery addresses Collaborate Contacts Settings …" at bounding box center [764, 410] width 1529 height 748
click at [103, 246] on div "Order history Billing address Delivery addresses Collaborate Contacts Settings …" at bounding box center [764, 410] width 1529 height 748
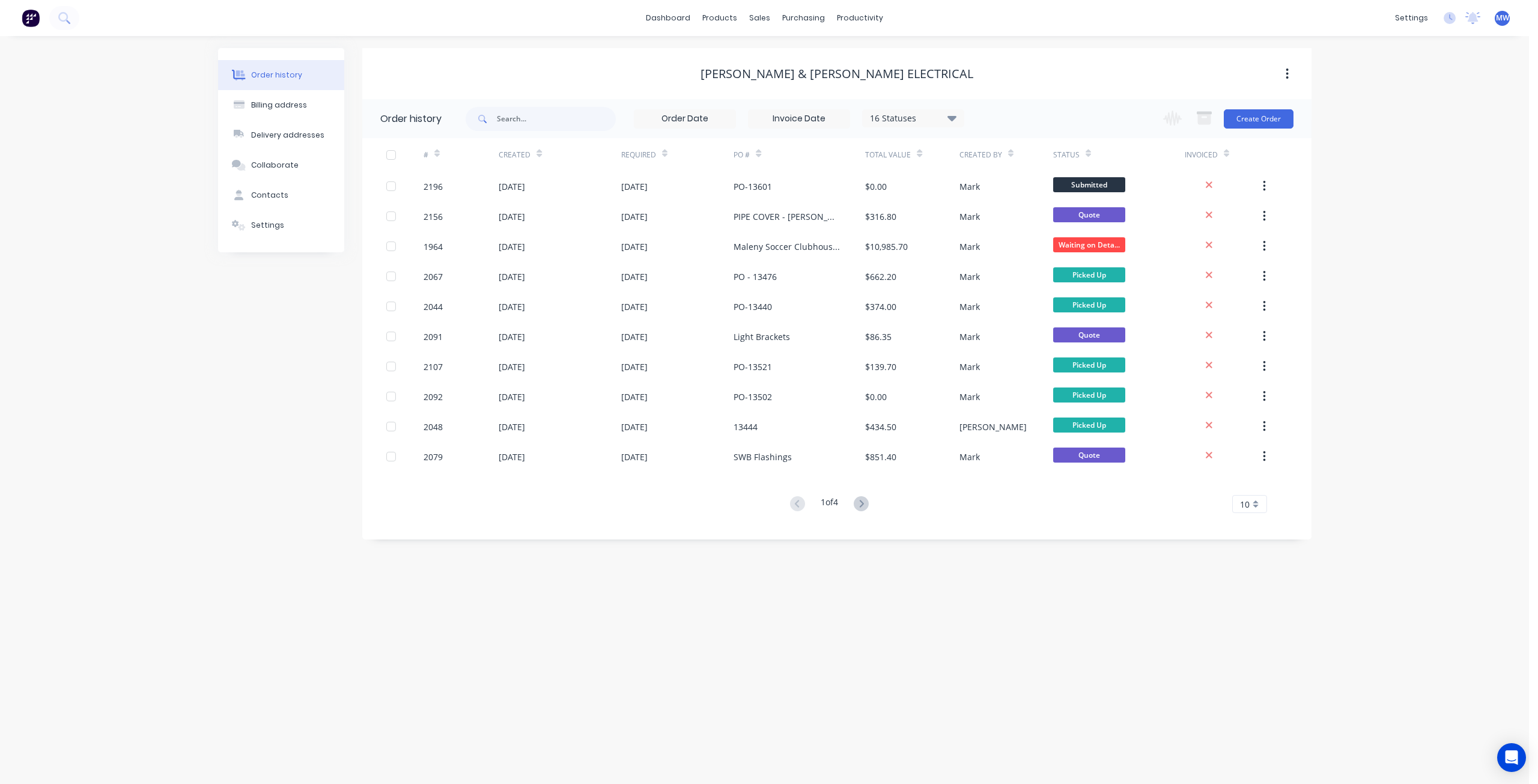
drag, startPoint x: 206, startPoint y: 341, endPoint x: 230, endPoint y: 323, distance: 30.0
click at [206, 341] on div "Order history Billing address Delivery addresses Collaborate Contacts Settings …" at bounding box center [764, 410] width 1529 height 748
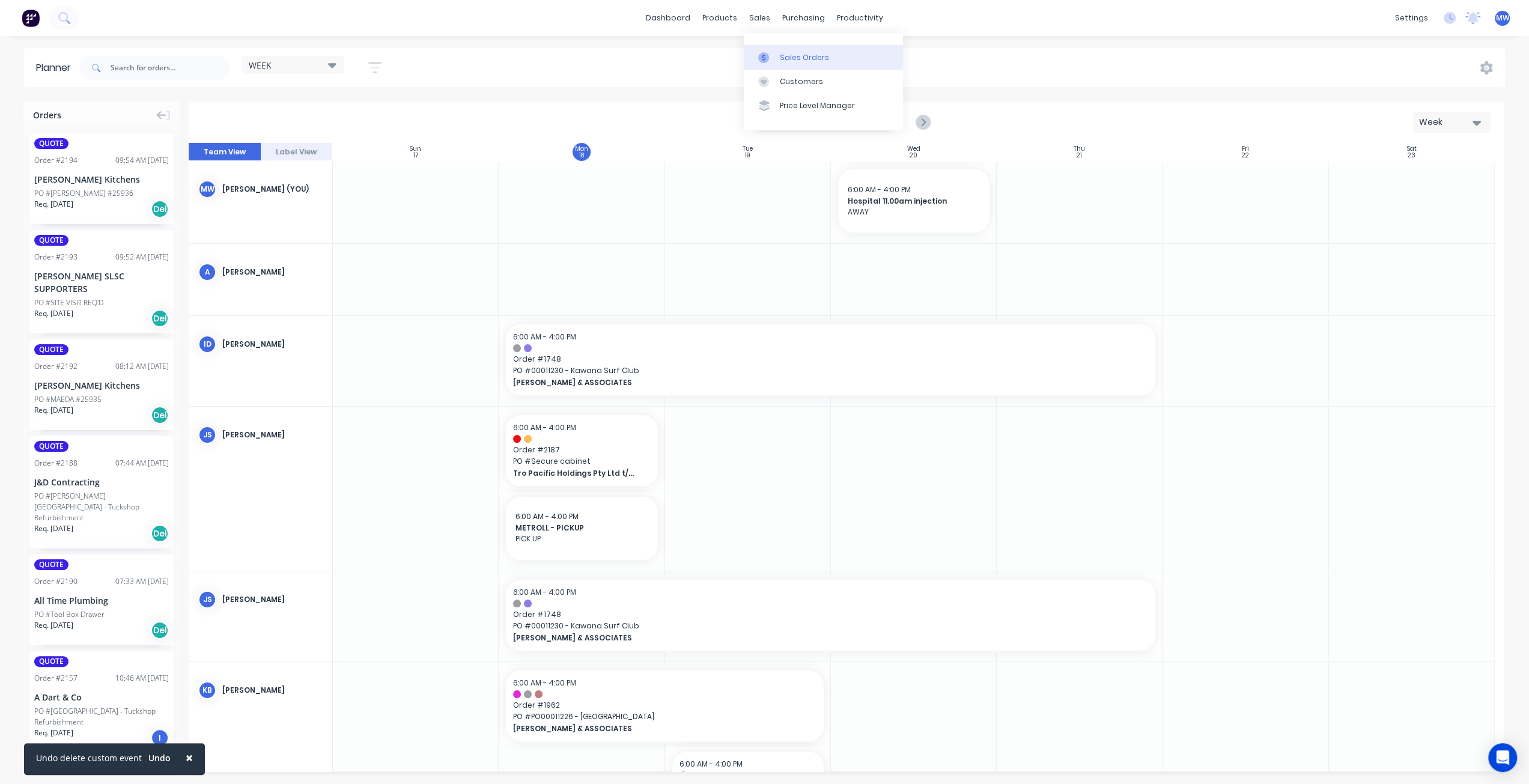
click at [806, 63] on div "Sales Orders" at bounding box center [805, 58] width 50 height 11
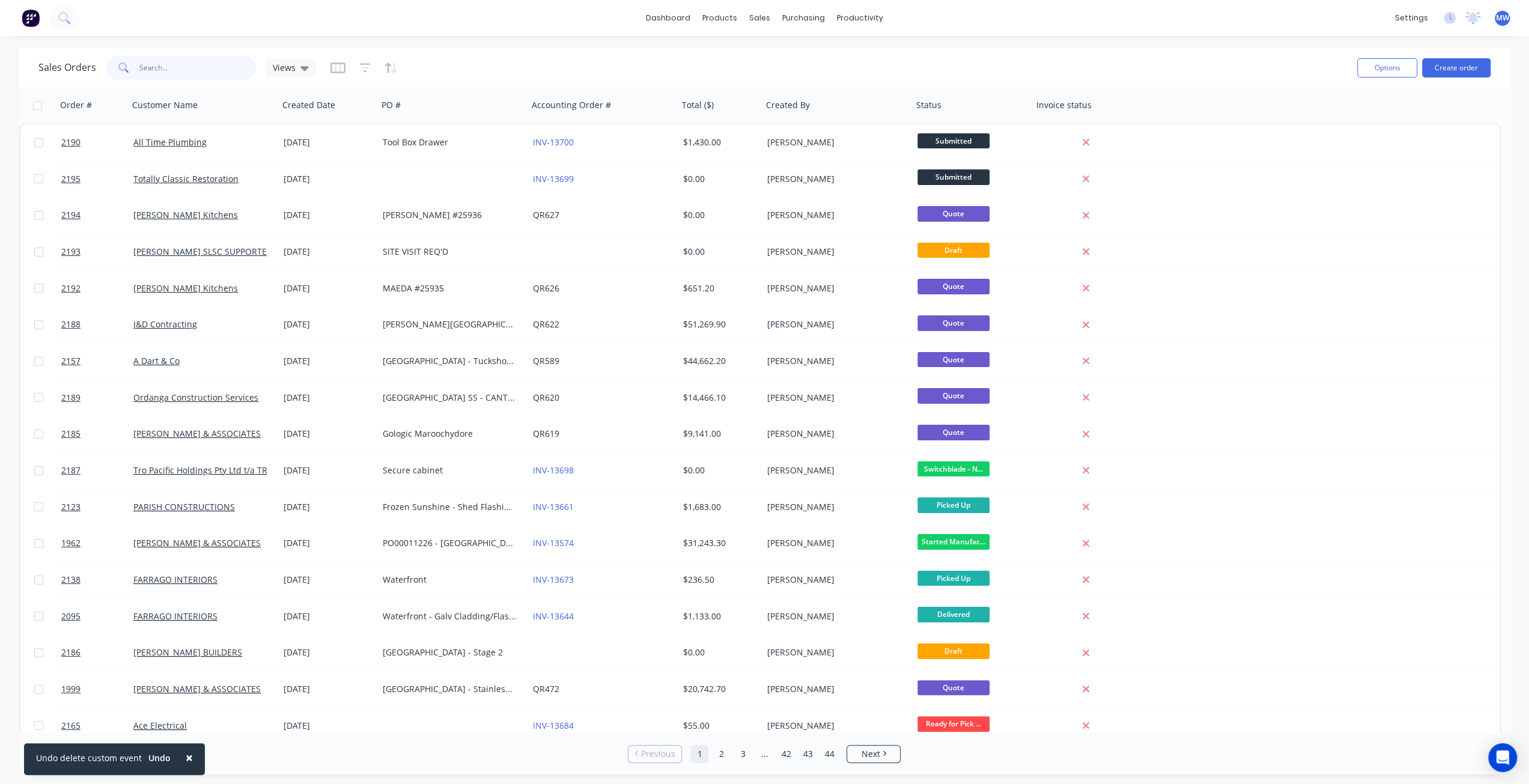
click at [160, 67] on input "text" at bounding box center [198, 67] width 117 height 24
type input "bailey"
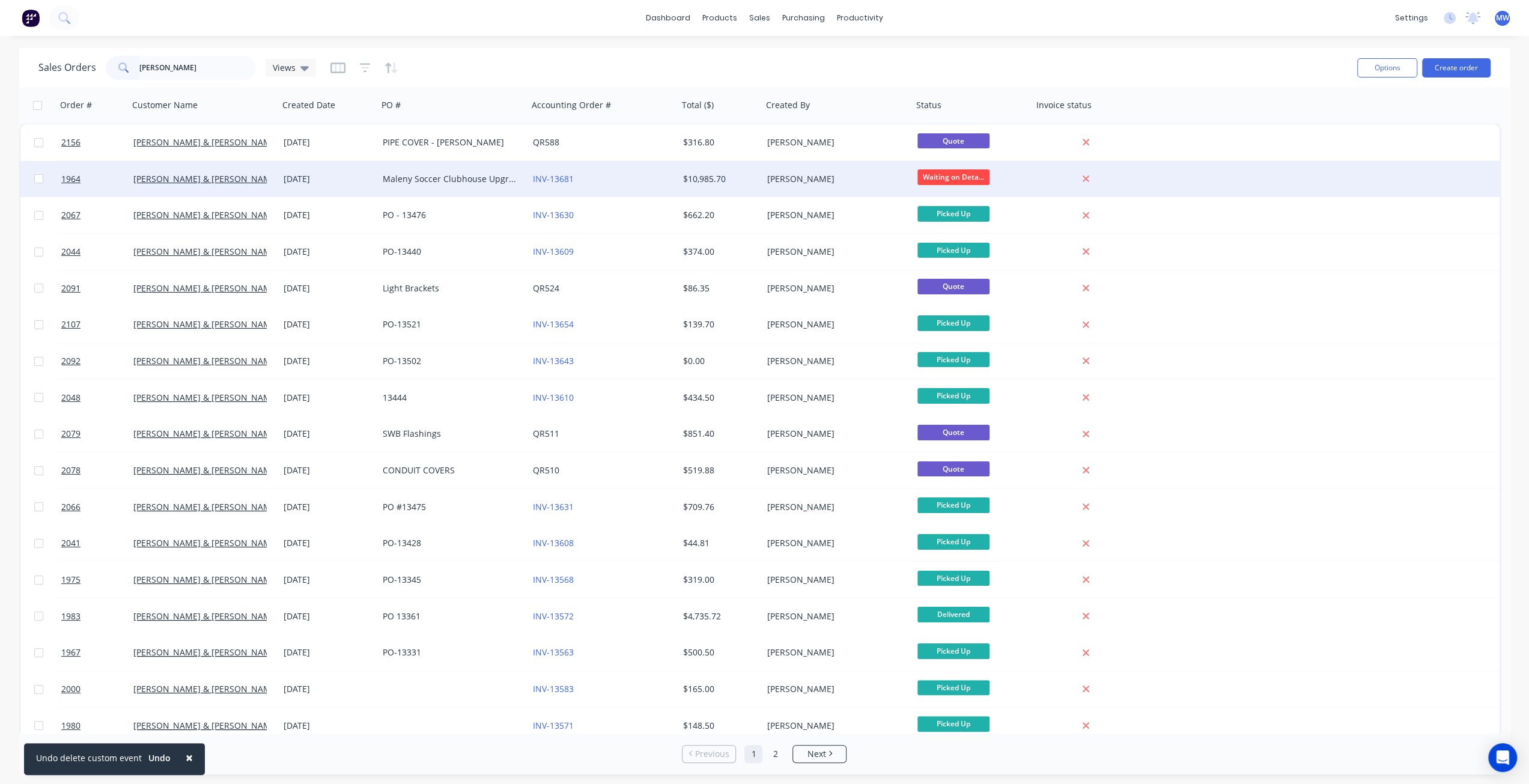
click at [354, 164] on div "07 Aug 2025" at bounding box center [328, 179] width 99 height 36
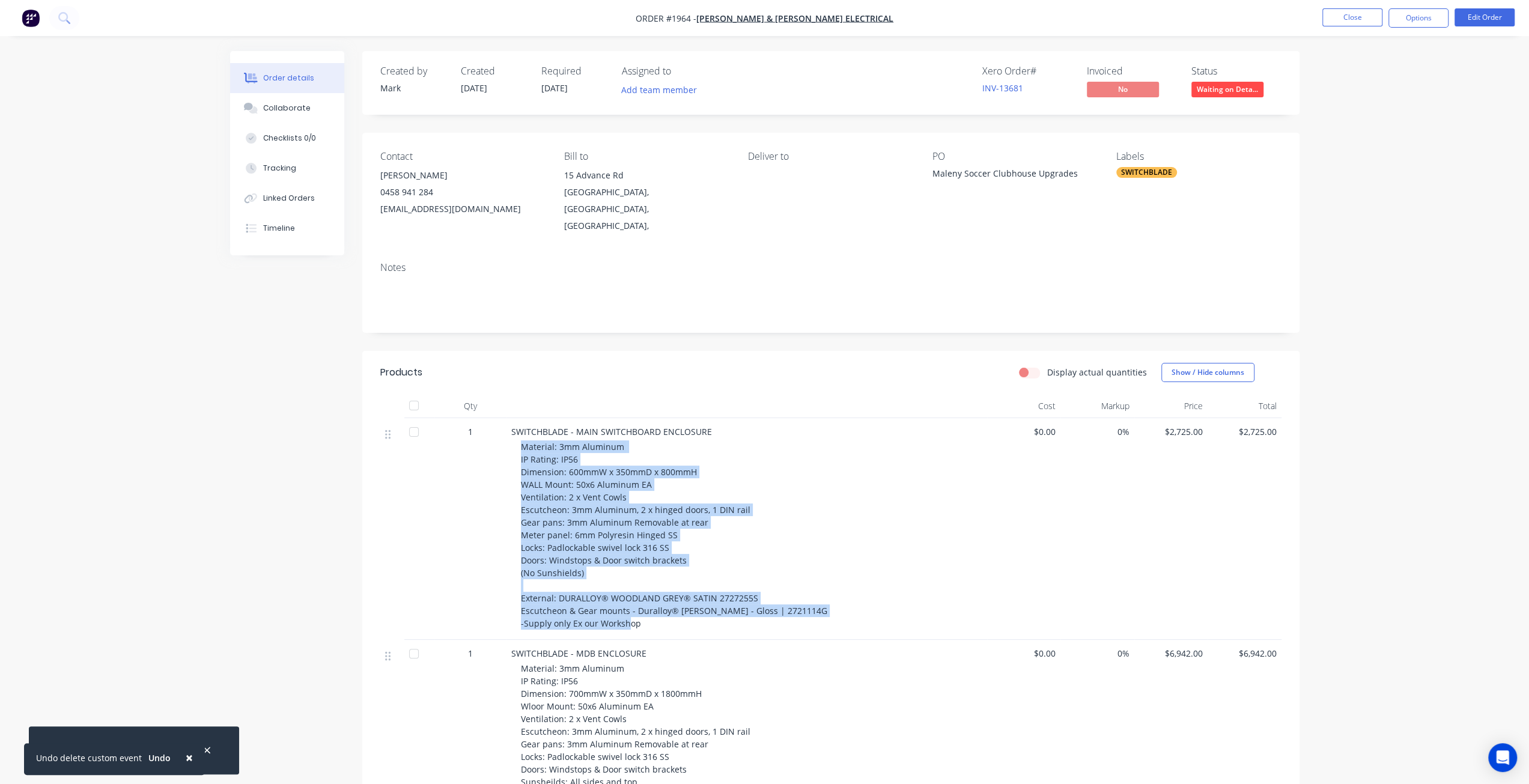
drag, startPoint x: 523, startPoint y: 428, endPoint x: 652, endPoint y: 499, distance: 147.2
click at [746, 609] on div "Material: 3mm Aluminum IP Rating: IP56 Dimension: 600mmW x 350mmD x 800mmH WALL…" at bounding box center [751, 534] width 462 height 189
copy span "Material: 3mm Aluminum IP Rating: IP56 Dimension: 600mmW x 350mmD x 800mmH WALL…"
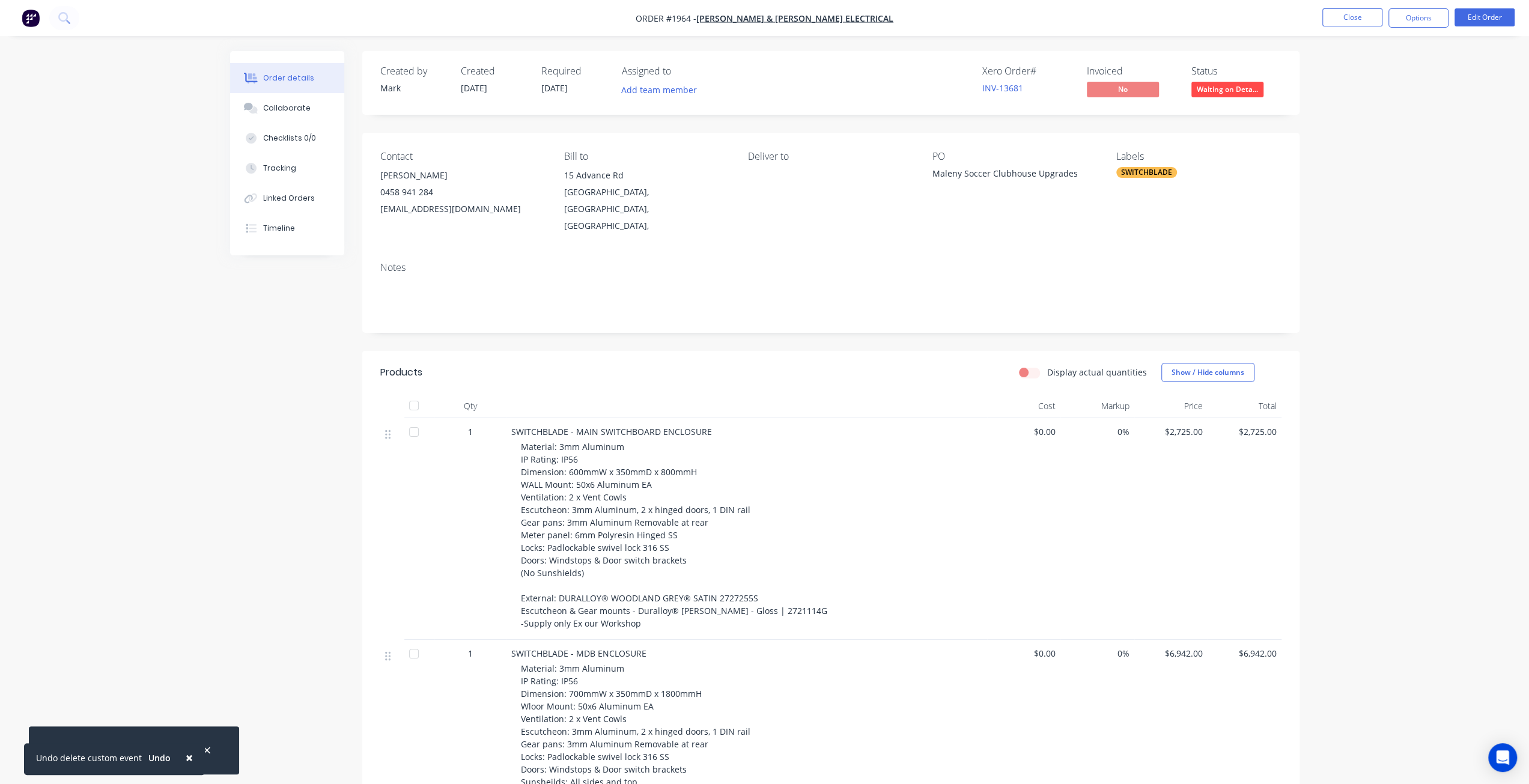
click at [263, 386] on div "Created by Mark Created 07/08/25 Required 24/06/25 Assigned to Add team member …" at bounding box center [765, 605] width 1070 height 1107
click at [1328, 17] on button "Close" at bounding box center [1352, 17] width 60 height 18
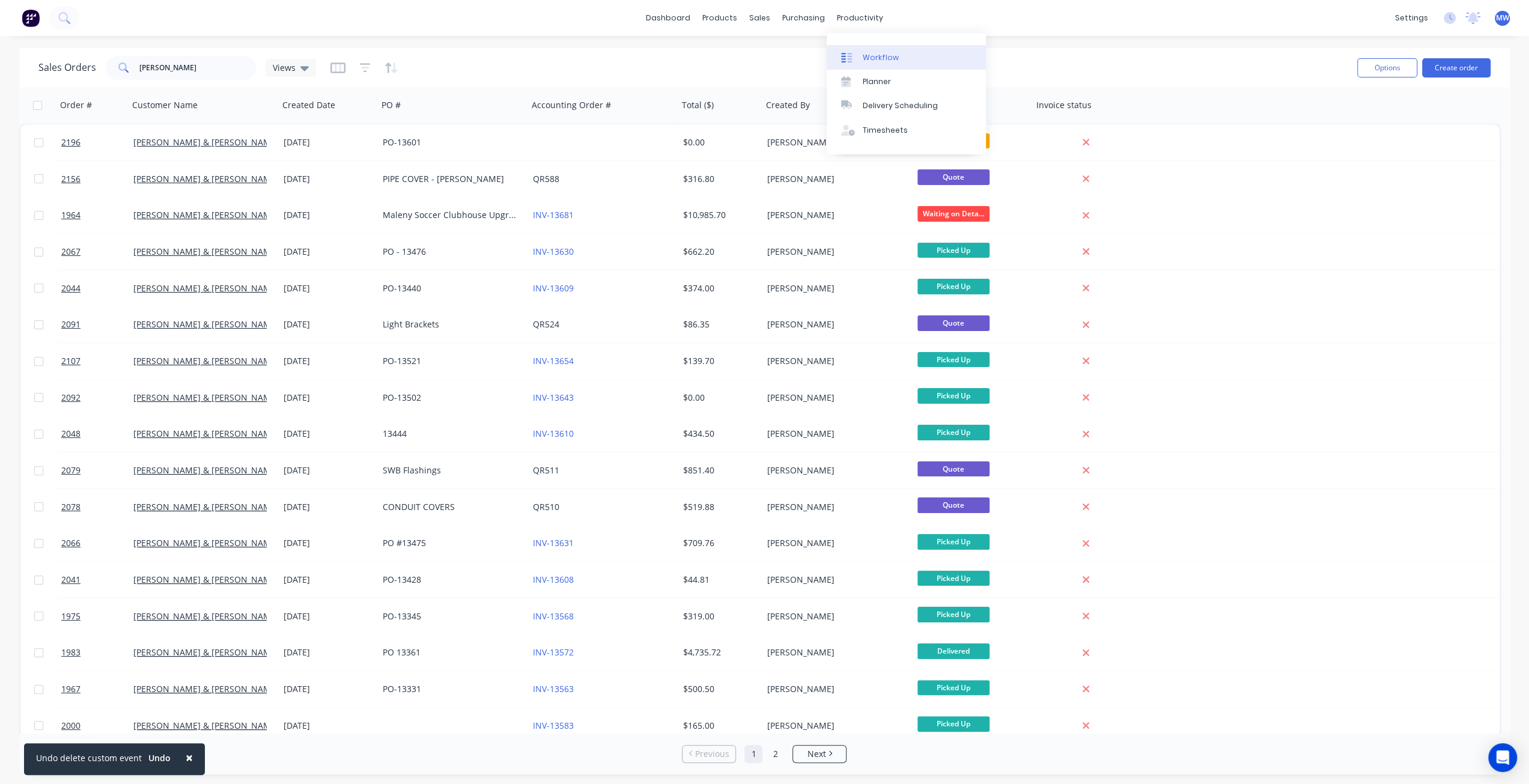
click at [882, 58] on div "Workflow" at bounding box center [881, 58] width 36 height 11
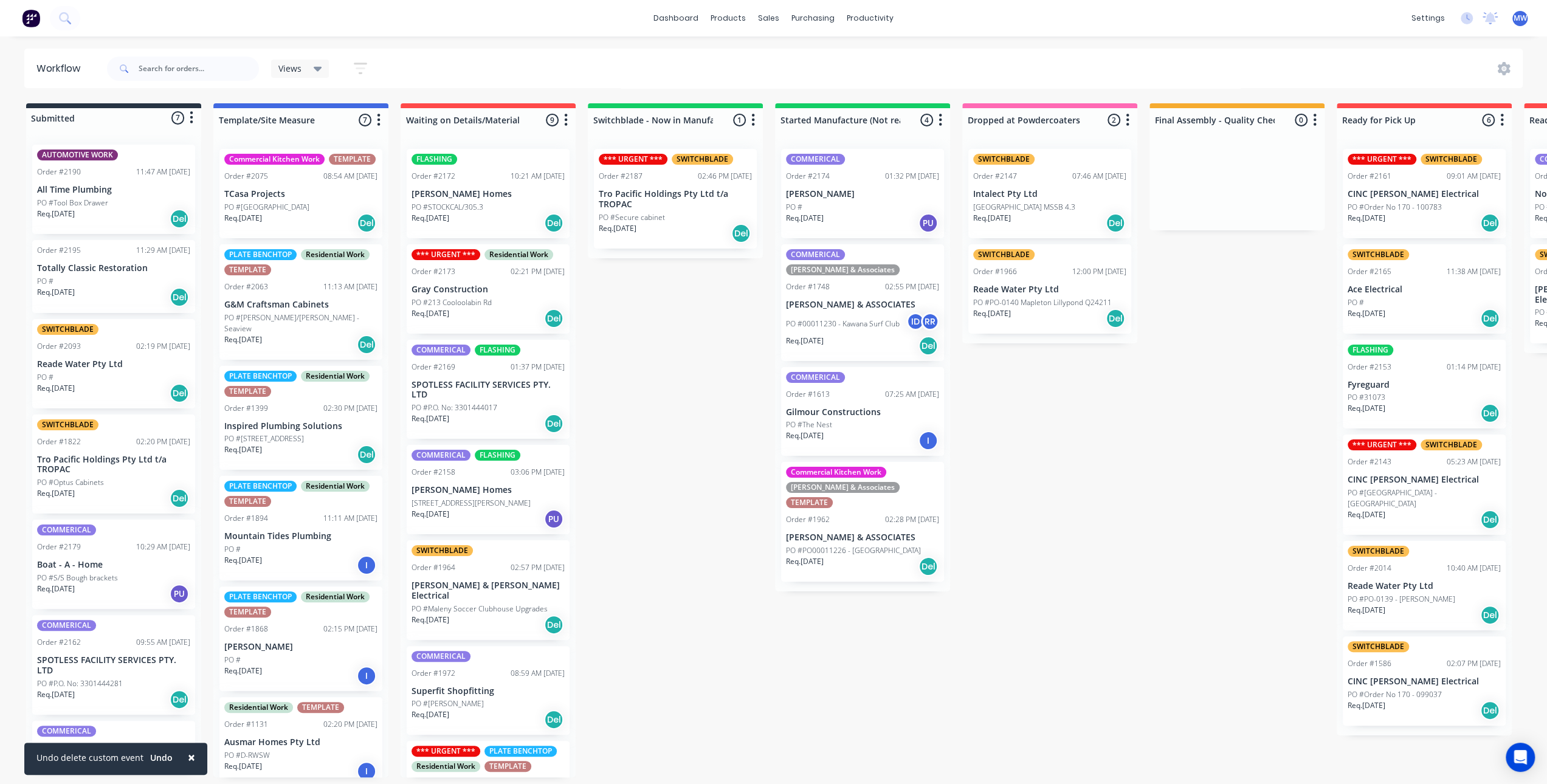
click at [629, 326] on div "Submitted 7 Status colour #273444 hex #273444 Save Cancel Summaries Total order…" at bounding box center [1005, 440] width 2028 height 674
click at [887, 79] on div "Planner" at bounding box center [887, 83] width 29 height 11
click at [644, 369] on div "Submitted 7 Status colour #273444 hex #273444 Save Cancel Summaries Total order…" at bounding box center [1005, 440] width 2028 height 674
click at [643, 370] on div "Submitted 7 Status colour #273444 hex #273444 Save Cancel Summaries Total order…" at bounding box center [1005, 440] width 2028 height 674
